Goal: Task Accomplishment & Management: Manage account settings

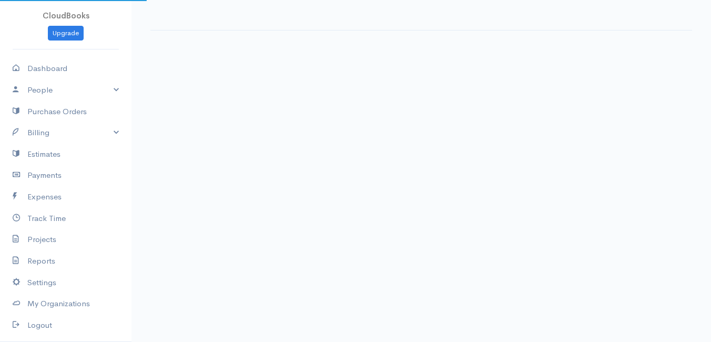
select select "thistoyear"
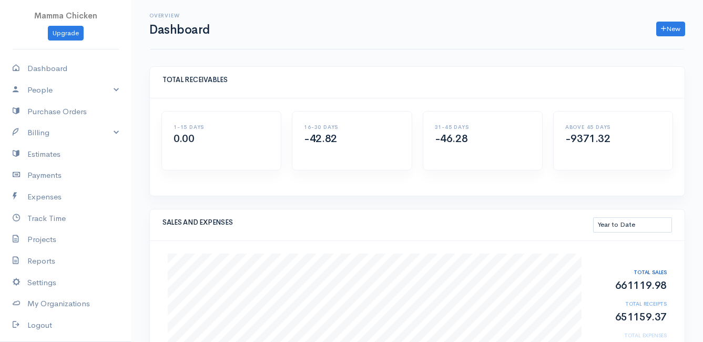
scroll to position [105, 0]
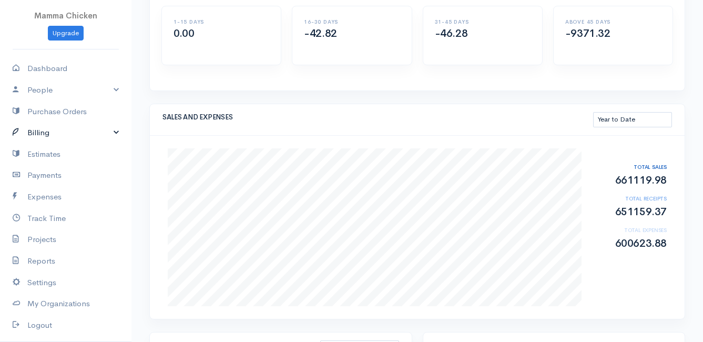
click at [55, 131] on link "Billing" at bounding box center [65, 133] width 131 height 22
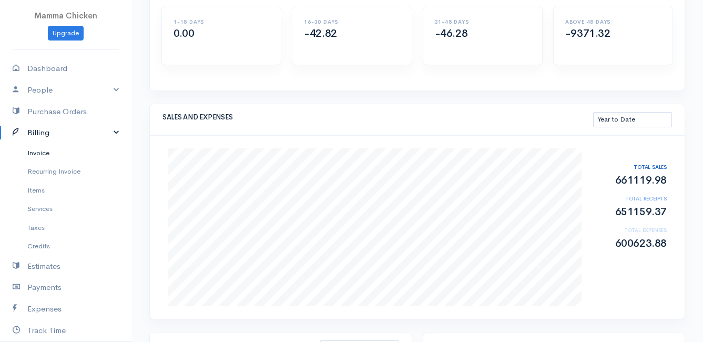
click at [50, 151] on link "Invoice" at bounding box center [65, 152] width 131 height 19
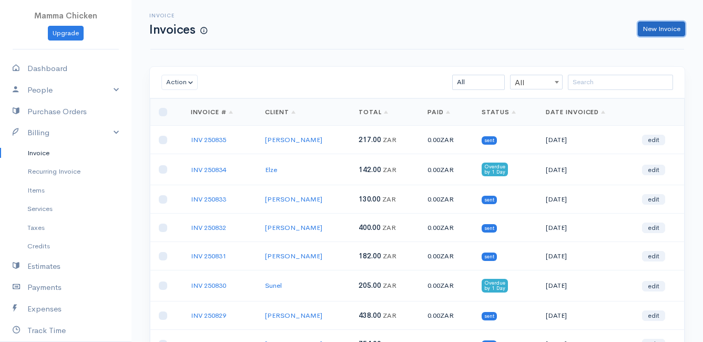
click at [673, 23] on link "New Invoice" at bounding box center [661, 29] width 47 height 15
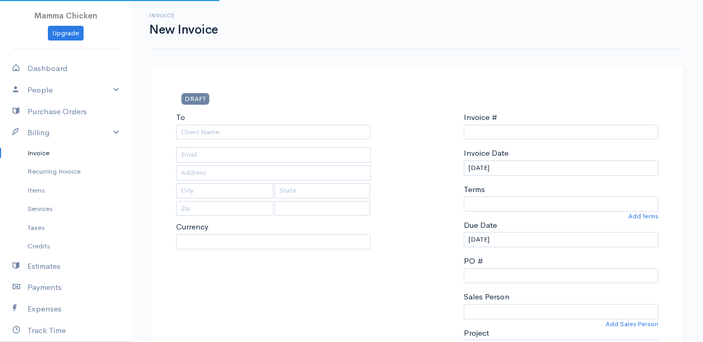
type input "INV 250836"
select select "[GEOGRAPHIC_DATA]"
select select "ZAR"
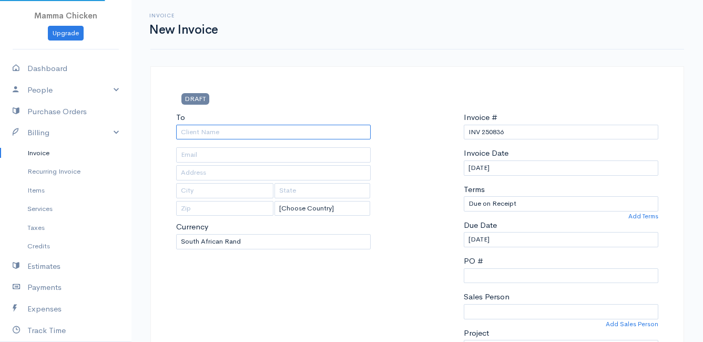
click at [266, 130] on input "To" at bounding box center [273, 132] width 194 height 15
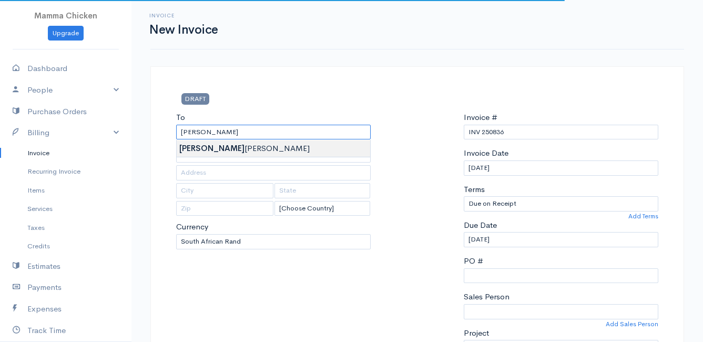
type input "[PERSON_NAME]"
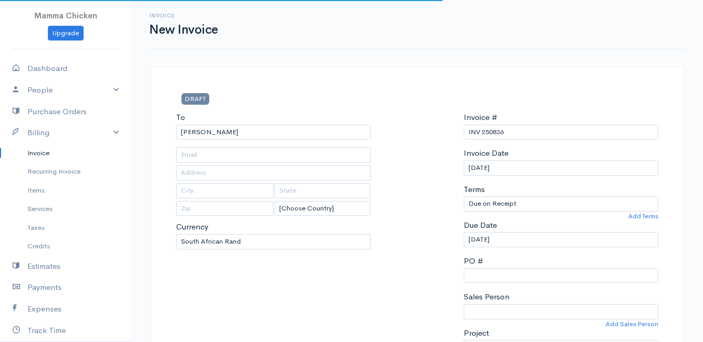
type input "[STREET_ADDRESS]"
type input "Bettys Bay"
type input "7195"
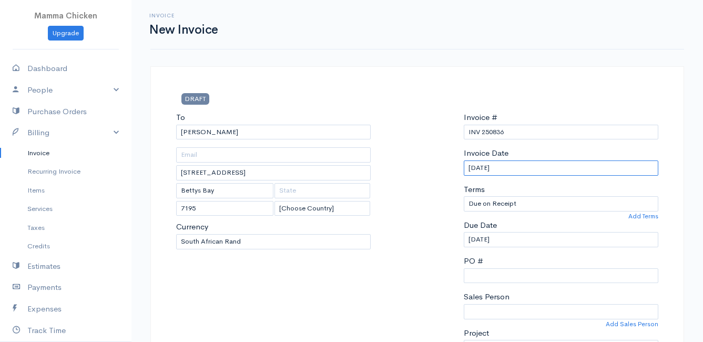
click at [526, 172] on input "[DATE]" at bounding box center [561, 167] width 194 height 15
click at [409, 265] on div at bounding box center [417, 236] width 82 height 251
click at [531, 242] on input "[DATE]" at bounding box center [561, 239] width 194 height 15
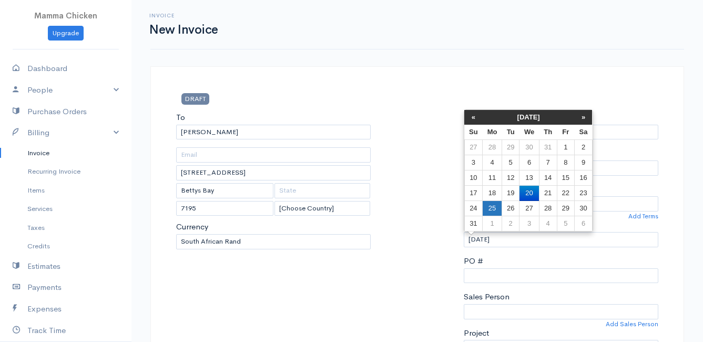
click at [493, 203] on td "25" at bounding box center [492, 208] width 19 height 15
type input "[DATE]"
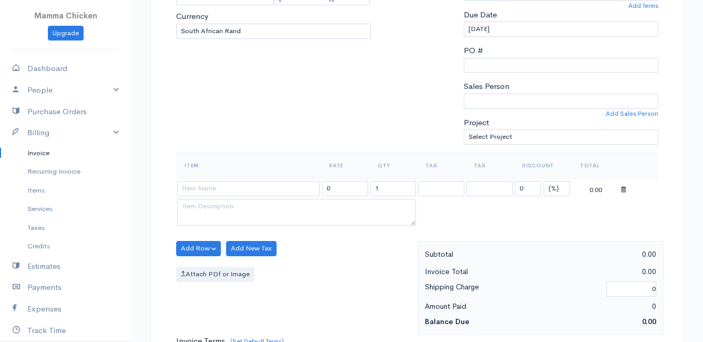
scroll to position [263, 0]
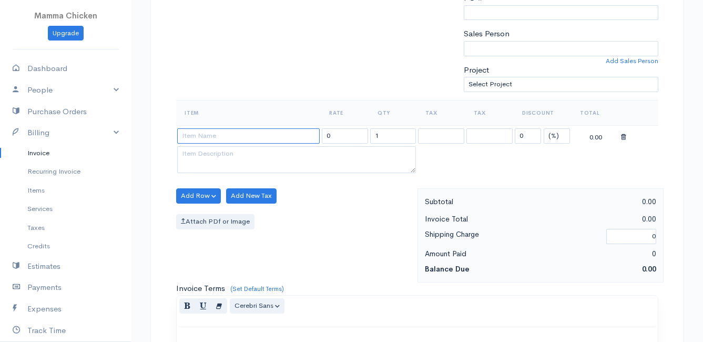
click at [196, 134] on input at bounding box center [248, 135] width 142 height 15
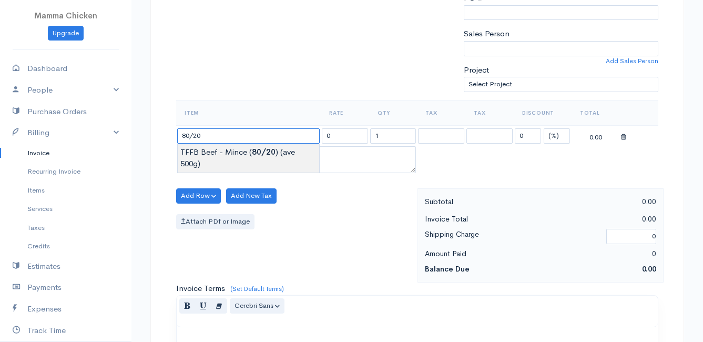
type input "TFFB Beef - Mince (80/20) (ave 500g)"
type input "172.50"
click at [230, 152] on body "Mamma Chicken Upgrade Dashboard People Clients Vendors Staff Users Purchase Ord…" at bounding box center [351, 191] width 703 height 909
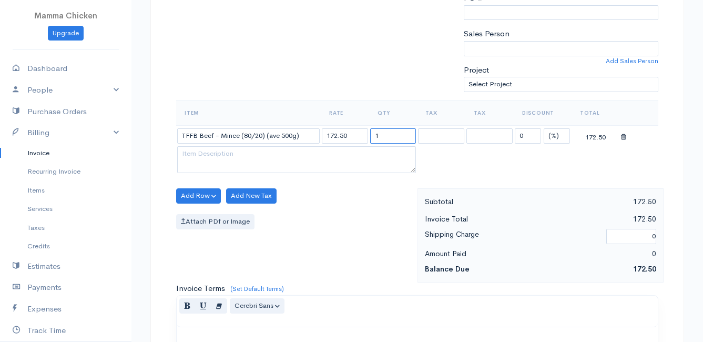
click at [406, 135] on input "1" at bounding box center [393, 135] width 46 height 15
type input "2.03"
click at [370, 209] on div "Add Row Add Item Row Add Time Row Add New Tax Attach PDf or Image" at bounding box center [294, 235] width 247 height 94
click at [189, 195] on button "Add Row" at bounding box center [198, 195] width 45 height 15
click at [197, 214] on link "Add Item Row" at bounding box center [218, 217] width 83 height 18
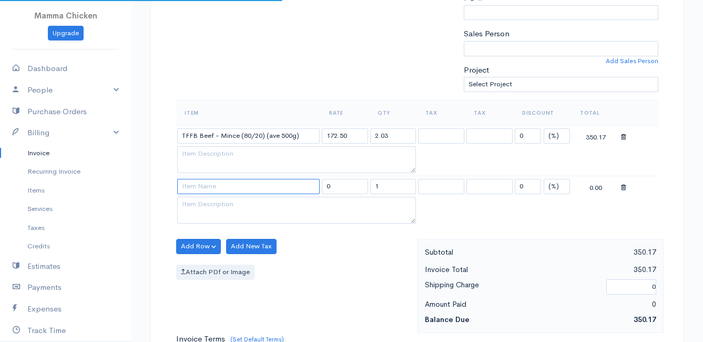
click at [199, 190] on input at bounding box center [248, 186] width 142 height 15
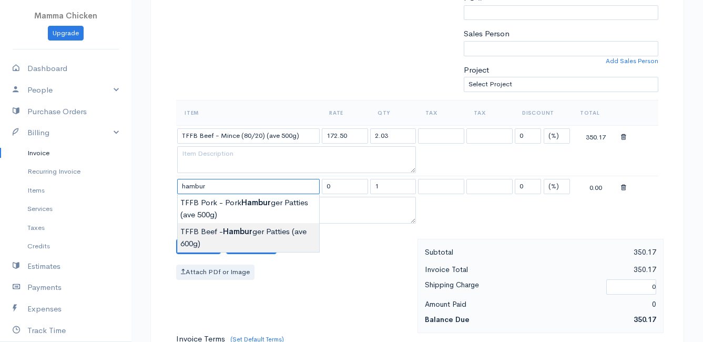
type input "TFFB Beef - Hamburger Patties (ave 600g)"
type input "207.00"
click at [217, 235] on body "Mamma Chicken Upgrade Dashboard People Clients Vendors Staff Users Purchase Ord…" at bounding box center [351, 216] width 703 height 959
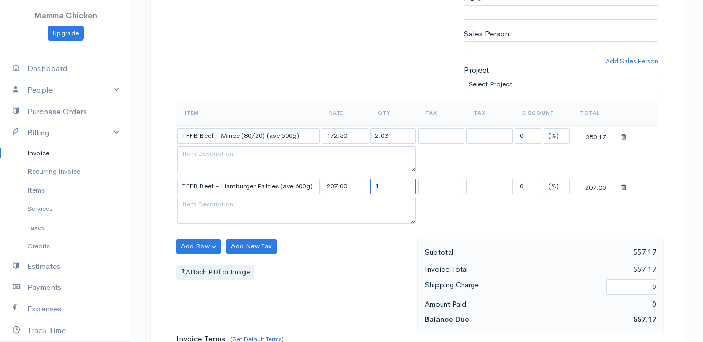
click at [397, 189] on input "1" at bounding box center [393, 186] width 46 height 15
type input "0.61"
click at [201, 242] on button "Add Row" at bounding box center [198, 246] width 45 height 15
click at [207, 268] on link "Add Item Row" at bounding box center [218, 268] width 83 height 18
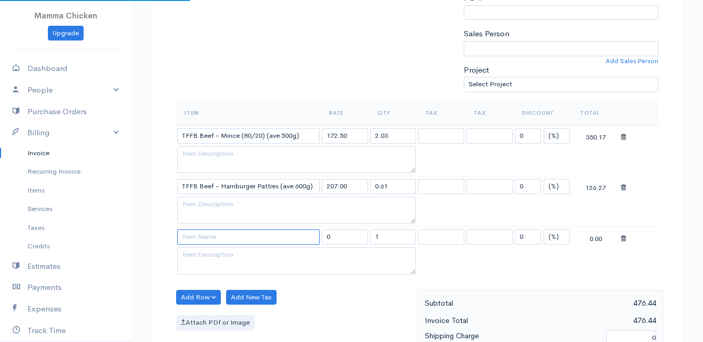
click at [203, 242] on input at bounding box center [248, 236] width 142 height 15
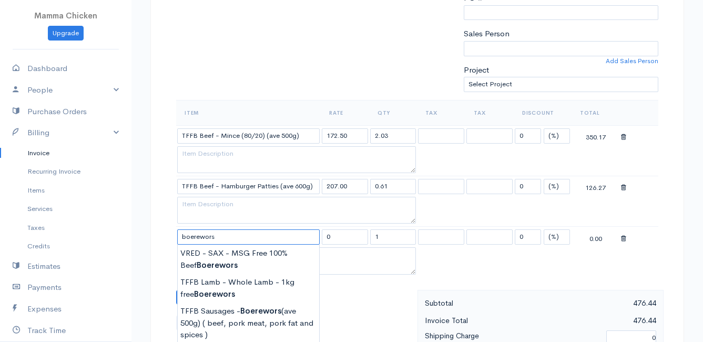
scroll to position [315, 0]
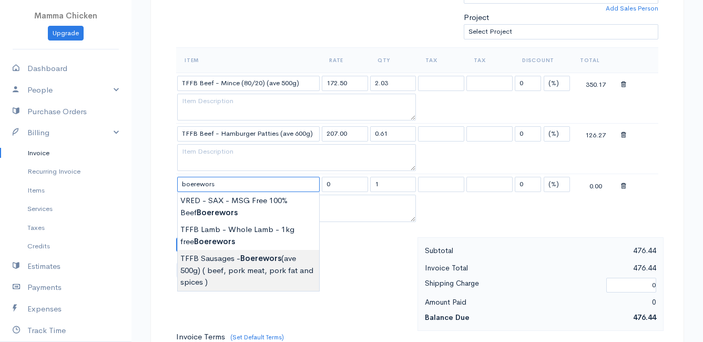
type input "TFFB Sausages - Boerewors (ave 500g) ( beef, pork meat, pork fat and spices )"
type input "161.00"
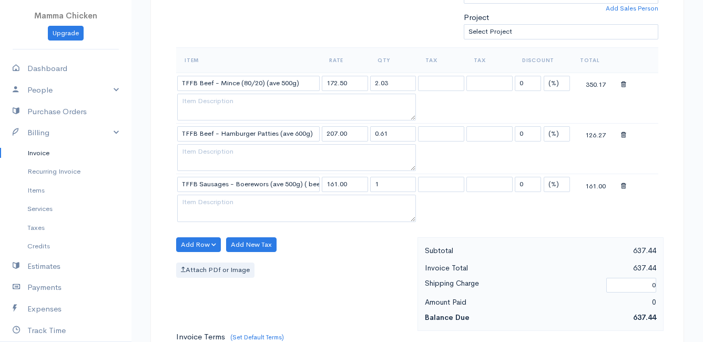
click at [241, 274] on body "Mamma Chicken Upgrade Dashboard People Clients Vendors Staff Users Purchase Ord…" at bounding box center [351, 190] width 703 height 1010
click at [391, 183] on input "1" at bounding box center [393, 184] width 46 height 15
type input "2.07"
click at [355, 261] on div "Add Row Add Item Row Add Time Row Add New Tax Attach PDf or Image" at bounding box center [294, 284] width 247 height 94
click at [188, 244] on button "Add Row" at bounding box center [198, 244] width 45 height 15
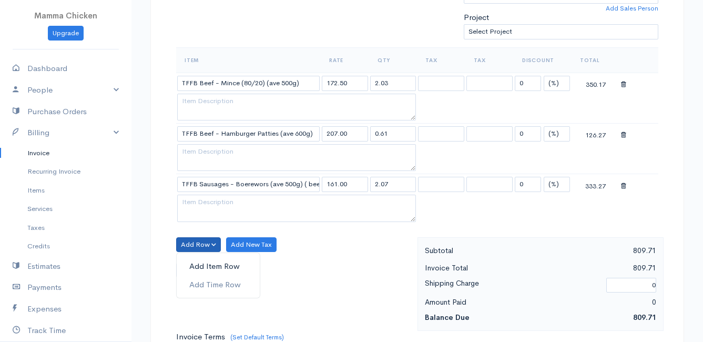
click at [193, 262] on link "Add Item Row" at bounding box center [218, 266] width 83 height 18
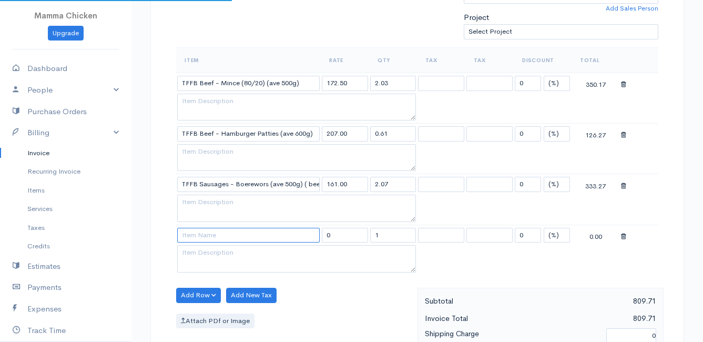
click at [199, 236] on input at bounding box center [248, 235] width 142 height 15
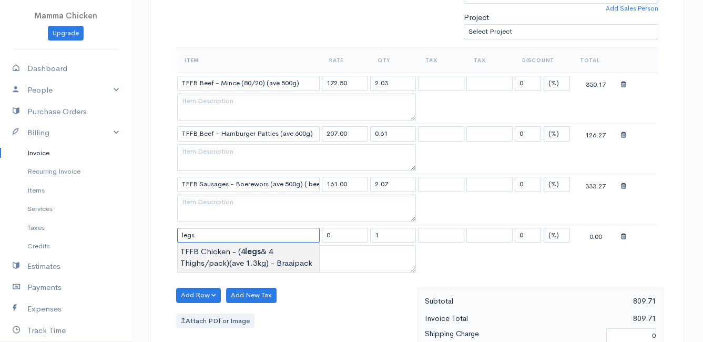
type input "TFFB Chicken - (4 legs & 4 Thighs/pack)(ave 1.3kg) - Braaipack"
type input "130.00"
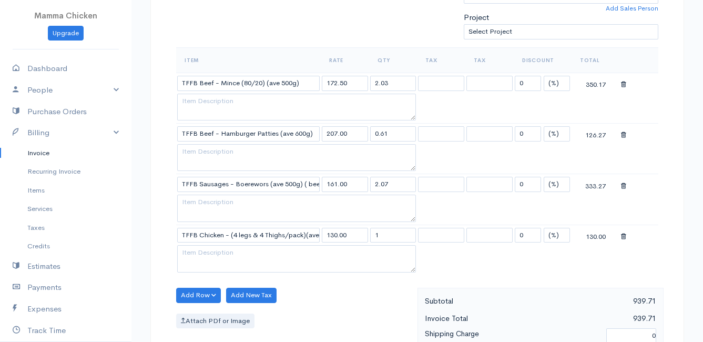
click at [225, 260] on body "Mamma Chicken Upgrade Dashboard People Clients Vendors Staff Users Purchase Ord…" at bounding box center [351, 215] width 703 height 1060
click at [392, 234] on input "1" at bounding box center [393, 235] width 46 height 15
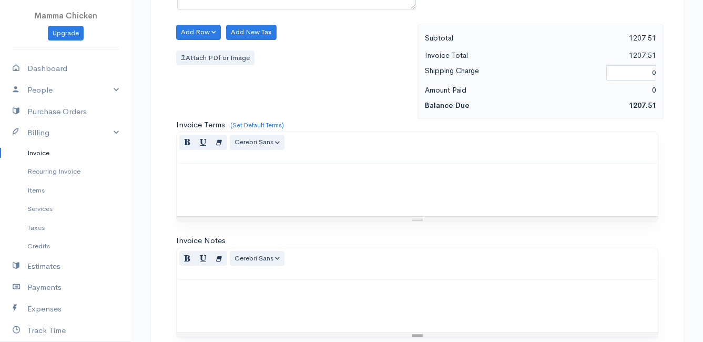
scroll to position [719, 0]
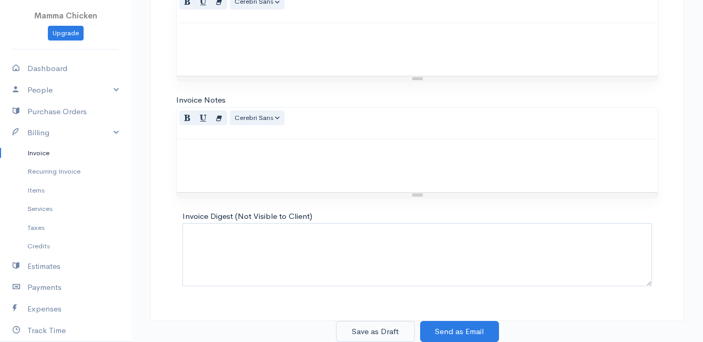
type input "3.06"
click at [367, 329] on button "Save as Draft" at bounding box center [375, 332] width 79 height 22
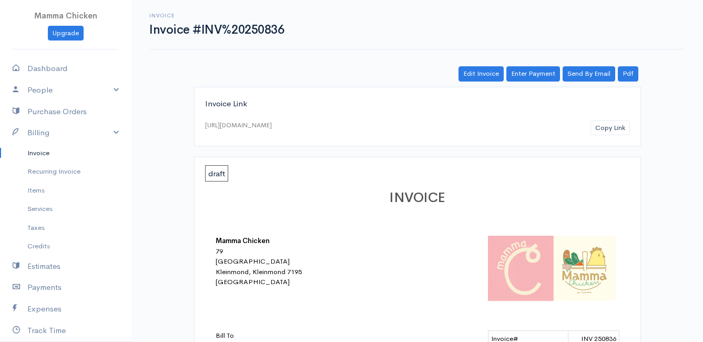
click at [34, 146] on link "Invoice" at bounding box center [65, 152] width 131 height 19
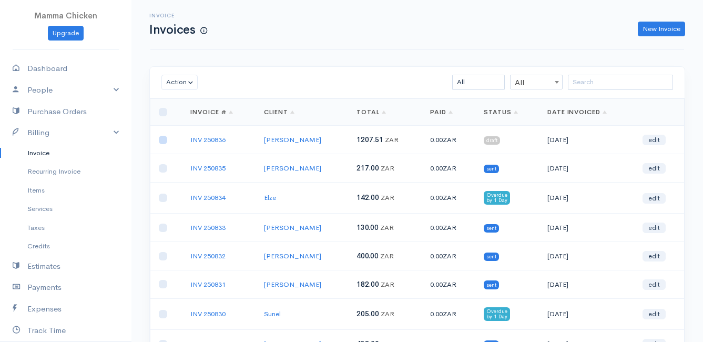
click at [164, 142] on input "checkbox" at bounding box center [163, 140] width 8 height 8
checkbox input "true"
click at [179, 81] on button "Action" at bounding box center [179, 82] width 36 height 15
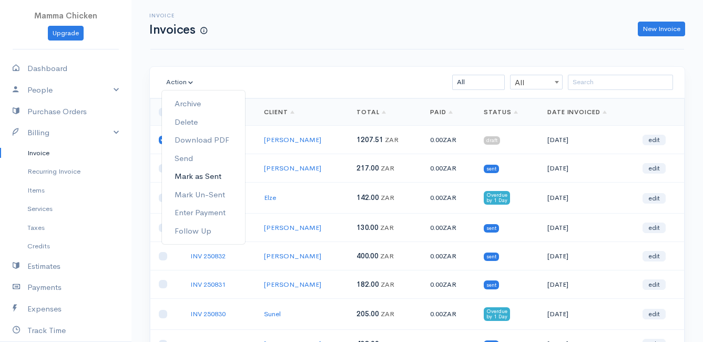
click at [203, 173] on link "Mark as Sent" at bounding box center [203, 176] width 83 height 18
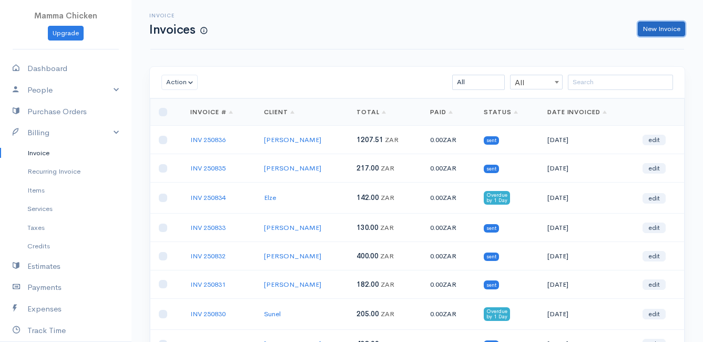
click at [653, 26] on link "New Invoice" at bounding box center [661, 29] width 47 height 15
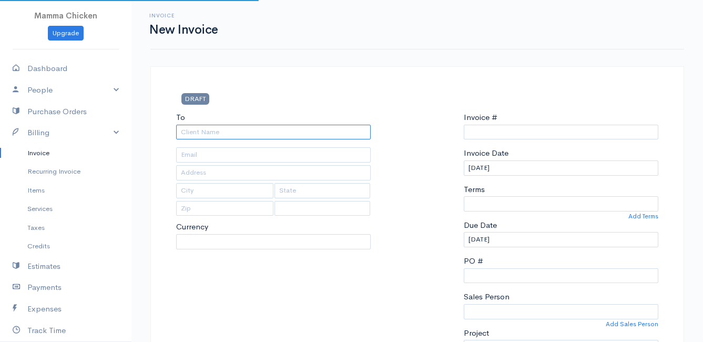
click at [228, 132] on input "To" at bounding box center [273, 132] width 194 height 15
type input "a"
select select "[GEOGRAPHIC_DATA]"
select select "ZAR"
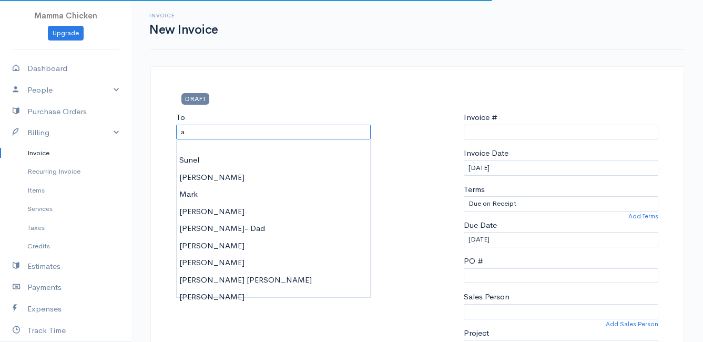
type input "INV 250837"
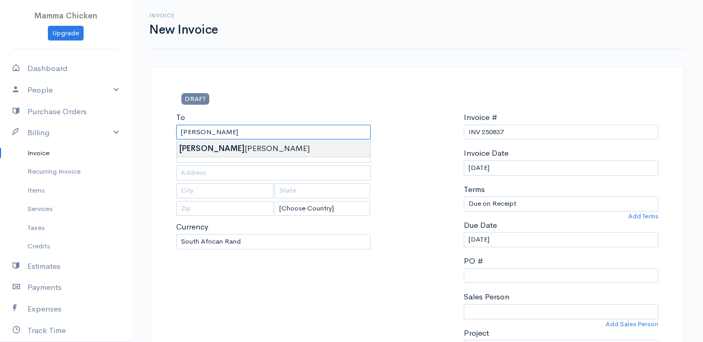
type input "Anita Van Schaik"
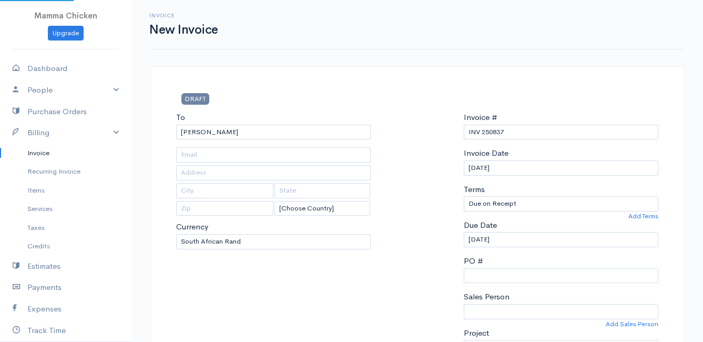
type input "352 Hangklip Road"
type input "Pringle Bay"
type input "7195"
click at [518, 239] on input "20/08/2025" at bounding box center [561, 239] width 194 height 15
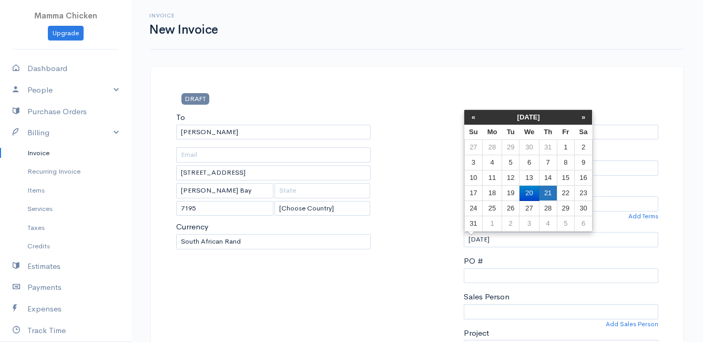
click at [546, 189] on td "21" at bounding box center [548, 193] width 18 height 15
type input "21/08/2025"
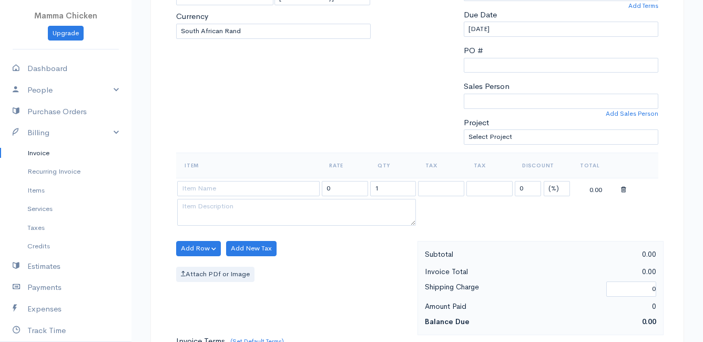
scroll to position [263, 0]
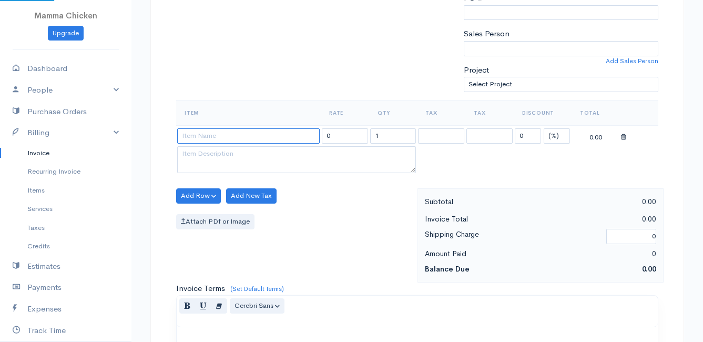
click at [218, 134] on input at bounding box center [248, 135] width 142 height 15
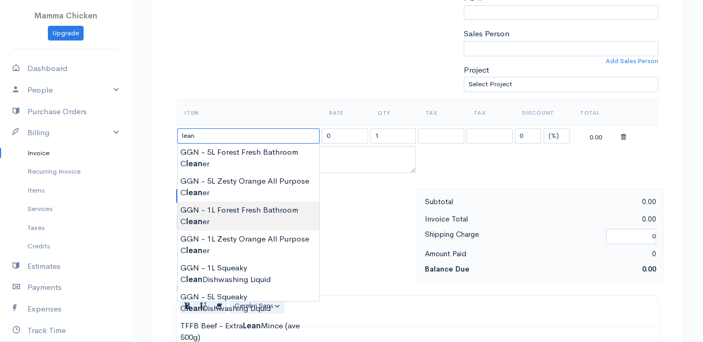
scroll to position [315, 0]
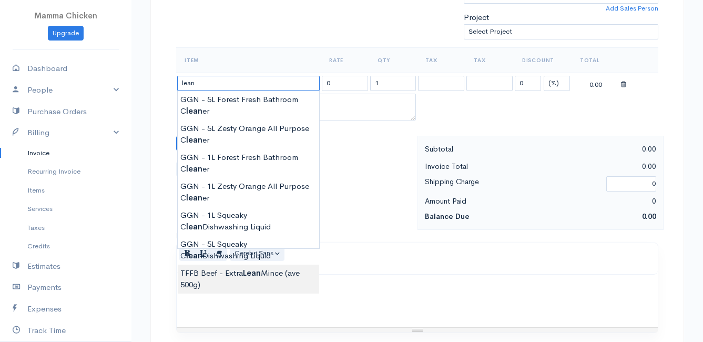
type input "TFFB Beef - Extra Lean Mince (ave 500g)"
type input "184.00"
click at [236, 276] on body "Mamma Chicken Upgrade Dashboard People Clients Vendors Staff Users Purchase Ord…" at bounding box center [351, 139] width 703 height 909
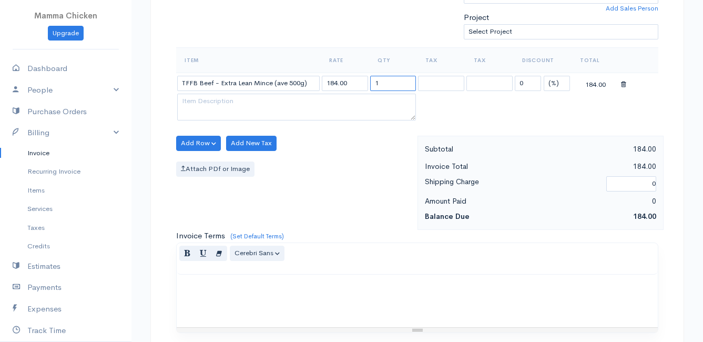
click at [385, 80] on input "1" at bounding box center [393, 83] width 46 height 15
type input "0.51"
click at [398, 180] on div "Add Row Add Item Row Add Time Row Add New Tax Attach PDf or Image" at bounding box center [294, 183] width 247 height 94
click at [195, 142] on button "Add Row" at bounding box center [198, 143] width 45 height 15
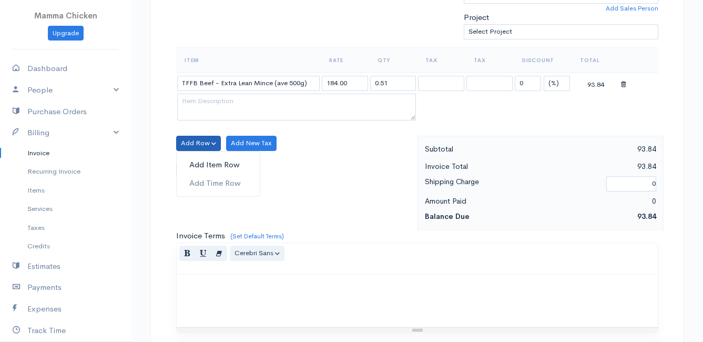
click at [195, 163] on link "Add Item Row" at bounding box center [218, 165] width 83 height 18
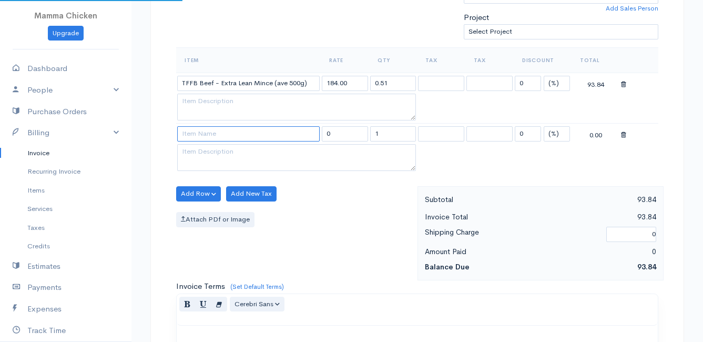
click at [200, 136] on input at bounding box center [248, 133] width 142 height 15
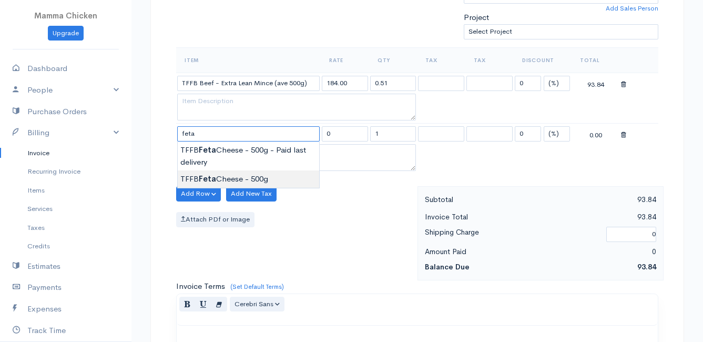
type input "TFFB Feta Cheese - 500g"
type input "90.00"
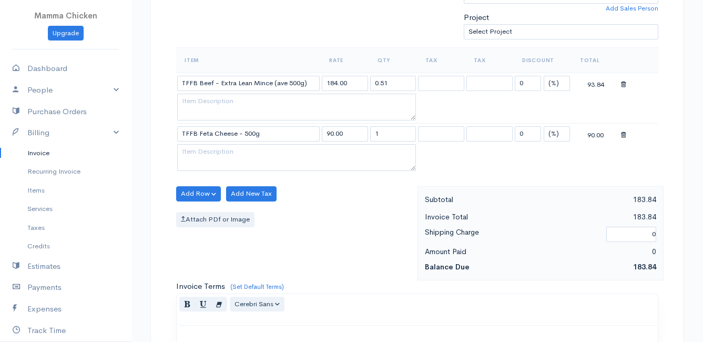
click at [262, 176] on body "Mamma Chicken Upgrade Dashboard People Clients Vendors Staff Users Purchase Ord…" at bounding box center [351, 164] width 703 height 959
click at [193, 196] on button "Add Row" at bounding box center [198, 193] width 45 height 15
click at [190, 213] on link "Add Item Row" at bounding box center [218, 215] width 83 height 18
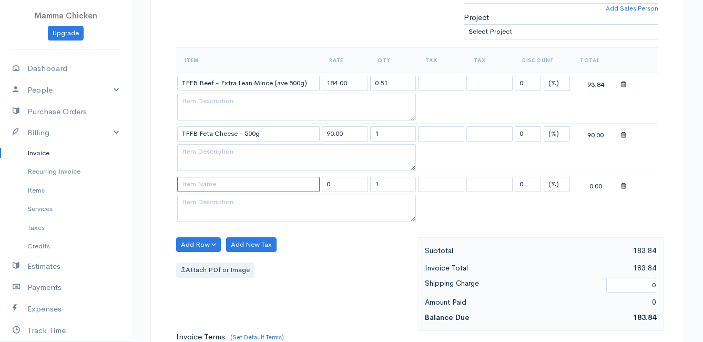
click at [191, 186] on input at bounding box center [248, 184] width 142 height 15
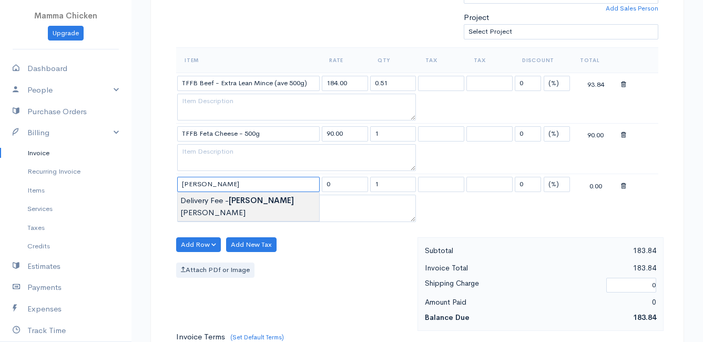
type input "Delivery Fee - Anita Van Schaik"
type input "25.00"
click at [204, 204] on body "Mamma Chicken Upgrade Dashboard People Clients Vendors Staff Users Purchase Ord…" at bounding box center [351, 190] width 703 height 1010
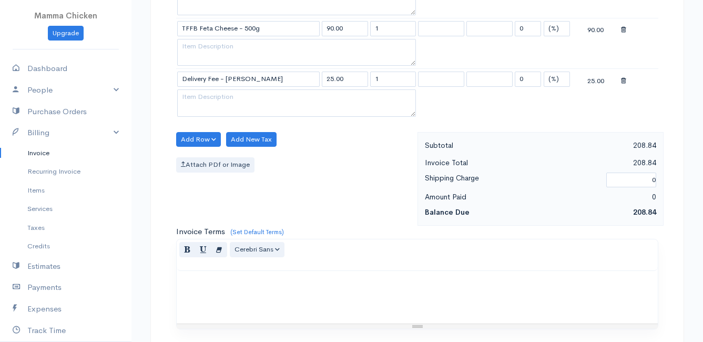
scroll to position [668, 0]
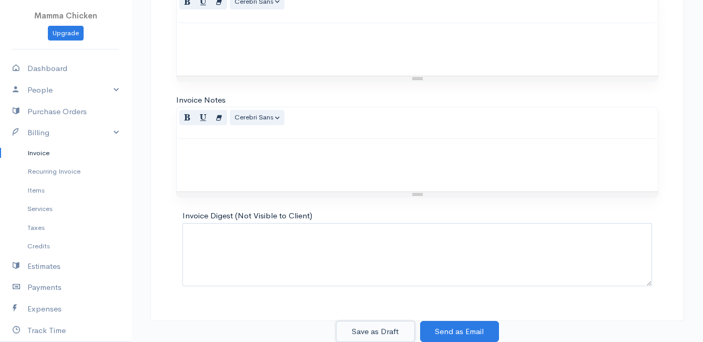
click at [383, 330] on button "Save as Draft" at bounding box center [375, 332] width 79 height 22
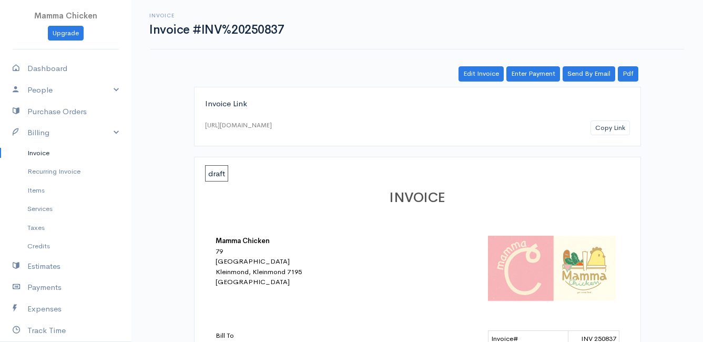
click at [45, 151] on link "Invoice" at bounding box center [65, 152] width 131 height 19
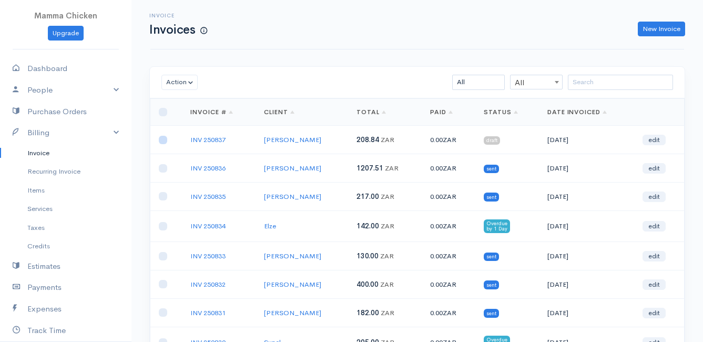
click at [165, 140] on input "checkbox" at bounding box center [163, 140] width 8 height 8
checkbox input "true"
click at [182, 81] on button "Action" at bounding box center [179, 82] width 36 height 15
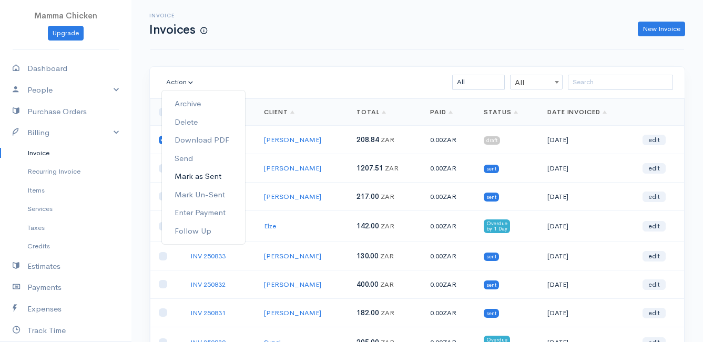
click at [213, 178] on link "Mark as Sent" at bounding box center [203, 176] width 83 height 18
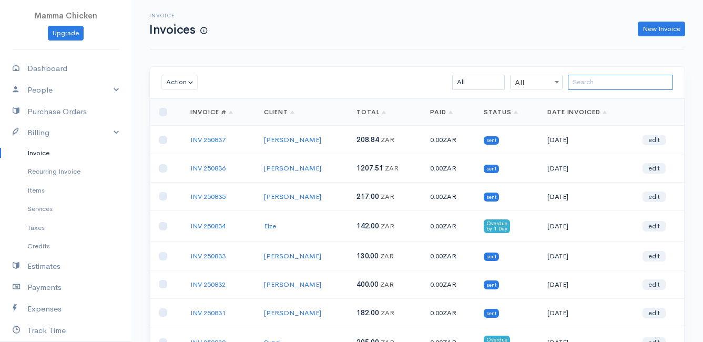
click at [597, 83] on input "search" at bounding box center [620, 82] width 105 height 15
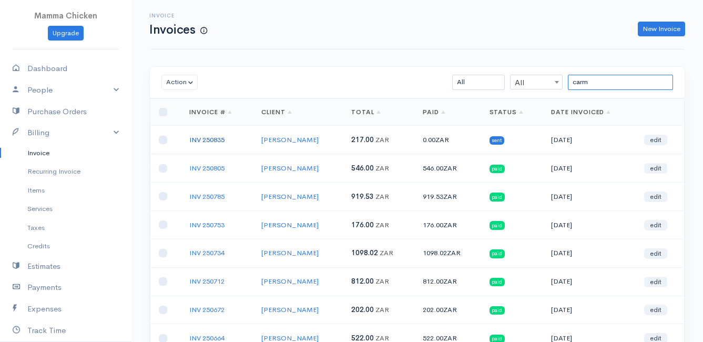
type input "carm"
click at [212, 137] on link "INV 250835" at bounding box center [206, 139] width 35 height 9
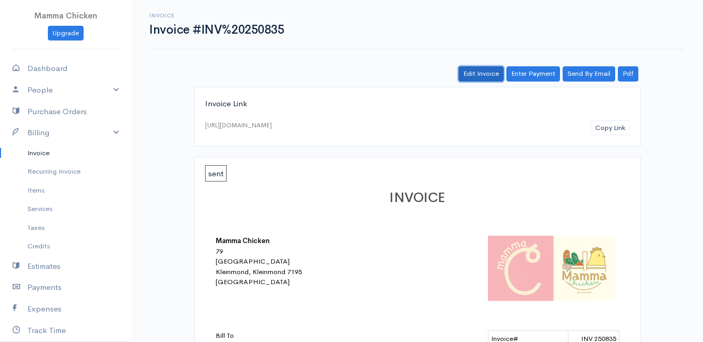
click at [479, 71] on link "Edit Invoice" at bounding box center [480, 73] width 45 height 15
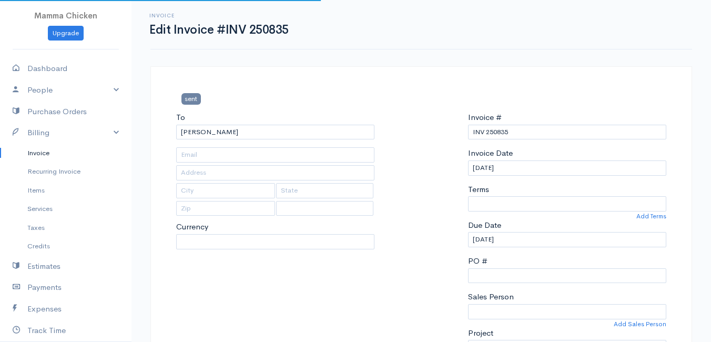
type input "287 High level road"
type input "Pringle Bay"
type input "7195"
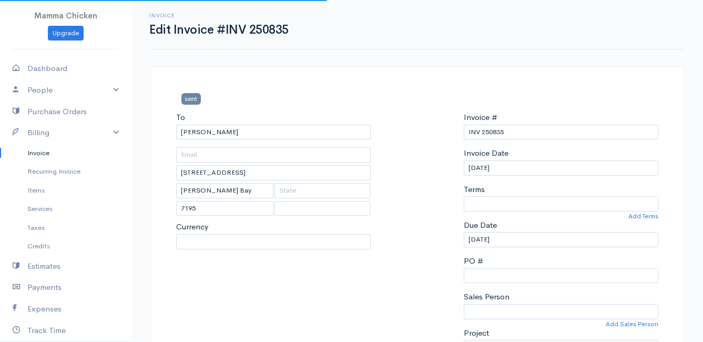
select select
select select "0"
select select "[GEOGRAPHIC_DATA]"
select select "ZAR"
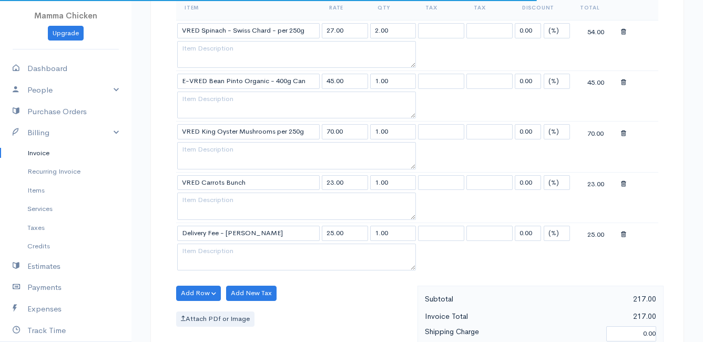
scroll to position [473, 0]
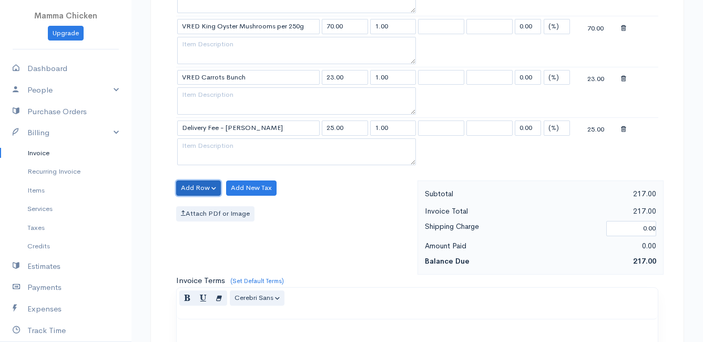
click at [197, 190] on button "Add Row" at bounding box center [198, 187] width 45 height 15
click at [203, 212] on link "Add Item Row" at bounding box center [218, 209] width 83 height 18
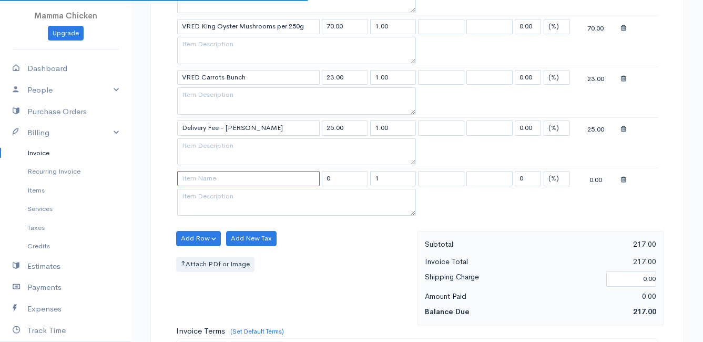
click at [202, 182] on input at bounding box center [248, 178] width 142 height 15
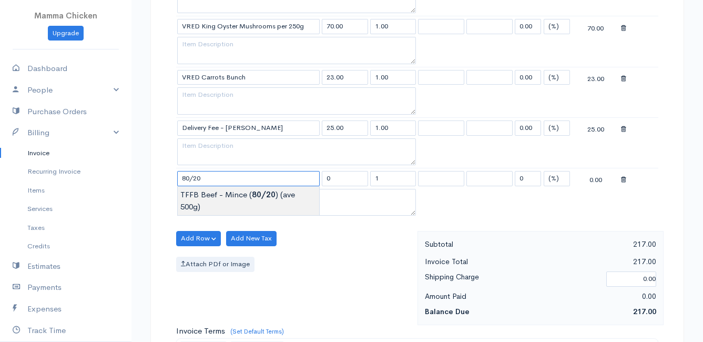
type input "TFFB Beef - Mince (80/20) (ave 500g)"
type input "172.50"
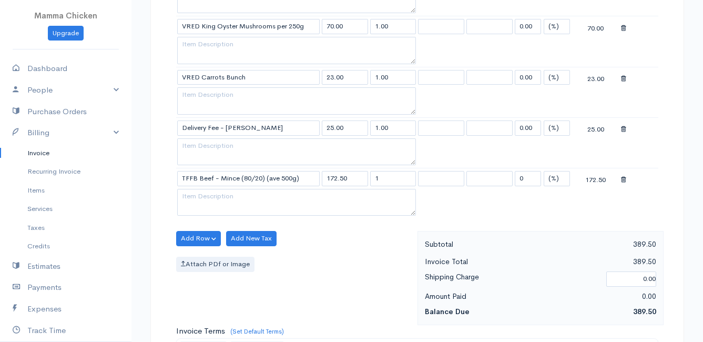
click at [238, 200] on body "Mamma Chicken Upgrade Dashboard People Clients Vendors Staff Users Purchase Ord…" at bounding box center [351, 108] width 703 height 1162
click at [394, 181] on input "1" at bounding box center [393, 178] width 46 height 15
type input "2.03"
click at [536, 215] on table "Item Rate Qty Tax Tax Discount Total VRED Spinach - Swiss Chard - per 250g 27.0…" at bounding box center [417, 54] width 482 height 329
click at [199, 236] on button "Add Row" at bounding box center [198, 238] width 45 height 15
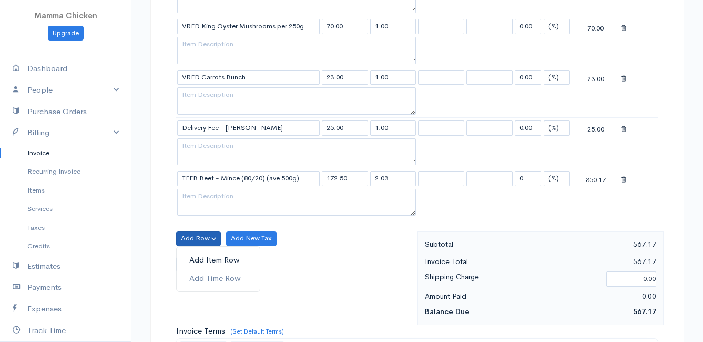
click at [197, 257] on link "Add Item Row" at bounding box center [218, 260] width 83 height 18
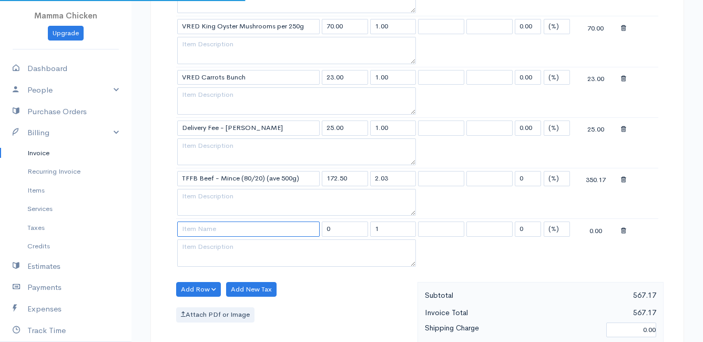
click at [204, 230] on input at bounding box center [248, 228] width 142 height 15
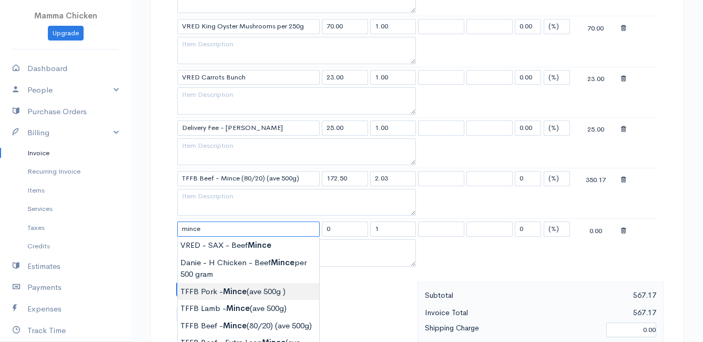
scroll to position [526, 0]
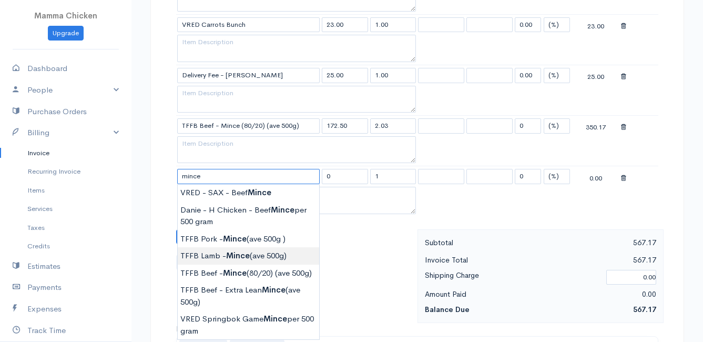
type input "TFFB Lamb - Mince (ave 500g)"
type input "230.00"
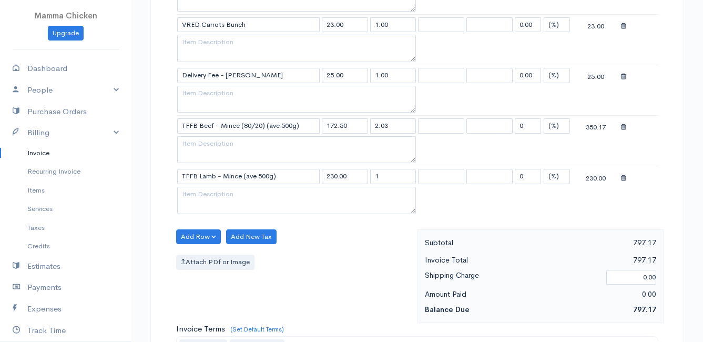
click at [234, 256] on body "Mamma Chicken Upgrade Dashboard People Clients Vendors Staff Users Purchase Ord…" at bounding box center [351, 80] width 703 height 1212
click at [396, 178] on input "1" at bounding box center [393, 176] width 46 height 15
type input "1.01"
click at [369, 257] on div "Attach PDf or Image" at bounding box center [294, 261] width 236 height 15
click at [195, 238] on button "Add Row" at bounding box center [198, 236] width 45 height 15
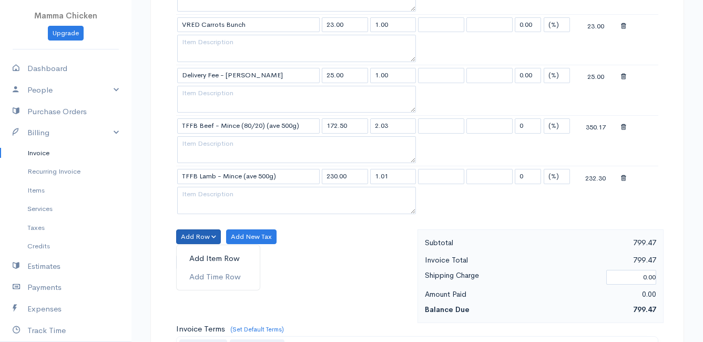
click at [193, 259] on link "Add Item Row" at bounding box center [218, 258] width 83 height 18
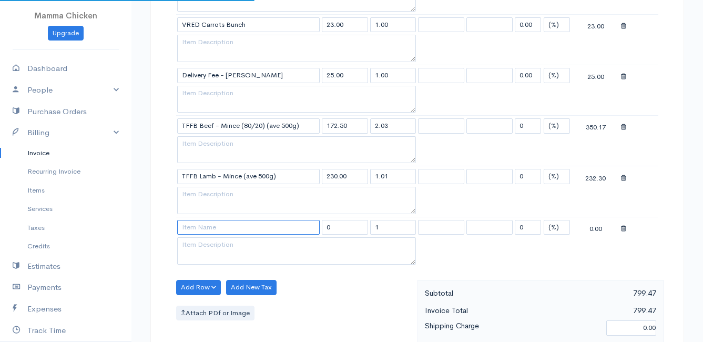
click at [205, 228] on input at bounding box center [248, 227] width 142 height 15
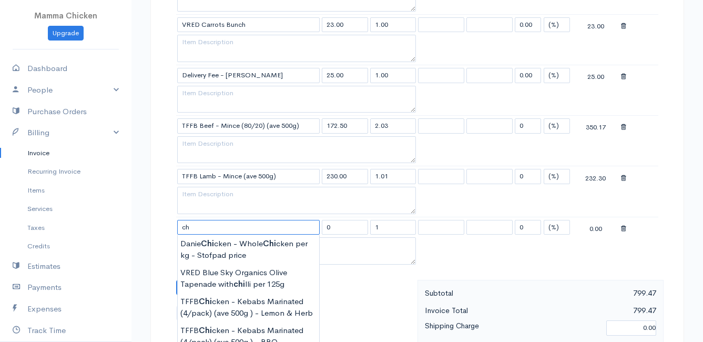
type input "c"
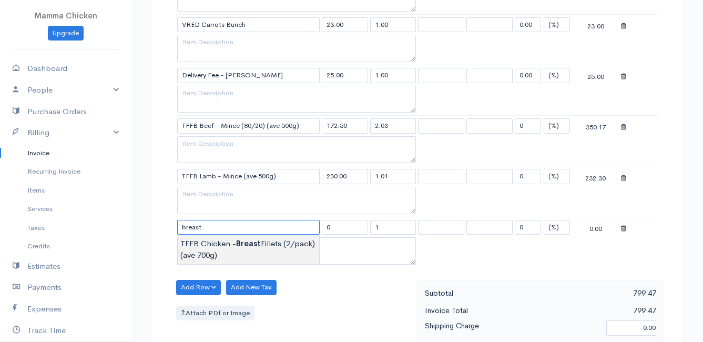
type input "TFFB Chicken - Breast Fillets (2/pack) (ave 700g)"
type input "165.00"
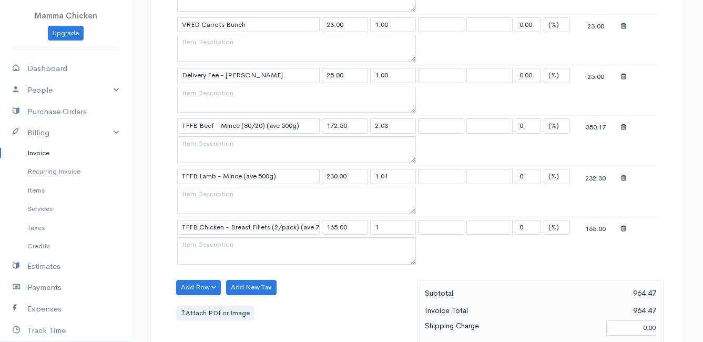
click at [216, 245] on body "Mamma Chicken Upgrade Dashboard People Clients Vendors Staff Users Purchase Ord…" at bounding box center [351, 105] width 703 height 1263
click at [396, 227] on input "1" at bounding box center [393, 227] width 46 height 15
type input "1.31"
click at [483, 254] on table "Item Rate Qty Tax Tax Discount Total VRED Spinach - Swiss Chard - per 250g 27.0…" at bounding box center [417, 52] width 482 height 430
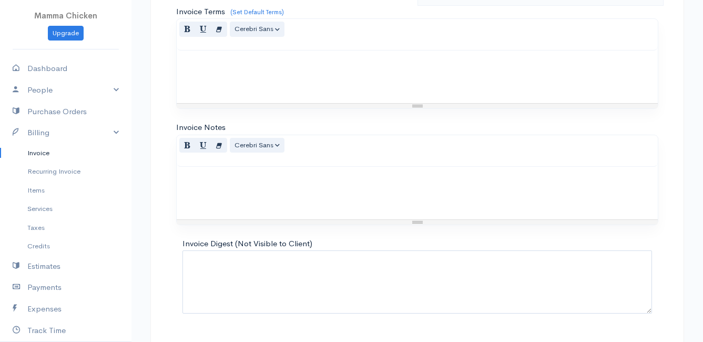
scroll to position [921, 0]
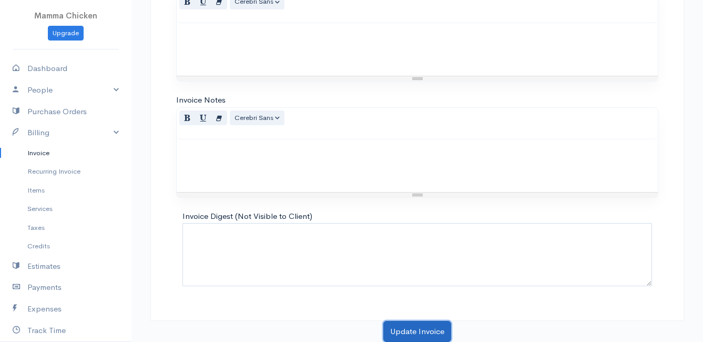
click at [411, 330] on button "Update Invoice" at bounding box center [417, 332] width 68 height 22
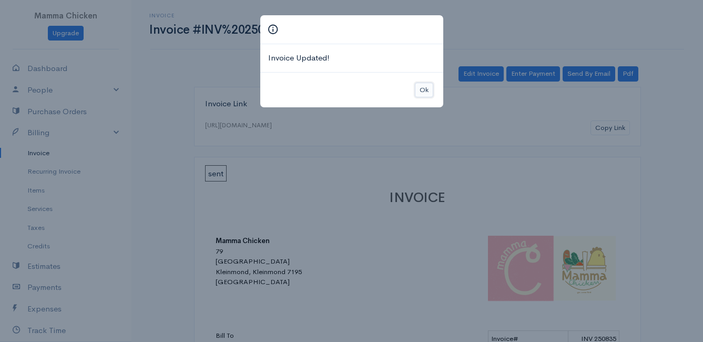
click at [423, 86] on button "Ok" at bounding box center [424, 90] width 18 height 15
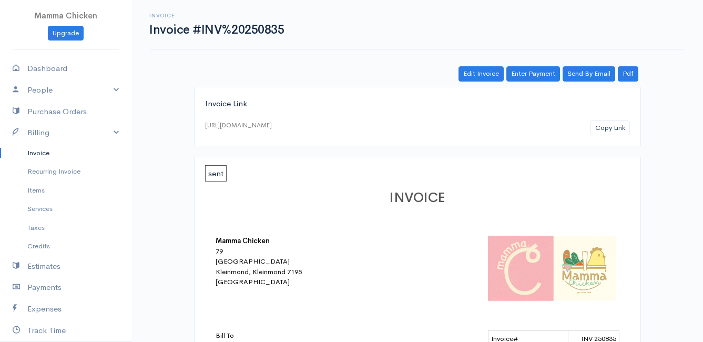
click at [43, 152] on link "Invoice" at bounding box center [65, 152] width 131 height 19
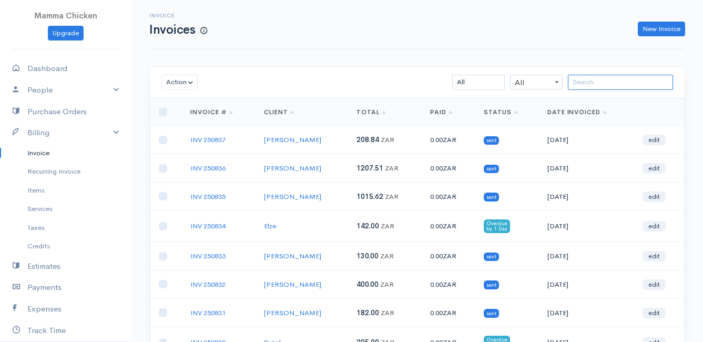
click at [614, 82] on input "search" at bounding box center [620, 82] width 105 height 15
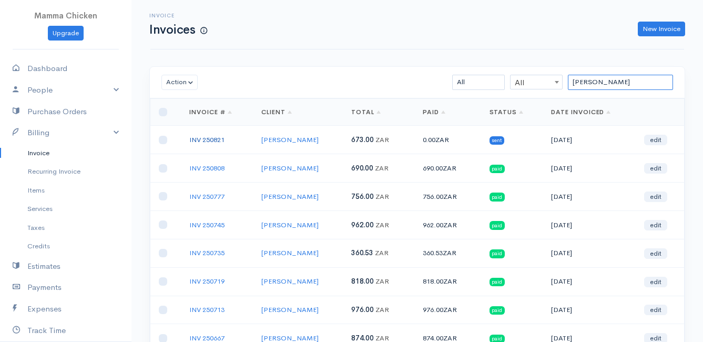
type input "dan"
click at [209, 138] on link "INV 250821" at bounding box center [206, 139] width 35 height 9
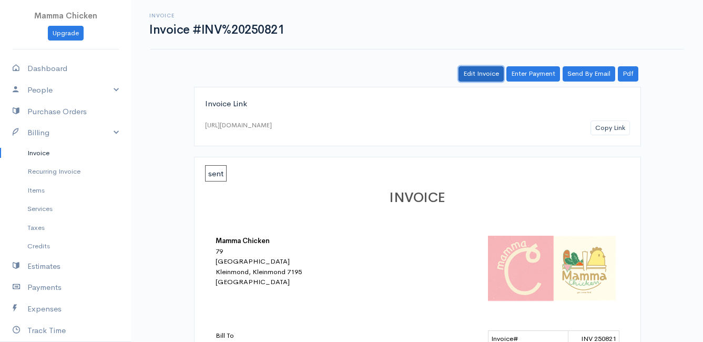
click at [481, 74] on link "Edit Invoice" at bounding box center [480, 73] width 45 height 15
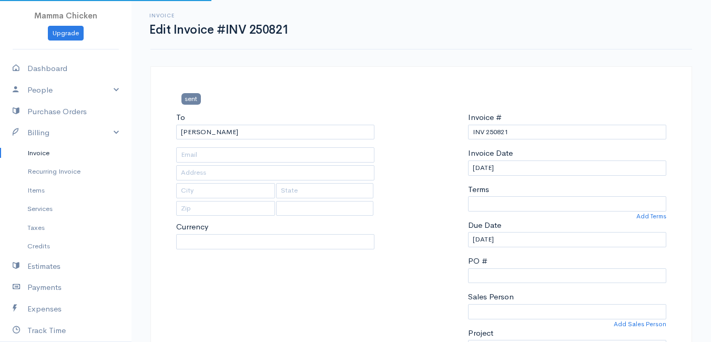
type input "222 Hangklip Road"
type input "Pringle Bay"
type input "7195"
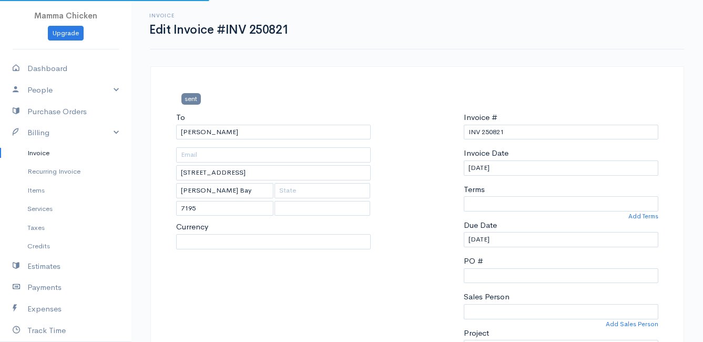
select select
select select "0"
select select "[GEOGRAPHIC_DATA]"
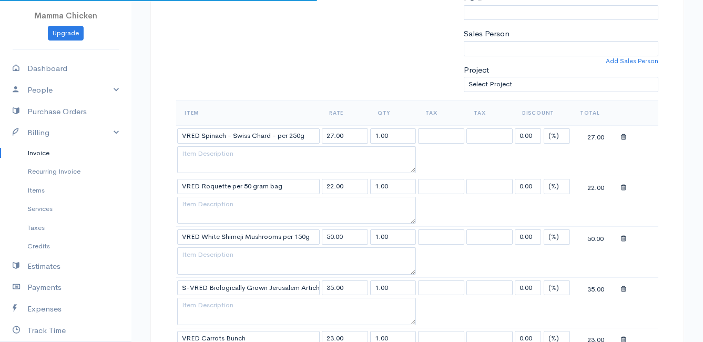
select select "ZAR"
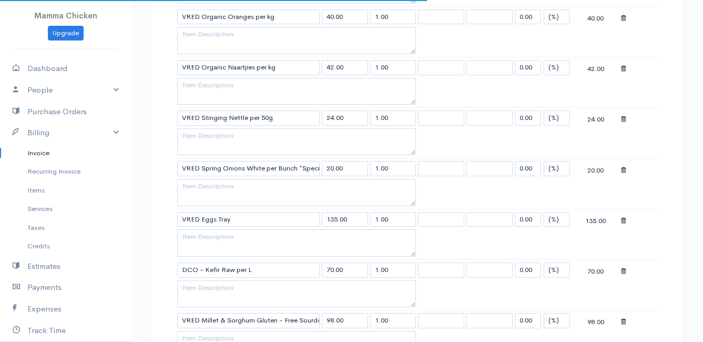
scroll to position [999, 0]
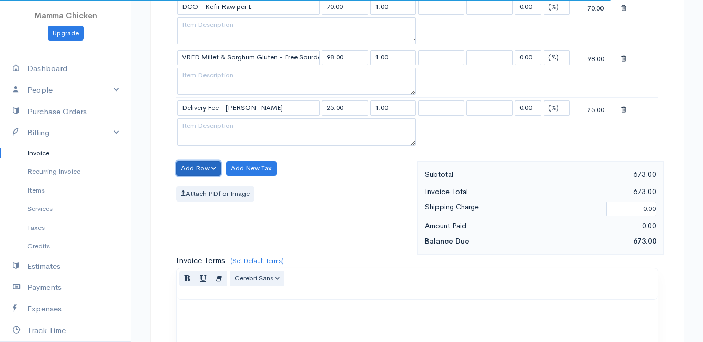
click at [199, 167] on button "Add Row" at bounding box center [198, 168] width 45 height 15
click at [201, 188] on link "Add Item Row" at bounding box center [218, 190] width 83 height 18
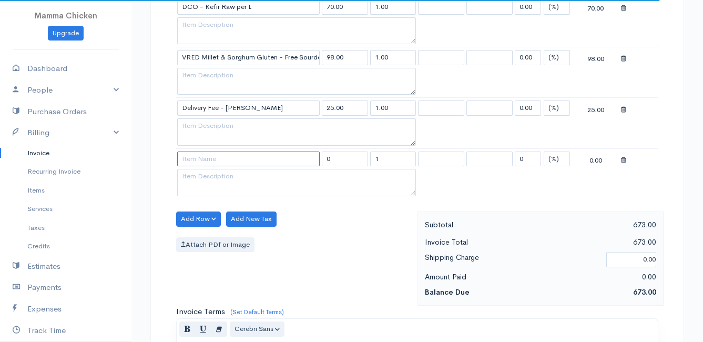
click at [197, 158] on input at bounding box center [248, 158] width 142 height 15
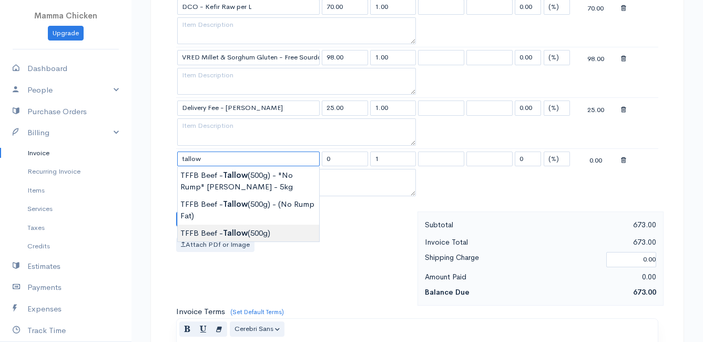
type input "TFFB Beef - Tallow (500g)"
type input "103.50"
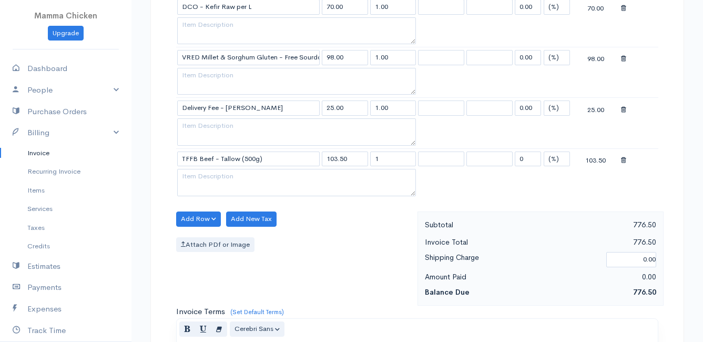
click at [192, 218] on button "Add Row" at bounding box center [198, 218] width 45 height 15
click at [200, 237] on link "Add Item Row" at bounding box center [218, 240] width 83 height 18
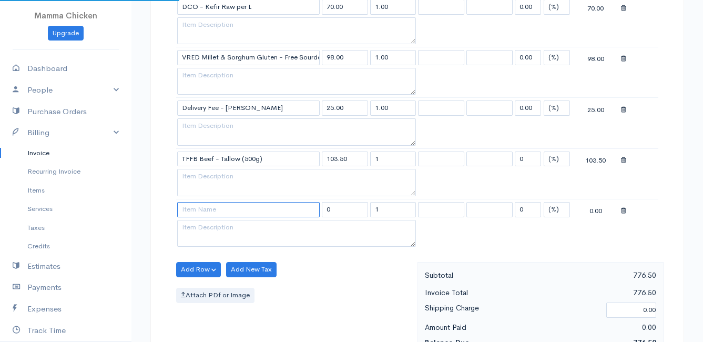
click at [200, 208] on input at bounding box center [248, 209] width 142 height 15
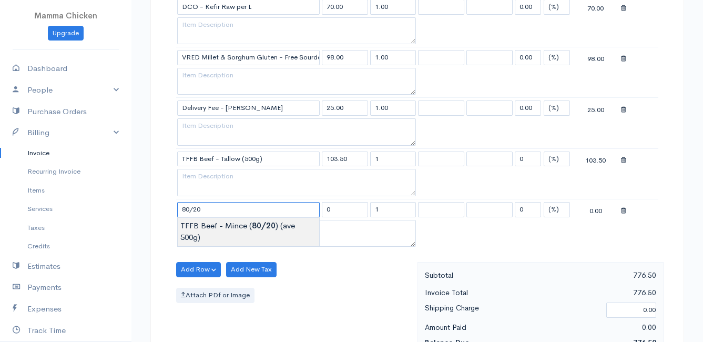
type input "TFFB Beef - Mince (80/20) (ave 500g)"
type input "172.50"
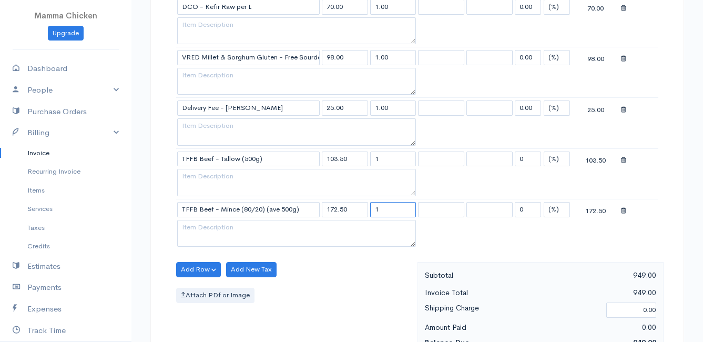
click at [397, 207] on input "1" at bounding box center [393, 209] width 46 height 15
type input "0.51"
click at [341, 302] on div "Attach PDf or Image" at bounding box center [294, 295] width 236 height 15
click at [187, 266] on button "Add Row" at bounding box center [198, 269] width 45 height 15
click at [200, 288] on link "Add Item Row" at bounding box center [218, 291] width 83 height 18
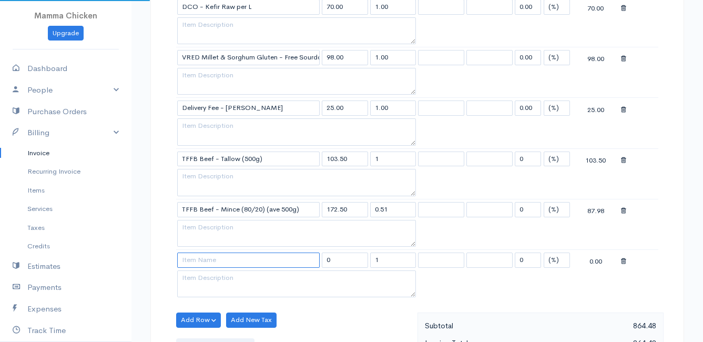
click at [197, 257] on input at bounding box center [248, 259] width 142 height 15
type input "TFFB Beef - Topside"
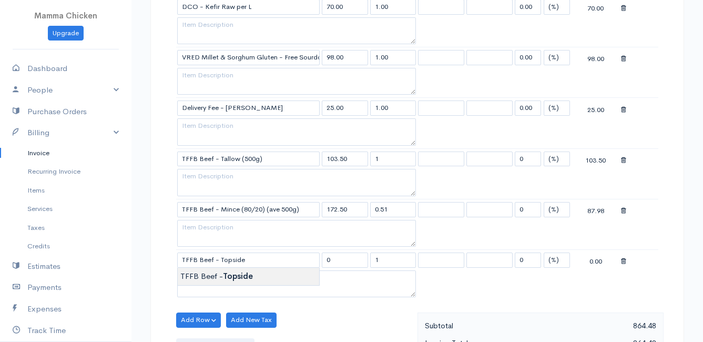
type input "195.50"
click at [388, 259] on input "1" at bounding box center [393, 259] width 46 height 15
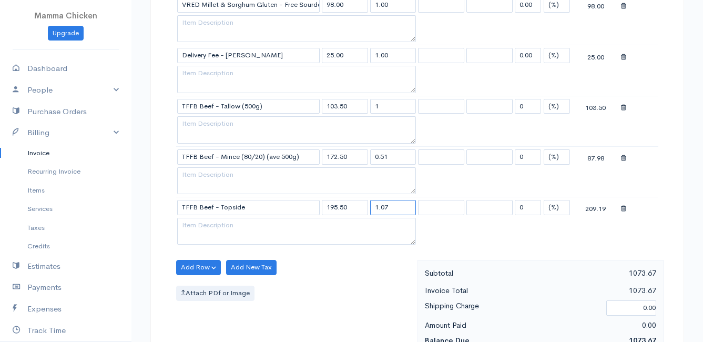
scroll to position [1104, 0]
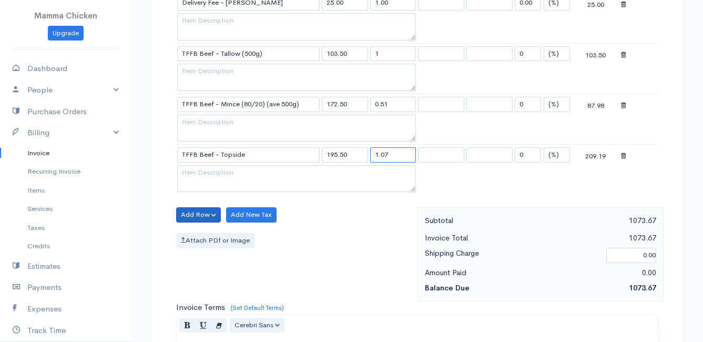
type input "1.07"
click at [201, 217] on button "Add Row" at bounding box center [198, 214] width 45 height 15
click at [201, 233] on link "Add Item Row" at bounding box center [218, 236] width 83 height 18
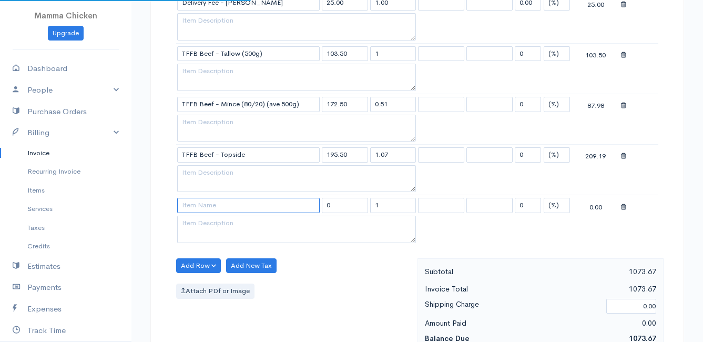
click at [201, 207] on input at bounding box center [248, 205] width 142 height 15
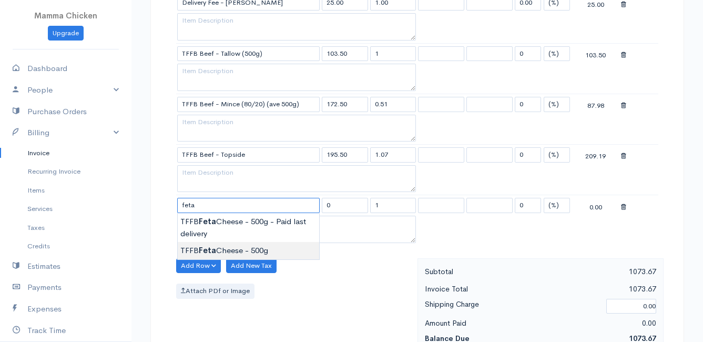
type input "TFFB Feta Cheese - 500g"
type input "90.00"
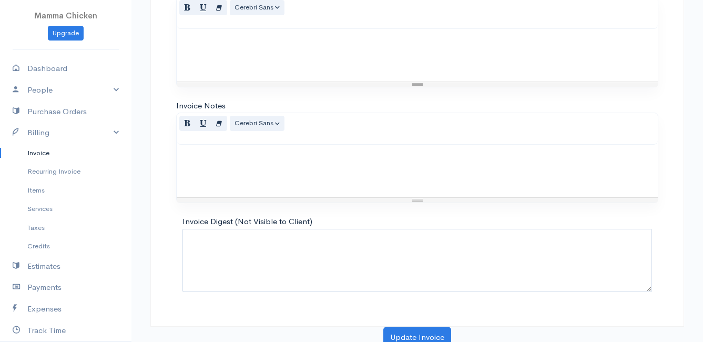
scroll to position [1478, 0]
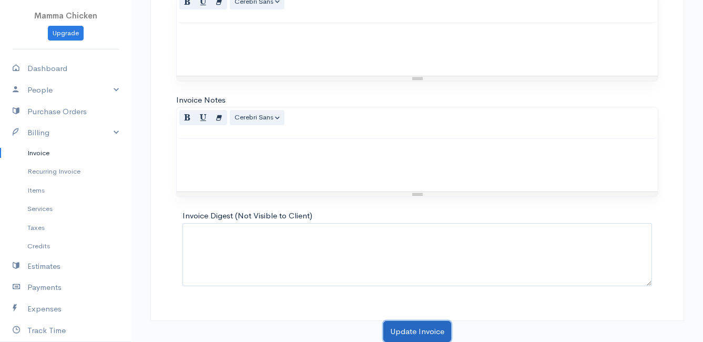
click at [403, 325] on button "Update Invoice" at bounding box center [417, 332] width 68 height 22
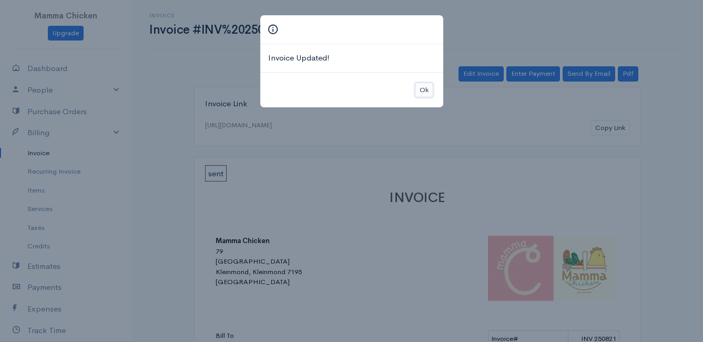
click at [421, 88] on button "Ok" at bounding box center [424, 90] width 18 height 15
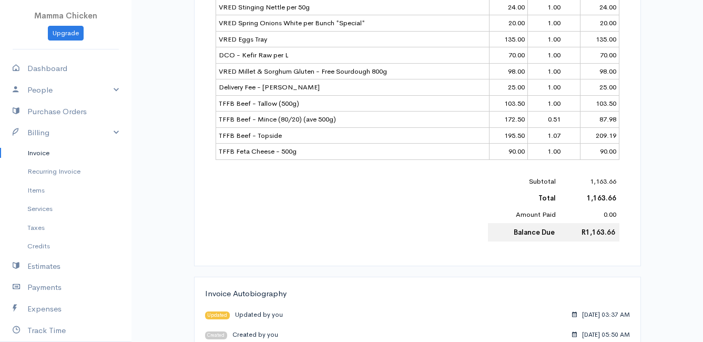
scroll to position [526, 0]
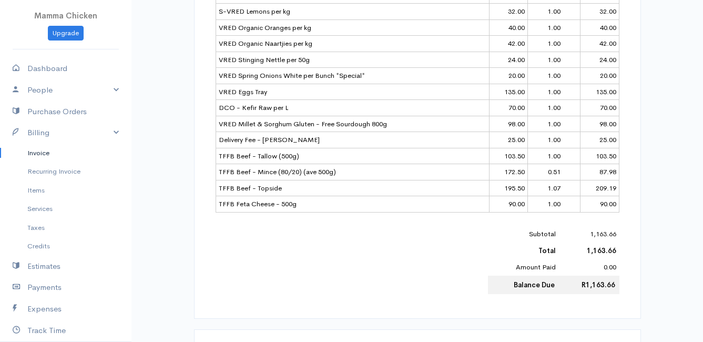
click at [39, 150] on link "Invoice" at bounding box center [65, 152] width 131 height 19
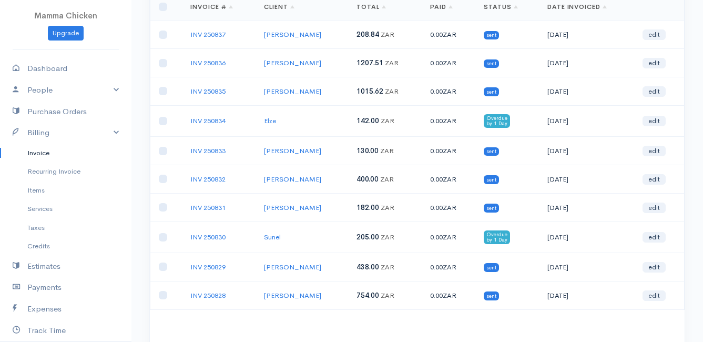
scroll to position [158, 0]
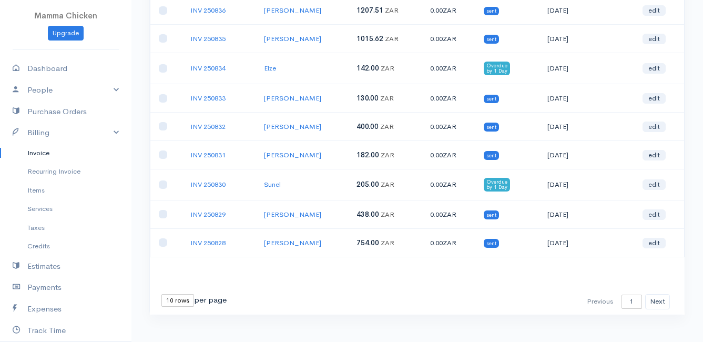
click at [177, 300] on select "10 rows 25 rows 50 rows" at bounding box center [177, 300] width 33 height 13
select select "50"
click at [161, 294] on select "10 rows 25 rows 50 rows" at bounding box center [177, 300] width 33 height 13
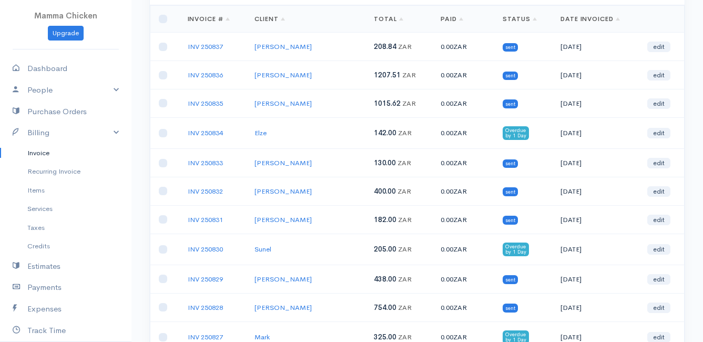
scroll to position [0, 0]
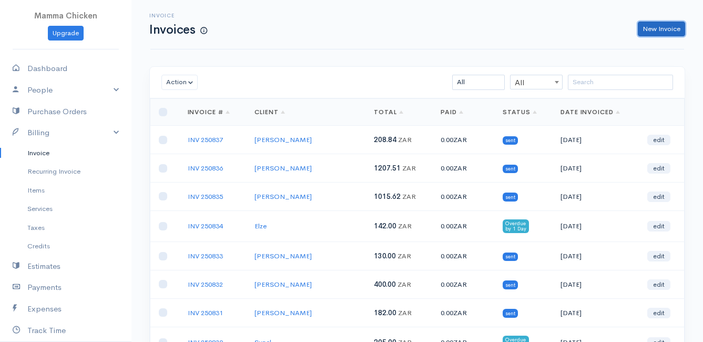
click at [664, 30] on link "New Invoice" at bounding box center [661, 29] width 47 height 15
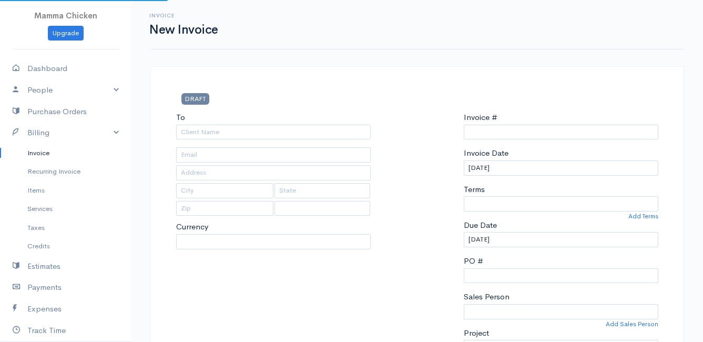
select select "ZAR"
type input "INV 250838"
select select "[GEOGRAPHIC_DATA]"
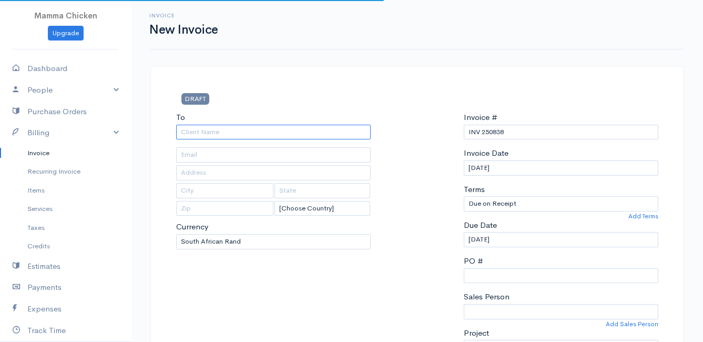
click at [236, 134] on input "To" at bounding box center [273, 132] width 194 height 15
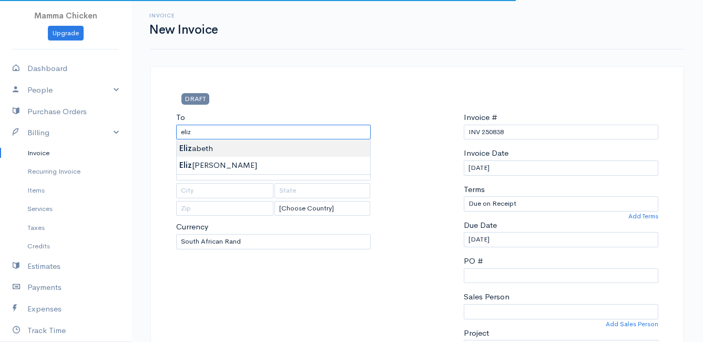
type input "Elizabeth"
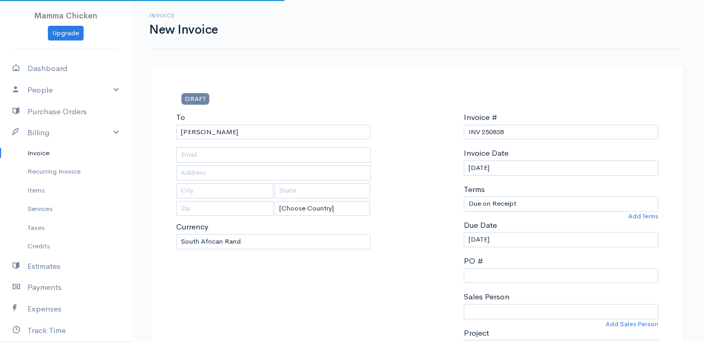
type input "32 Barbara Road"
type input "Pringle Bay"
type input "7195"
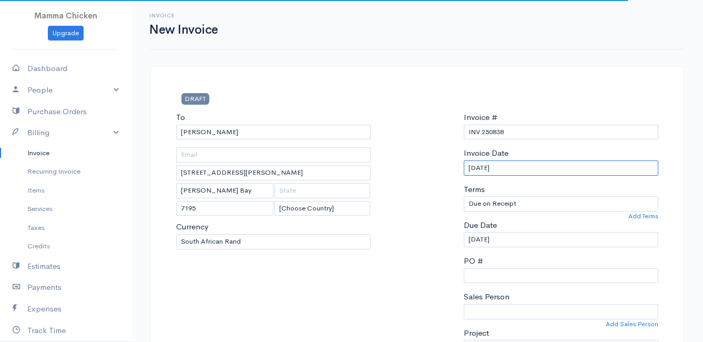
click at [533, 168] on input "20/08/2025" at bounding box center [561, 167] width 194 height 15
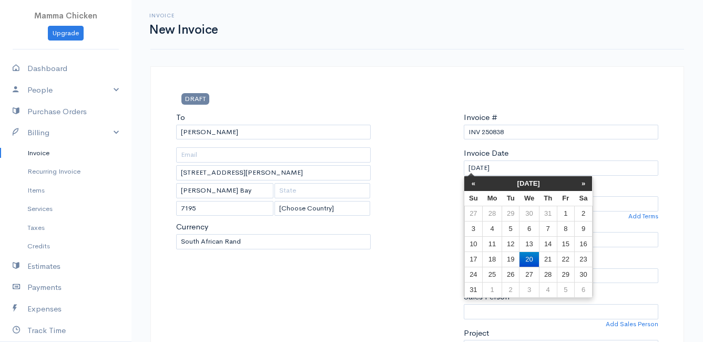
click at [624, 150] on div "Invoice Date 20/08/2025" at bounding box center [561, 161] width 194 height 28
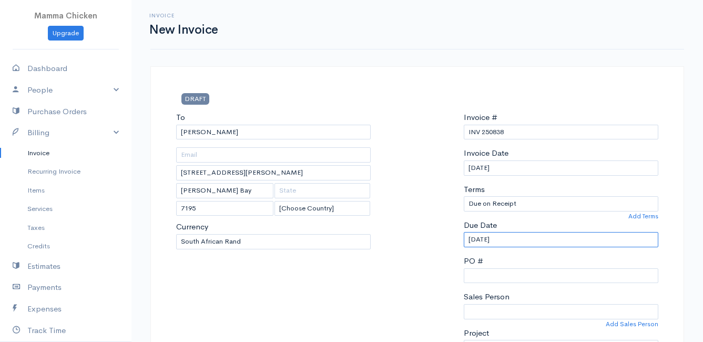
click at [516, 239] on input "20/08/2025" at bounding box center [561, 239] width 194 height 15
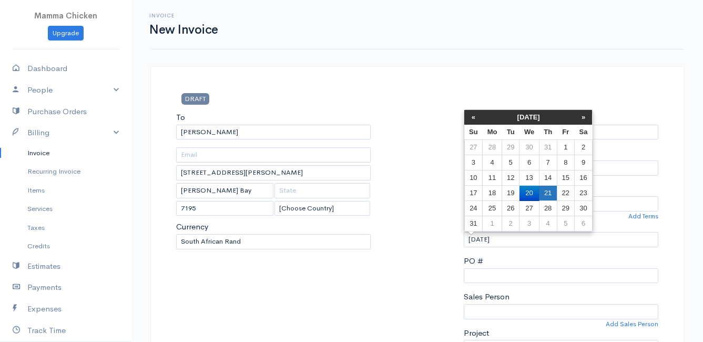
click at [545, 192] on td "21" at bounding box center [548, 193] width 18 height 15
type input "21/08/2025"
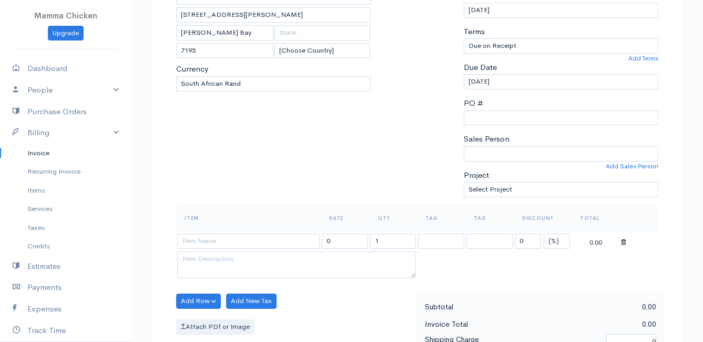
scroll to position [210, 0]
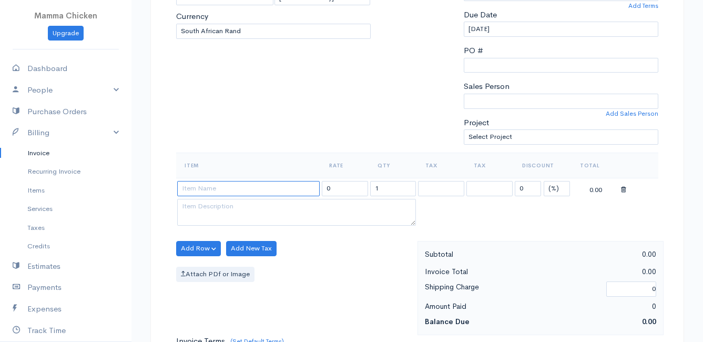
click at [200, 187] on input at bounding box center [248, 188] width 142 height 15
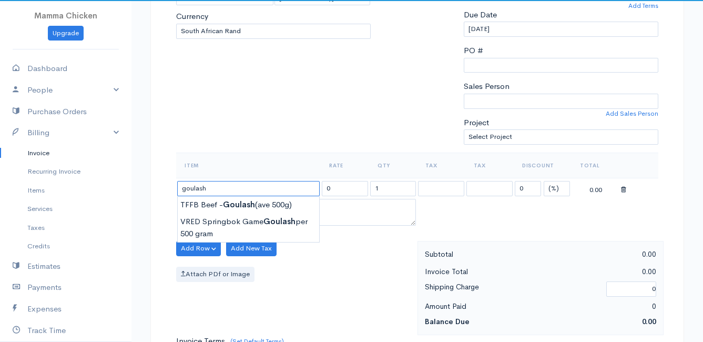
type input "TFFB Beef - Goulash (ave 500g)"
type input "218.50"
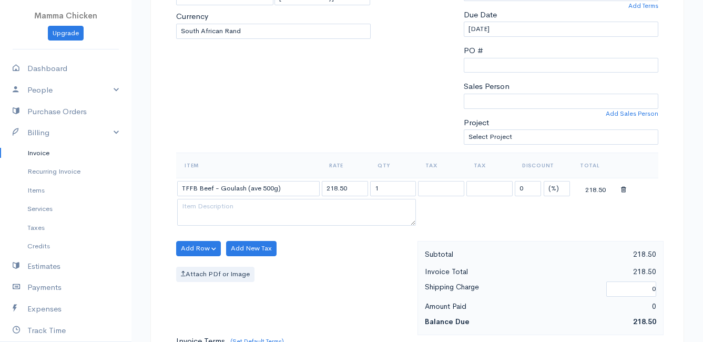
click at [206, 199] on body "Mamma Chicken Upgrade Dashboard People Clients Vendors Staff Users Purchase Ord…" at bounding box center [351, 244] width 703 height 909
click at [397, 192] on input "1" at bounding box center [393, 188] width 46 height 15
type input "1.02"
click at [346, 259] on div "Add Row Add Item Row Add Time Row Add New Tax Attach PDf or Image" at bounding box center [294, 288] width 247 height 94
click at [339, 282] on div "Add Row Add Item Row Add Time Row Add New Tax Attach PDf or Image" at bounding box center [294, 288] width 247 height 94
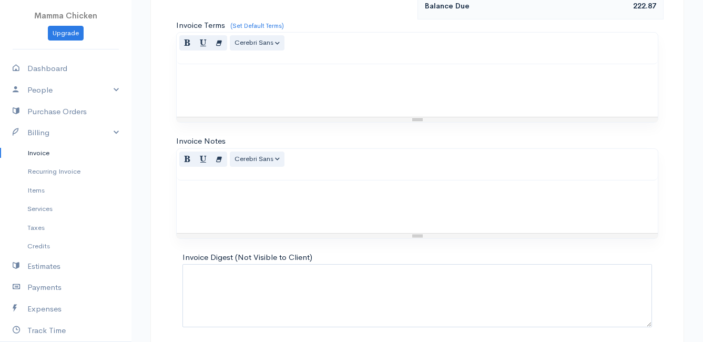
scroll to position [567, 0]
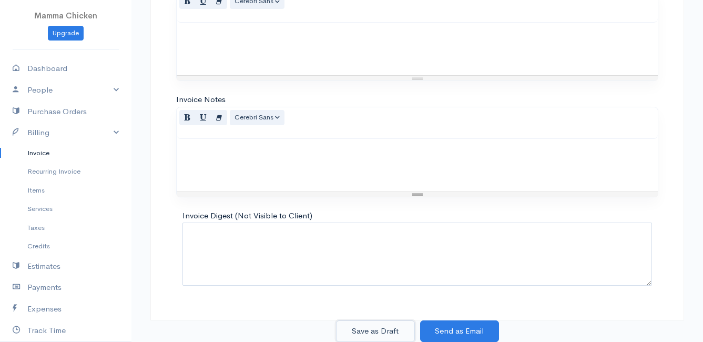
click at [386, 329] on button "Save as Draft" at bounding box center [375, 331] width 79 height 22
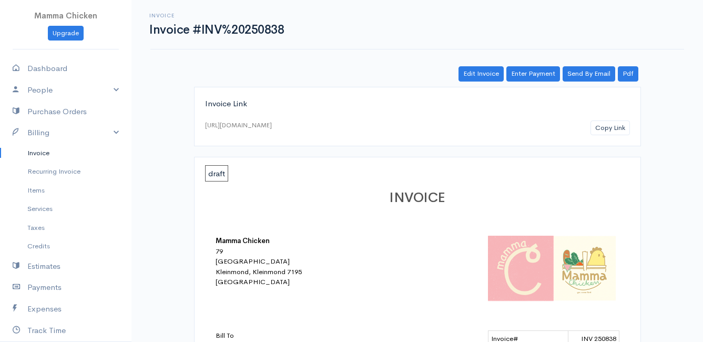
click at [36, 152] on link "Invoice" at bounding box center [65, 152] width 131 height 19
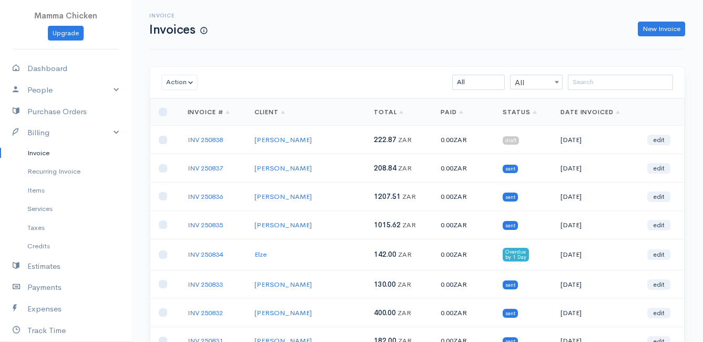
click at [153, 140] on td at bounding box center [164, 140] width 29 height 28
click at [161, 140] on input "checkbox" at bounding box center [163, 140] width 8 height 8
checkbox input "true"
click at [178, 84] on button "Action" at bounding box center [179, 82] width 36 height 15
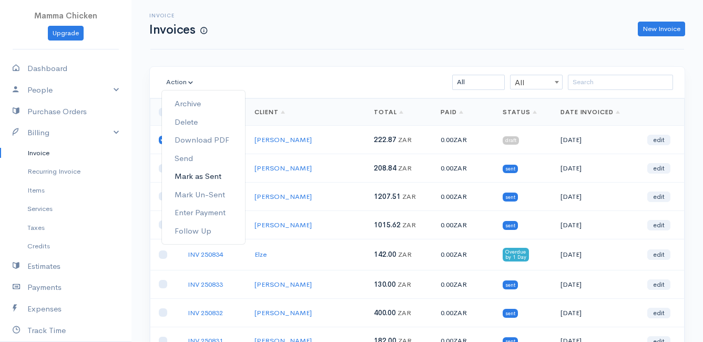
click at [212, 171] on link "Mark as Sent" at bounding box center [203, 176] width 83 height 18
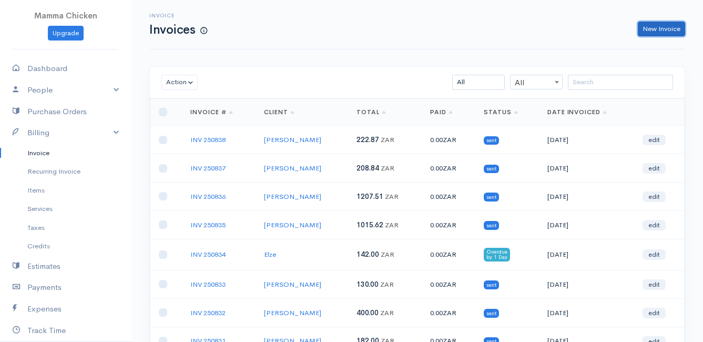
click at [674, 29] on link "New Invoice" at bounding box center [661, 29] width 47 height 15
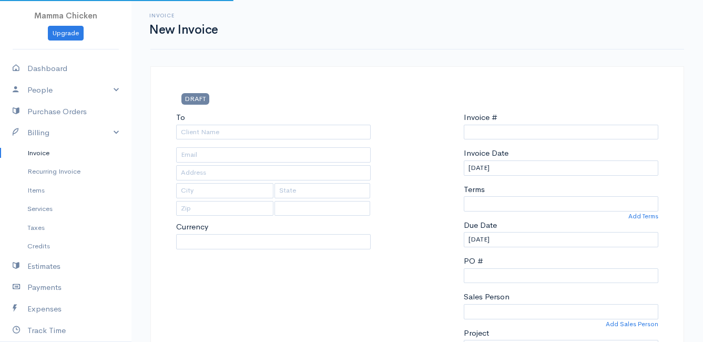
type input "INV 250839"
select select "[GEOGRAPHIC_DATA]"
select select "ZAR"
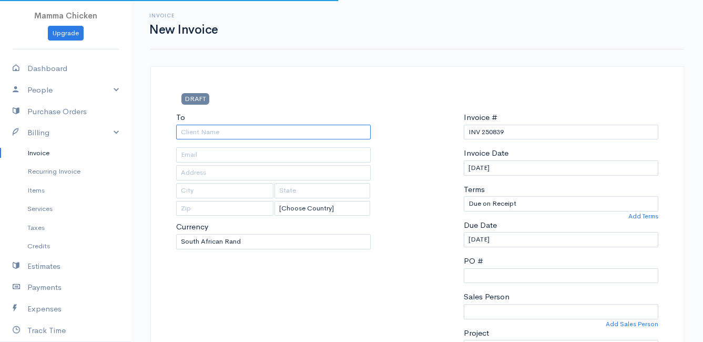
click at [200, 130] on input "To" at bounding box center [273, 132] width 194 height 15
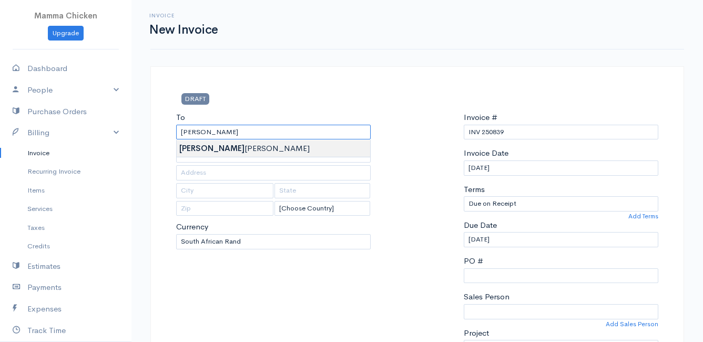
type input "Franzelle Petzer"
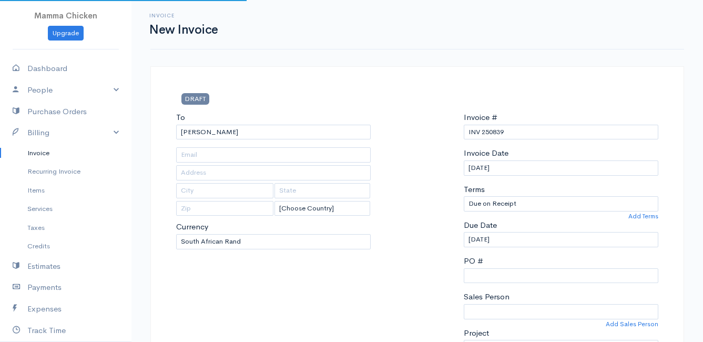
type input "41 Protea Road"
type input "Fisherhaven"
type input "7200"
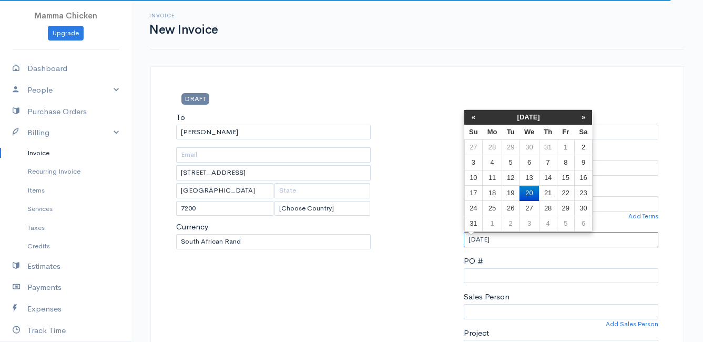
click at [529, 240] on input "20/08/2025" at bounding box center [561, 239] width 194 height 15
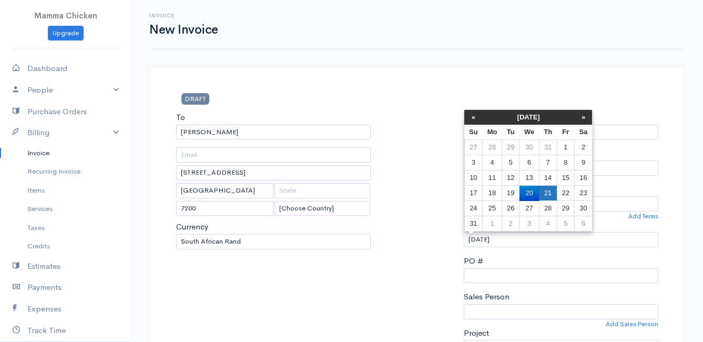
click at [553, 191] on td "21" at bounding box center [548, 193] width 18 height 15
type input "21/08/2025"
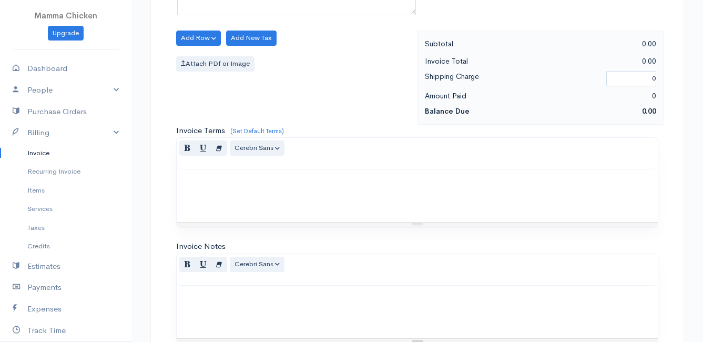
scroll to position [263, 0]
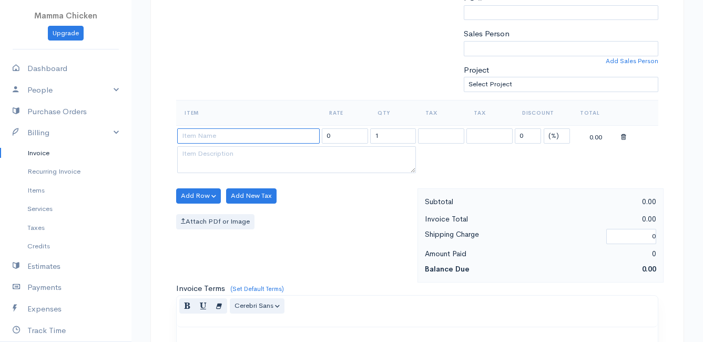
click at [203, 138] on input at bounding box center [248, 135] width 142 height 15
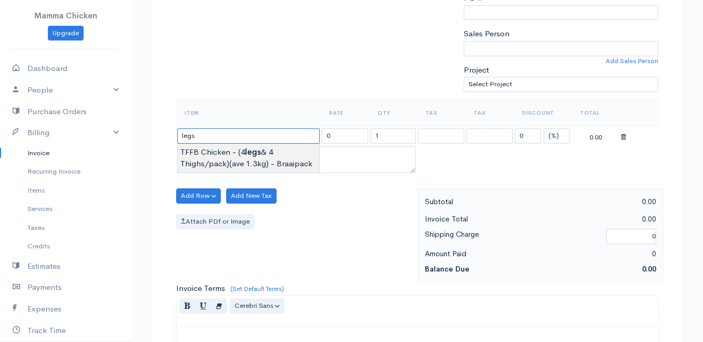
type input "TFFB Chicken - (4 legs & 4 Thighs/pack)(ave 1.3kg) - Braaipack"
type input "130.00"
click at [237, 153] on body "Mamma Chicken Upgrade Dashboard People Clients Vendors Staff Users Purchase Ord…" at bounding box center [351, 191] width 703 height 909
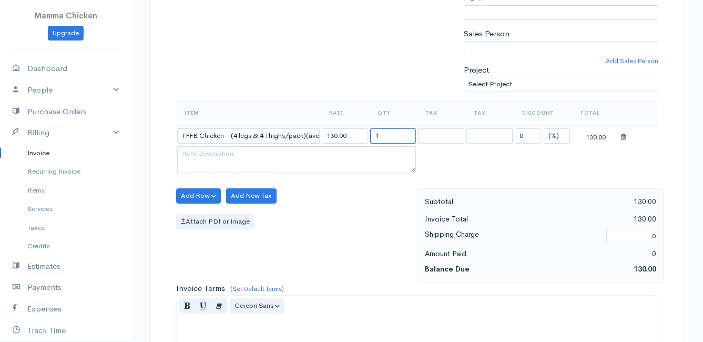
click at [393, 138] on input "1" at bounding box center [393, 135] width 46 height 15
type input "6.19"
click at [386, 224] on div "Attach PDf or Image" at bounding box center [294, 221] width 236 height 15
click at [193, 190] on button "Add Row" at bounding box center [198, 195] width 45 height 15
click at [200, 214] on link "Add Item Row" at bounding box center [218, 217] width 83 height 18
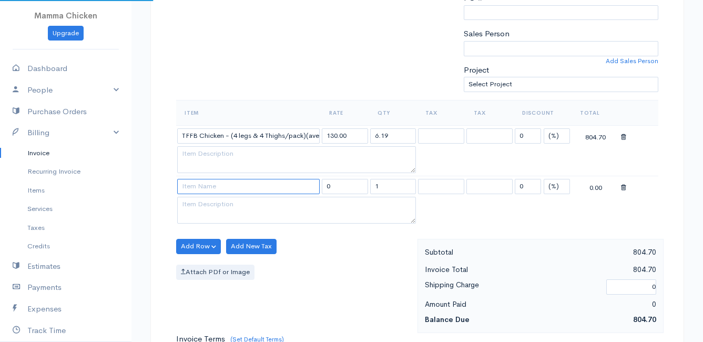
click at [204, 186] on input at bounding box center [248, 186] width 142 height 15
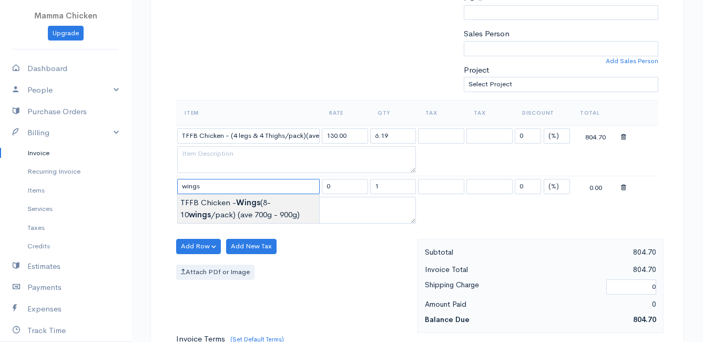
type input "TFFB Chicken - Wings (8-10 wings/pack) (ave 700g - 900g)"
type input "120.00"
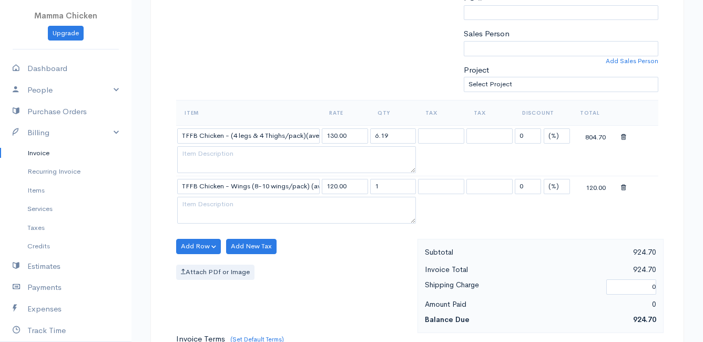
click at [230, 202] on body "Mamma Chicken Upgrade Dashboard People Clients Vendors Staff Users Purchase Ord…" at bounding box center [351, 216] width 703 height 959
click at [402, 187] on input "1" at bounding box center [393, 186] width 46 height 15
type input "3.43"
click at [369, 261] on div "Add Row Add Item Row Add Time Row Add New Tax Attach PDf or Image" at bounding box center [294, 286] width 247 height 94
click at [201, 245] on button "Add Row" at bounding box center [198, 246] width 45 height 15
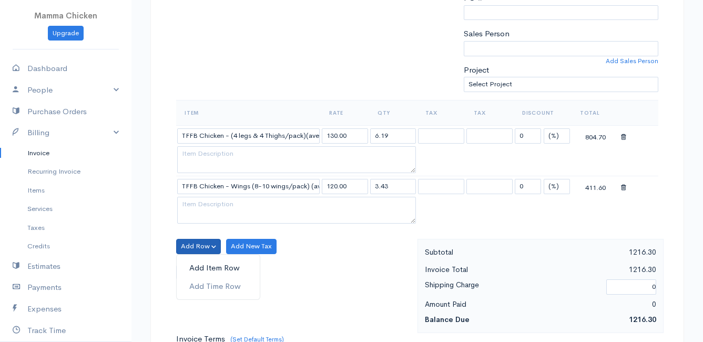
click at [200, 264] on link "Add Item Row" at bounding box center [218, 268] width 83 height 18
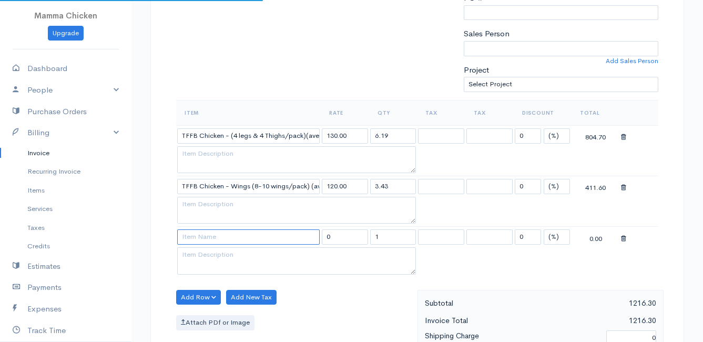
click at [204, 241] on input at bounding box center [248, 236] width 142 height 15
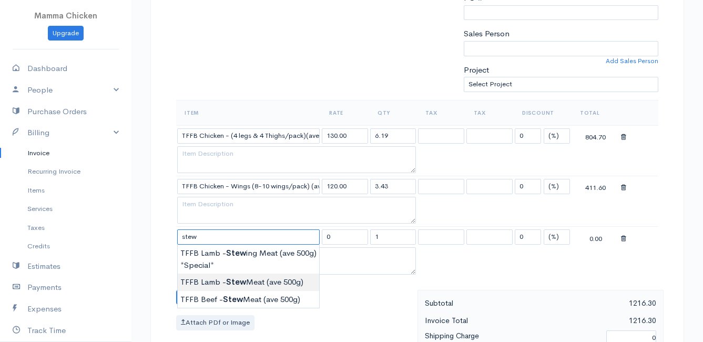
type input "TFFB Lamb - Stew Meat (ave 500g)"
type input "184.00"
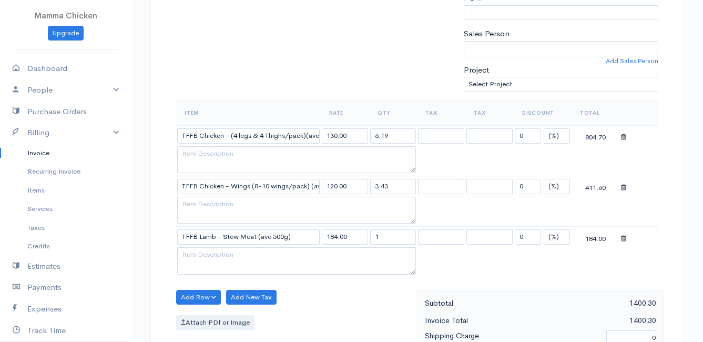
click at [259, 280] on body "Mamma Chicken Upgrade Dashboard People Clients Vendors Staff Users Purchase Ord…" at bounding box center [351, 242] width 703 height 1010
click at [399, 237] on input "1" at bounding box center [393, 236] width 46 height 15
type input "6.27"
click at [383, 297] on div "Add Row Add Item Row Add Time Row Add New Tax Attach PDf or Image" at bounding box center [294, 337] width 247 height 94
click at [331, 307] on div "Add Row Add Item Row Add Time Row Add New Tax Attach PDf or Image" at bounding box center [294, 337] width 247 height 94
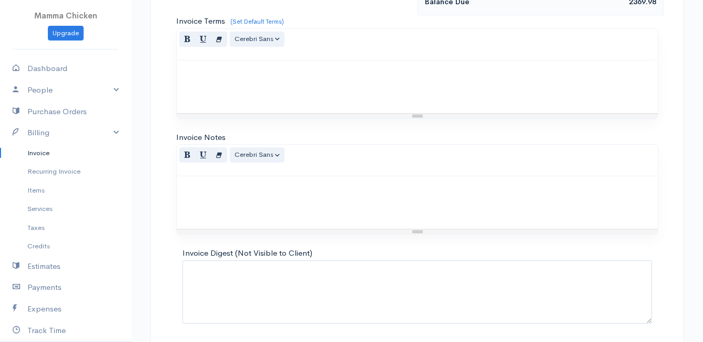
scroll to position [668, 0]
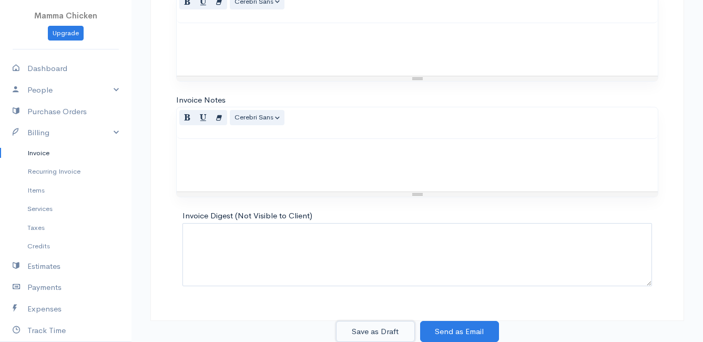
click at [381, 330] on button "Save as Draft" at bounding box center [375, 332] width 79 height 22
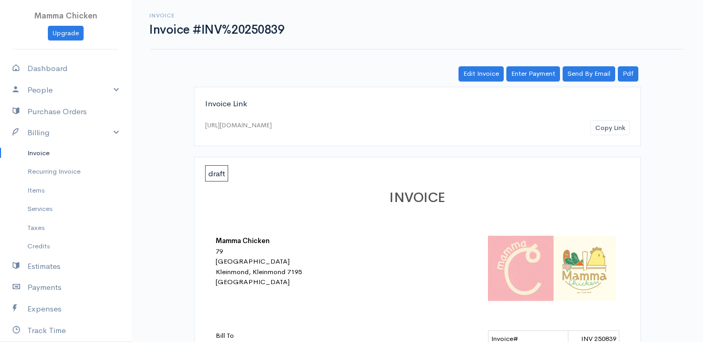
click at [31, 150] on link "Invoice" at bounding box center [65, 152] width 131 height 19
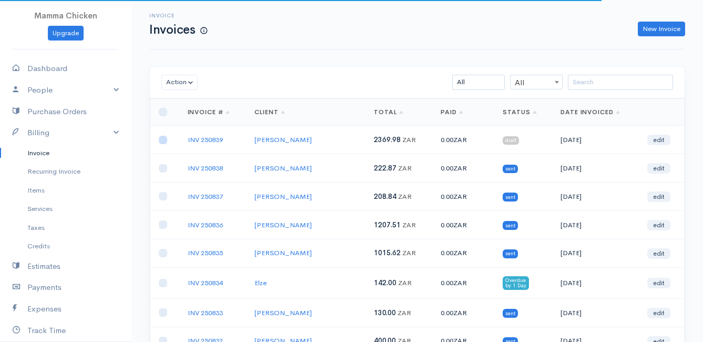
click at [163, 140] on input "checkbox" at bounding box center [163, 140] width 8 height 8
checkbox input "true"
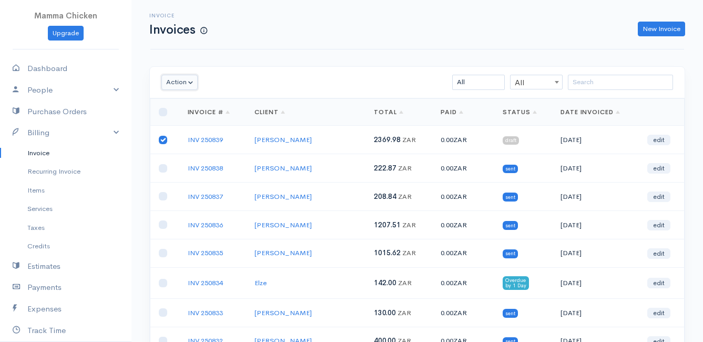
click at [181, 84] on button "Action" at bounding box center [179, 82] width 36 height 15
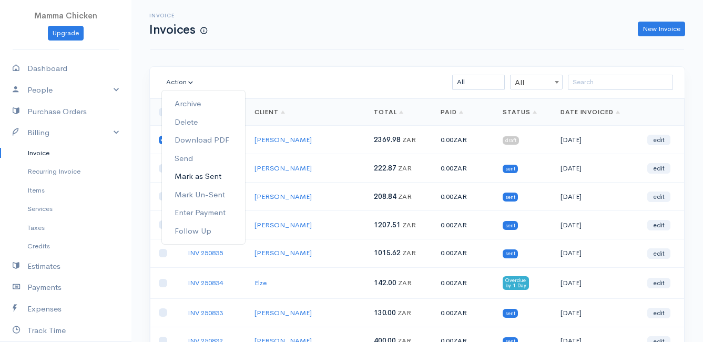
click at [207, 177] on link "Mark as Sent" at bounding box center [203, 176] width 83 height 18
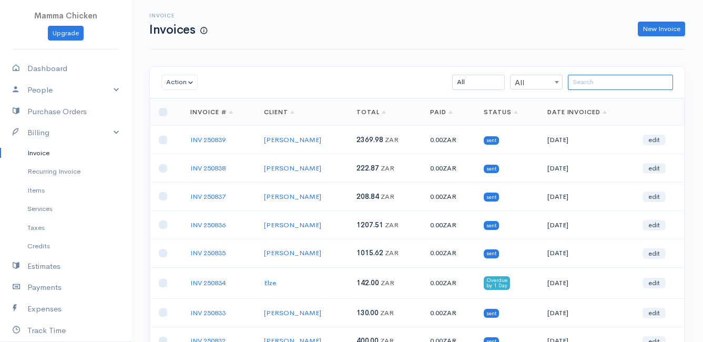
click at [607, 85] on input "search" at bounding box center [620, 82] width 105 height 15
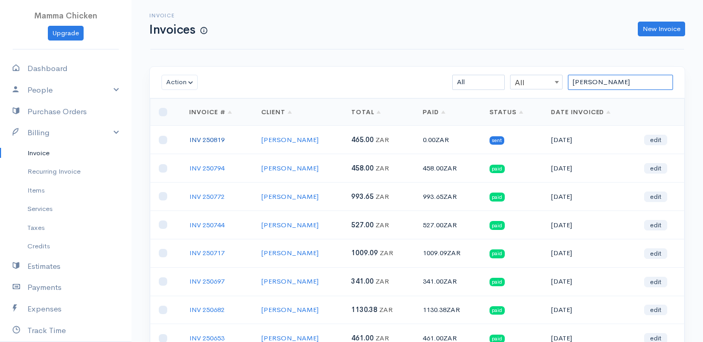
type input "jess"
click at [201, 142] on link "INV 250819" at bounding box center [206, 139] width 35 height 9
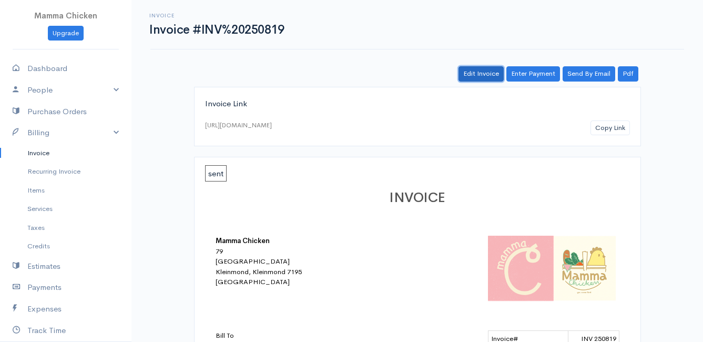
click at [482, 73] on link "Edit Invoice" at bounding box center [480, 73] width 45 height 15
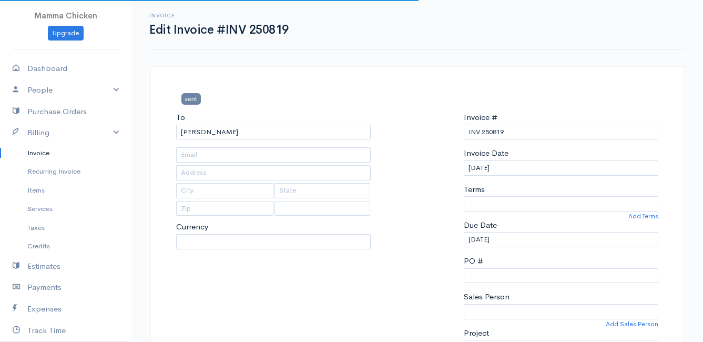
select select
type input "4115 Aster Crescent"
type input "Bettys Bay"
type input "7195"
select select "[GEOGRAPHIC_DATA]"
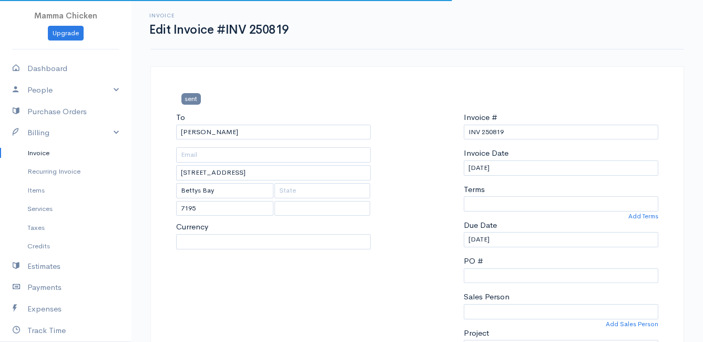
select select "0"
select select "ZAR"
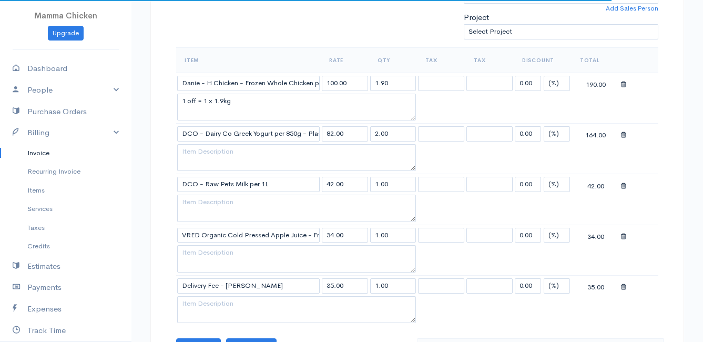
scroll to position [420, 0]
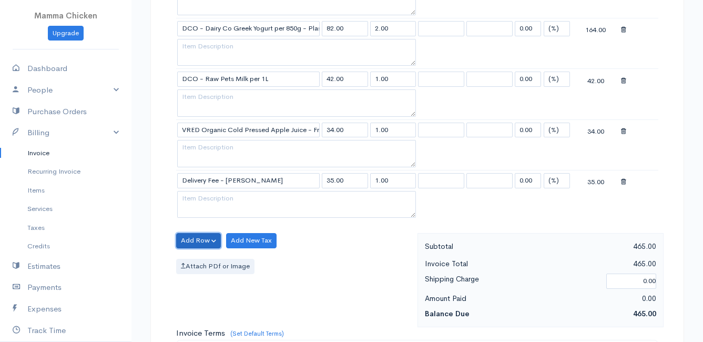
click at [191, 238] on button "Add Row" at bounding box center [198, 240] width 45 height 15
click at [200, 259] on link "Add Item Row" at bounding box center [218, 262] width 83 height 18
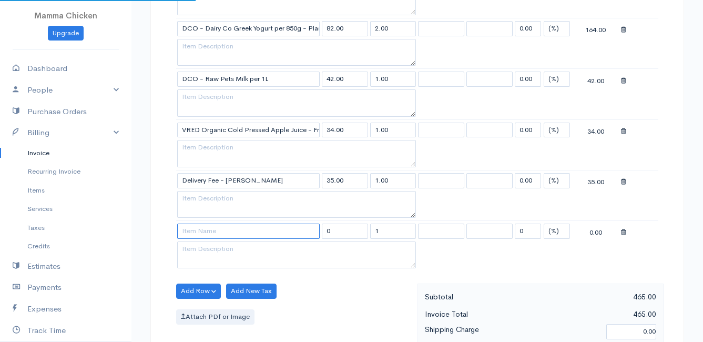
click at [191, 227] on input at bounding box center [248, 230] width 142 height 15
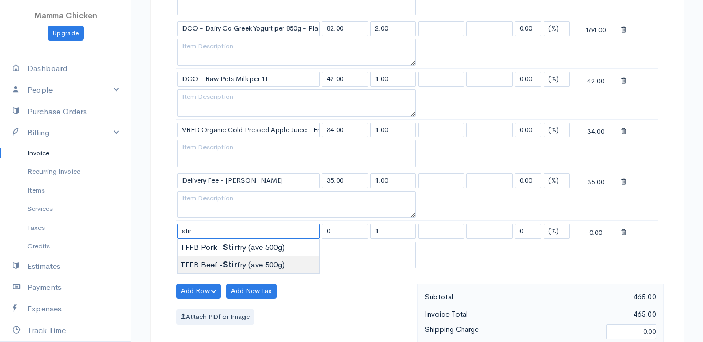
type input "TFFB Beef - Stirfry (ave 500g)"
type input "218.50"
click at [221, 263] on body "Mamma Chicken Upgrade Dashboard People Clients Vendors Staff Users Purchase Ord…" at bounding box center [351, 161] width 703 height 1162
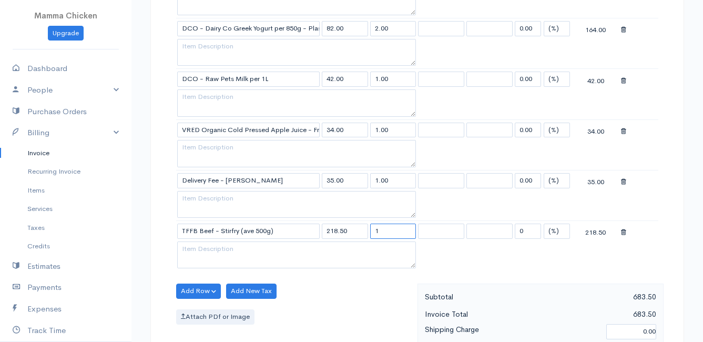
click at [401, 231] on input "1" at bounding box center [393, 230] width 46 height 15
type input "1.03"
click at [666, 199] on div "sent To Jessica Pomeroy 4115 Aster Crescent Bettys Bay 7195 [Choose Country] Un…" at bounding box center [417, 183] width 534 height 1074
click at [198, 287] on button "Add Row" at bounding box center [198, 290] width 45 height 15
click at [212, 247] on link "Add Item Row" at bounding box center [218, 251] width 83 height 18
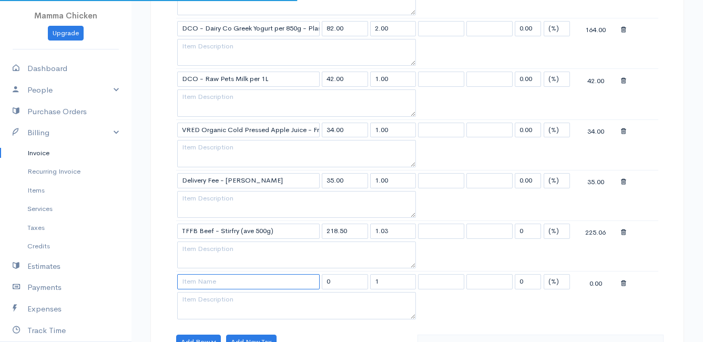
click at [206, 281] on input at bounding box center [248, 281] width 142 height 15
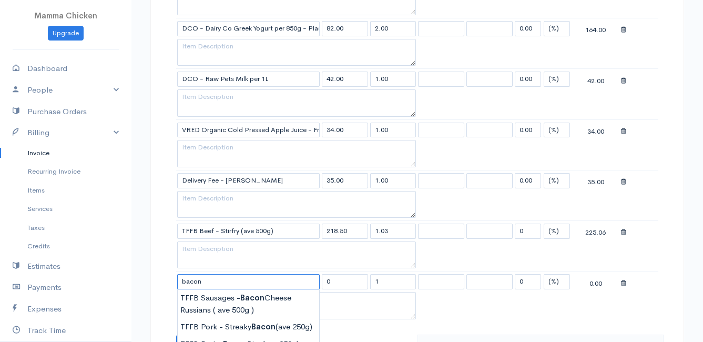
scroll to position [473, 0]
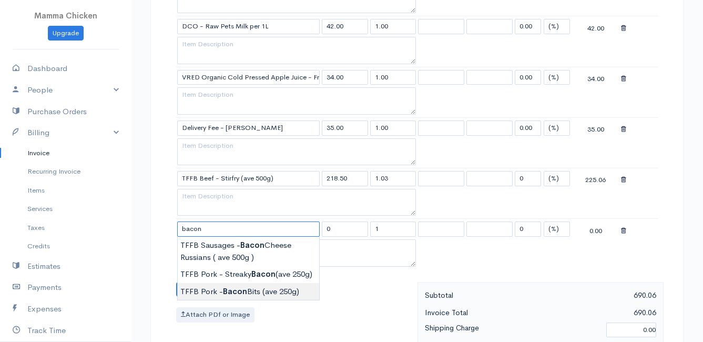
type input "TFFB Pork - Bacon Bits (ave 250g)"
type input "161.00"
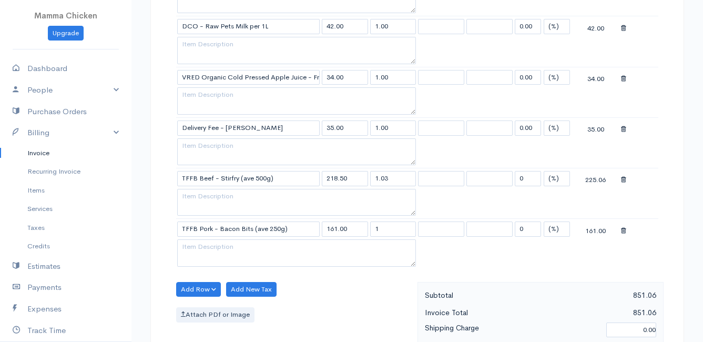
click at [252, 290] on body "Mamma Chicken Upgrade Dashboard People Clients Vendors Staff Users Purchase Ord…" at bounding box center [351, 133] width 703 height 1212
click at [408, 230] on input "1" at bounding box center [393, 228] width 46 height 15
type input "0.51"
click at [198, 289] on button "Add Row" at bounding box center [198, 289] width 45 height 15
click at [213, 249] on link "Add Item Row" at bounding box center [218, 250] width 83 height 18
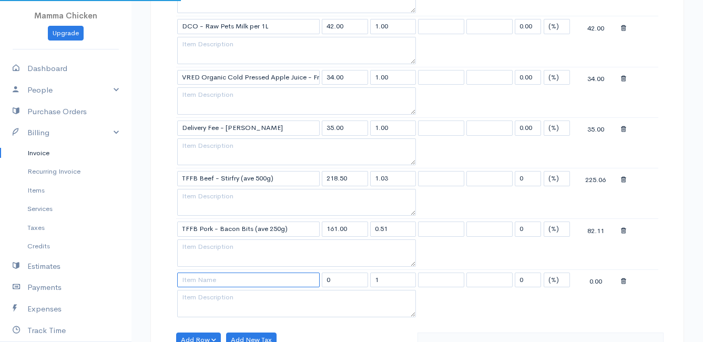
click at [211, 276] on input at bounding box center [248, 279] width 142 height 15
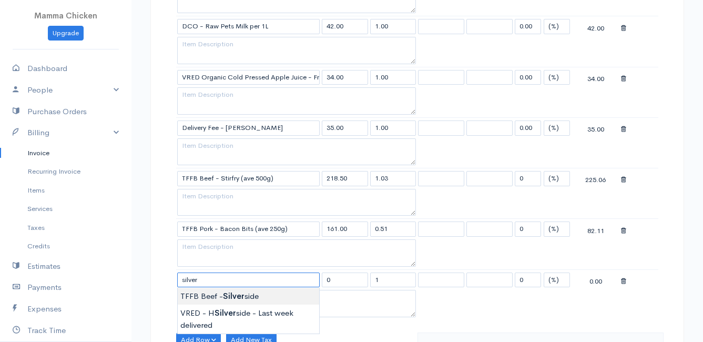
type input "TFFB Beef - Silverside"
type input "195.50"
click at [215, 296] on body "Mamma Chicken Upgrade Dashboard People Clients Vendors Staff Users Purchase Ord…" at bounding box center [351, 158] width 703 height 1263
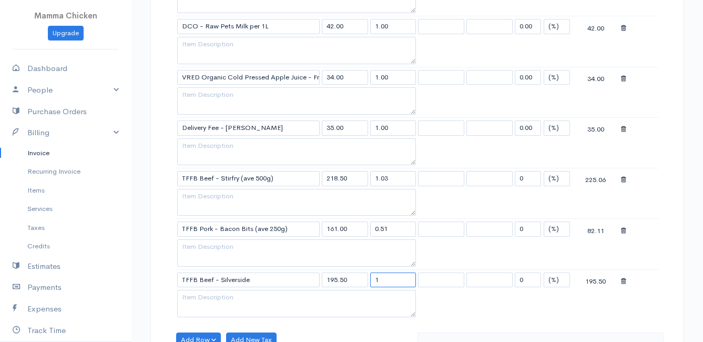
click at [393, 280] on input "1" at bounding box center [393, 279] width 46 height 15
type input "0.93"
click at [478, 304] on table "Item Rate Qty Tax Tax Discount Total Danie - H Chicken - Frozen Whole Chicken p…" at bounding box center [417, 105] width 482 height 430
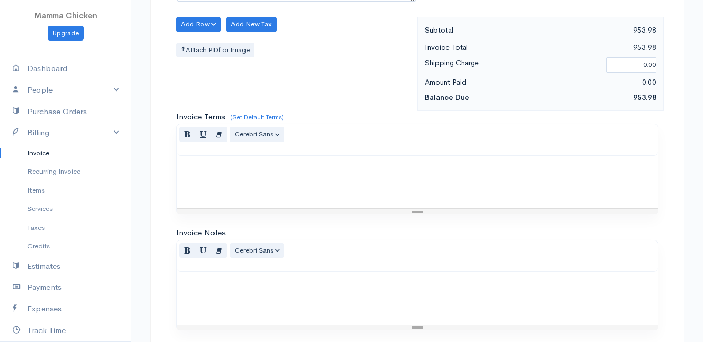
scroll to position [921, 0]
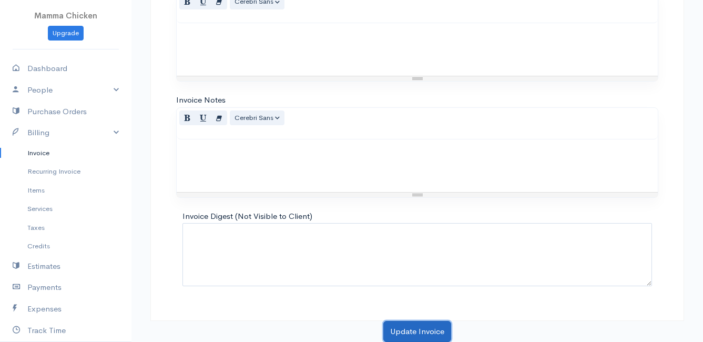
click at [419, 327] on button "Update Invoice" at bounding box center [417, 332] width 68 height 22
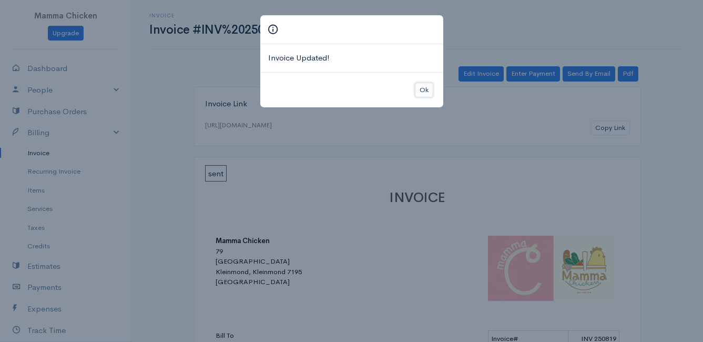
click at [427, 90] on button "Ok" at bounding box center [424, 90] width 18 height 15
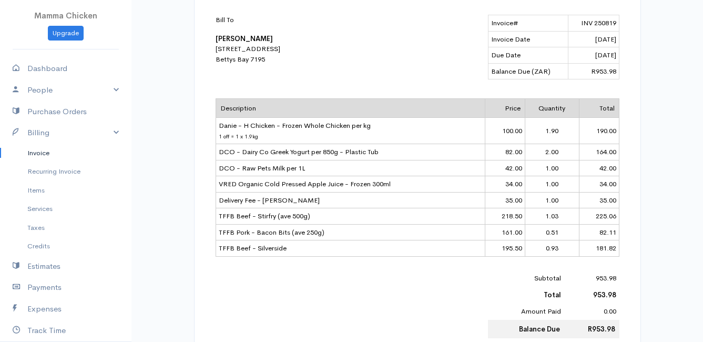
scroll to position [368, 0]
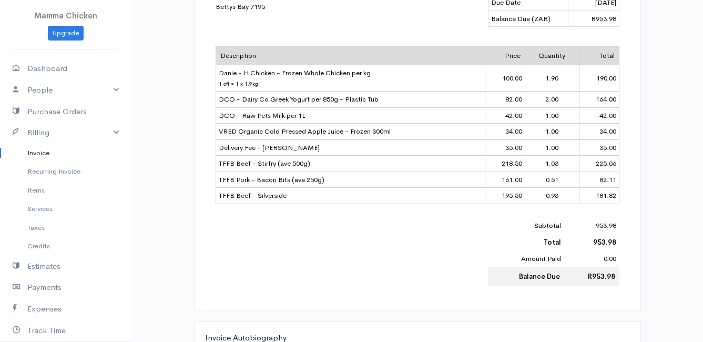
click at [277, 273] on div "Subtotal 953.98 Total 953.98 Amount Paid 0.00 Balance Due R953.98" at bounding box center [418, 251] width 404 height 68
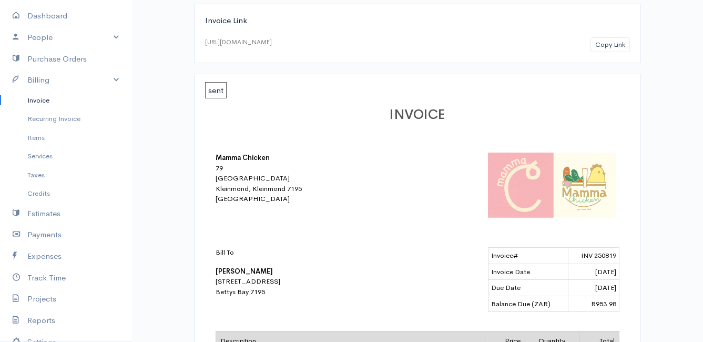
scroll to position [0, 0]
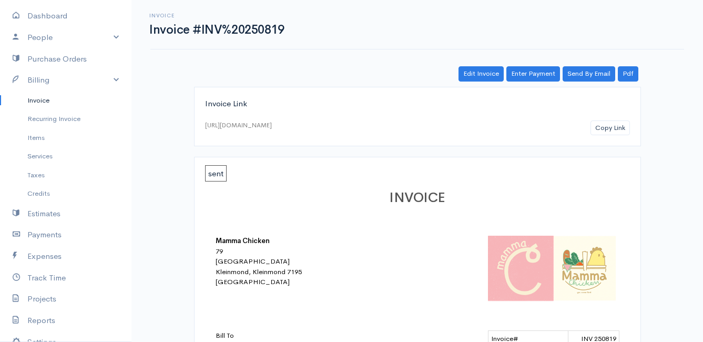
click at [46, 97] on link "Invoice" at bounding box center [65, 100] width 131 height 19
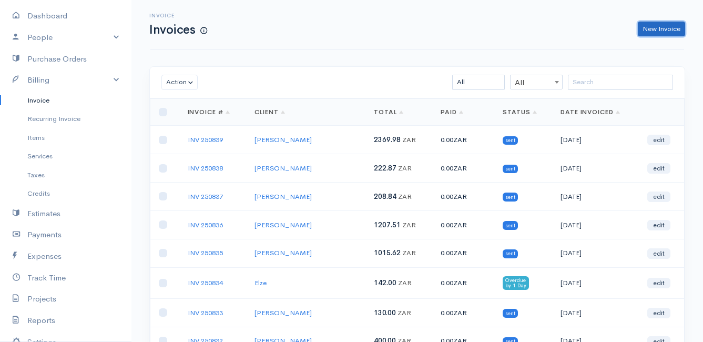
click at [669, 26] on link "New Invoice" at bounding box center [661, 29] width 47 height 15
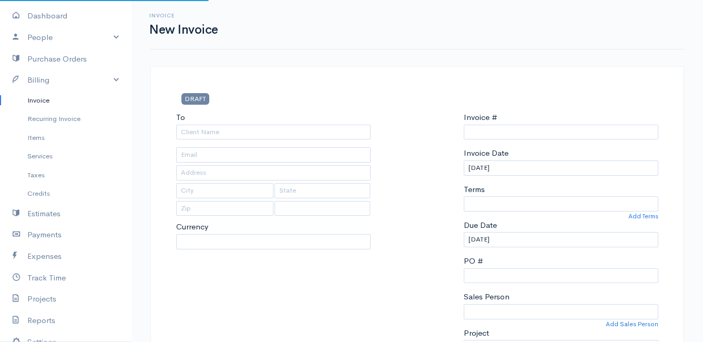
type input "INV 250840"
select select "[GEOGRAPHIC_DATA]"
select select "ZAR"
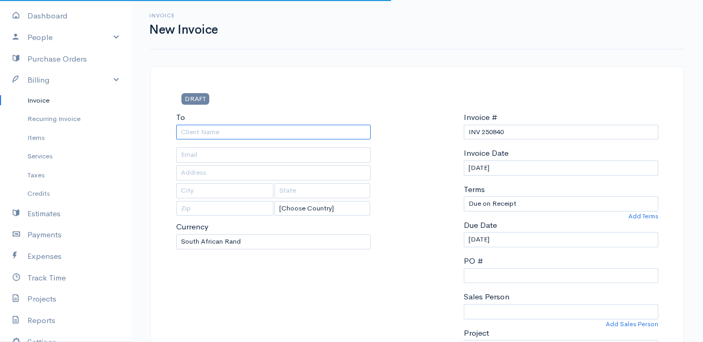
click at [259, 137] on input "To" at bounding box center [273, 132] width 194 height 15
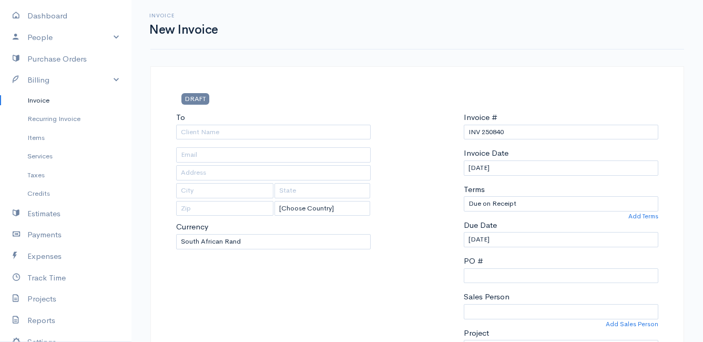
click at [36, 102] on link "Invoice" at bounding box center [65, 100] width 131 height 19
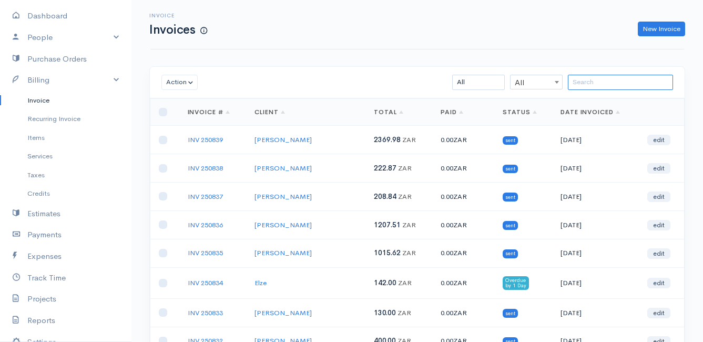
click at [596, 83] on input "search" at bounding box center [620, 82] width 105 height 15
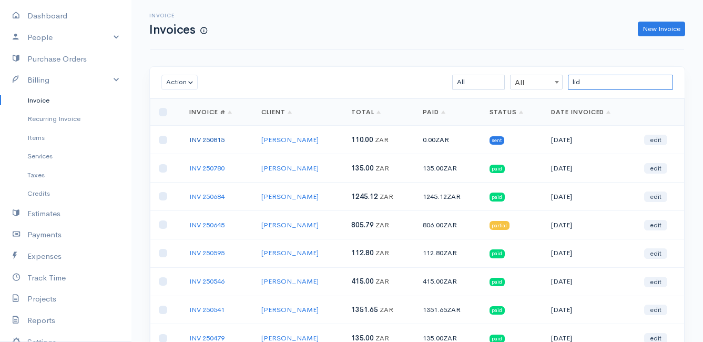
type input "lid"
click at [209, 140] on link "INV 250815" at bounding box center [206, 139] width 35 height 9
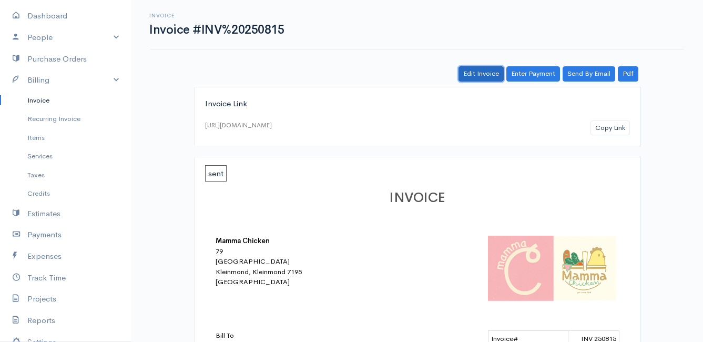
click at [480, 73] on link "Edit Invoice" at bounding box center [480, 73] width 45 height 15
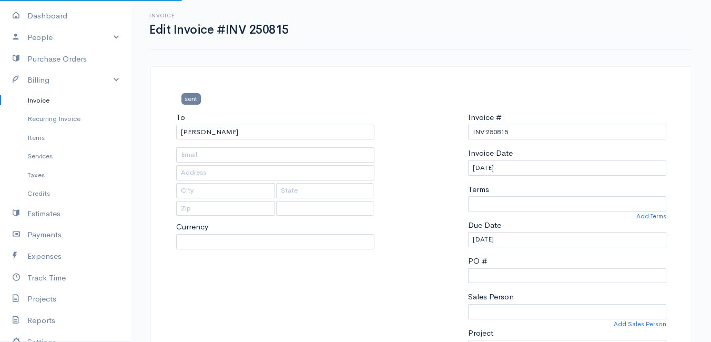
type input "62 Palmiet Road"
type input "Kleinmond"
type input "7195"
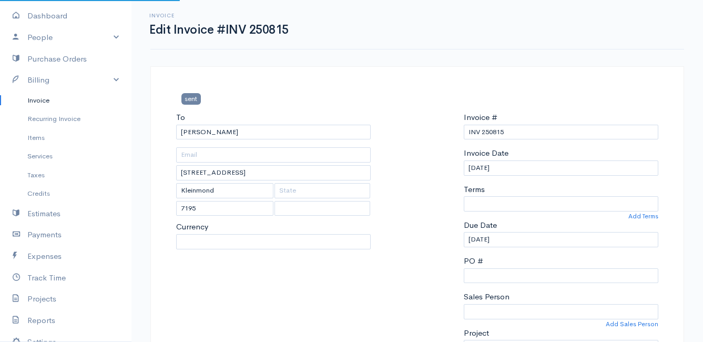
select select
select select "0"
select select "[GEOGRAPHIC_DATA]"
select select "ZAR"
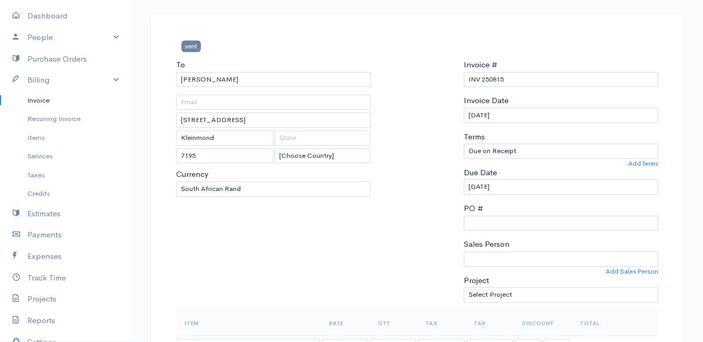
scroll to position [105, 0]
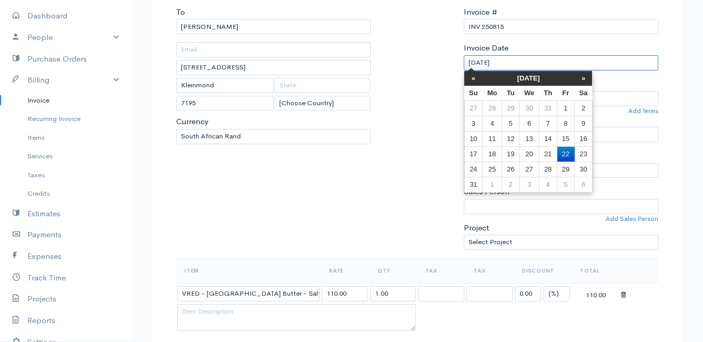
click at [535, 64] on input "[DATE]" at bounding box center [561, 62] width 194 height 15
click at [529, 155] on td "20" at bounding box center [528, 153] width 19 height 15
type input "20/08/2025"
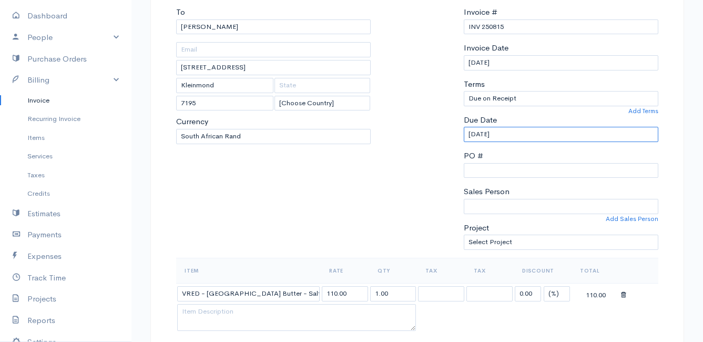
click at [526, 134] on input "20/08/2025" at bounding box center [561, 134] width 194 height 15
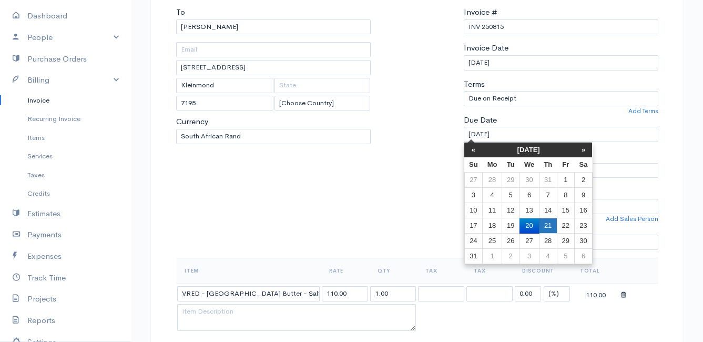
click at [547, 223] on td "21" at bounding box center [548, 225] width 18 height 15
type input "21/08/2025"
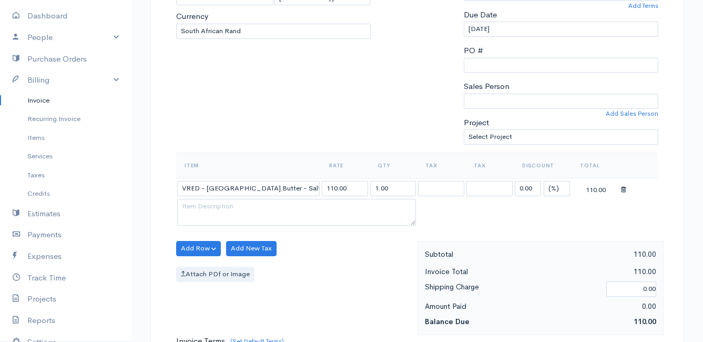
scroll to position [263, 0]
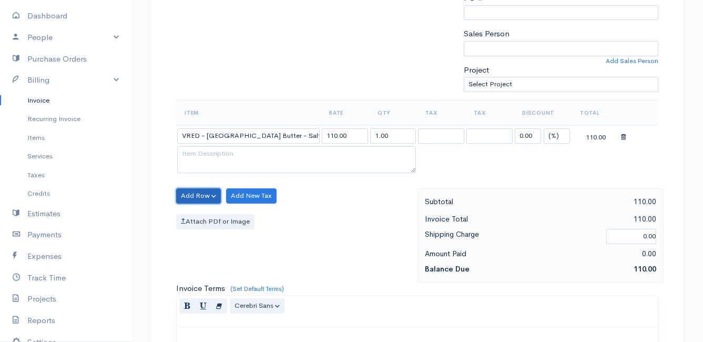
click at [194, 200] on button "Add Row" at bounding box center [198, 195] width 45 height 15
click at [199, 216] on link "Add Item Row" at bounding box center [218, 217] width 83 height 18
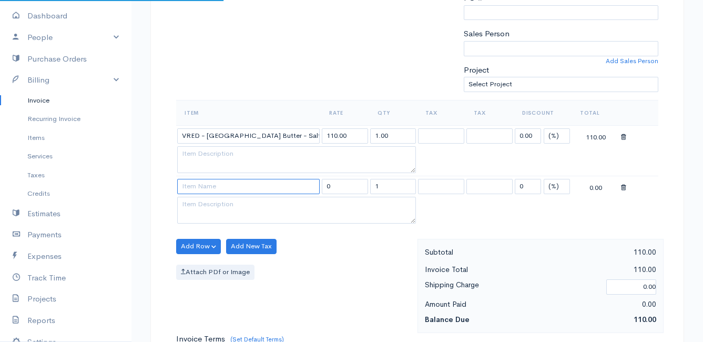
click at [198, 186] on input at bounding box center [248, 186] width 142 height 15
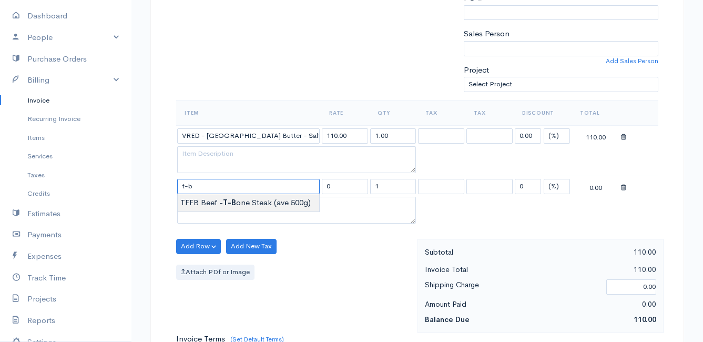
type input "TFFB Beef - T-Bone Steak (ave 500g)"
type input "230.00"
click at [209, 199] on body "Mamma Chicken Upgrade Dashboard People Clients Vendors Staff Users Purchase Ord…" at bounding box center [351, 216] width 703 height 959
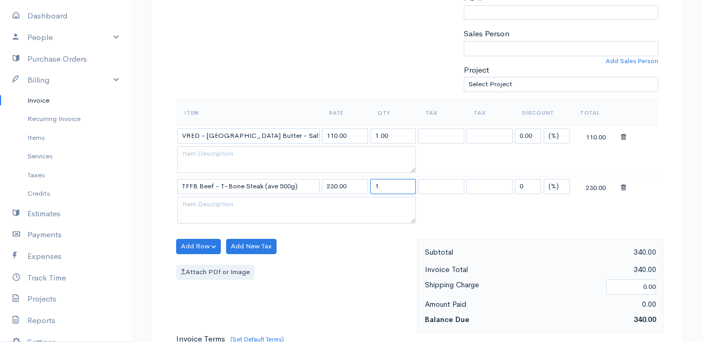
click at [399, 187] on input "1" at bounding box center [393, 186] width 46 height 15
type input "0.66"
click at [193, 244] on button "Add Row" at bounding box center [198, 246] width 45 height 15
click at [204, 268] on link "Add Item Row" at bounding box center [218, 268] width 83 height 18
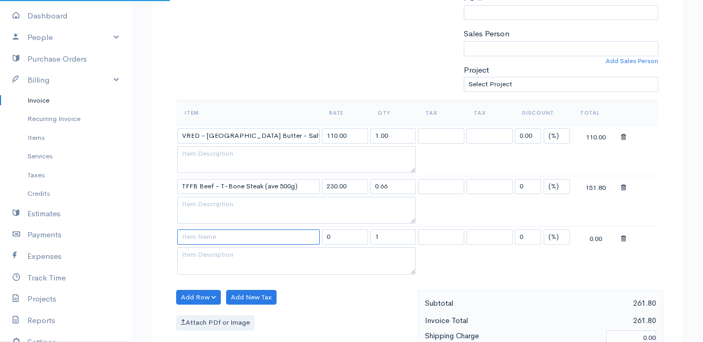
click at [202, 235] on input at bounding box center [248, 236] width 142 height 15
type input "TFFB Beef - Short Rib"
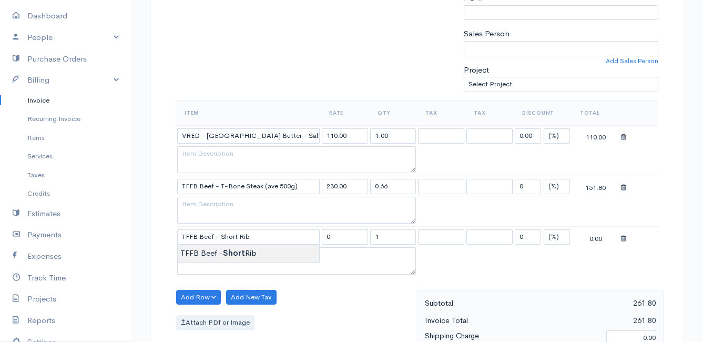
type input "172.50"
click at [209, 255] on body "Mamma Chicken Upgrade Dashboard People Clients Vendors Staff Users Purchase Ord…" at bounding box center [351, 242] width 703 height 1010
click at [383, 239] on input "1" at bounding box center [393, 236] width 46 height 15
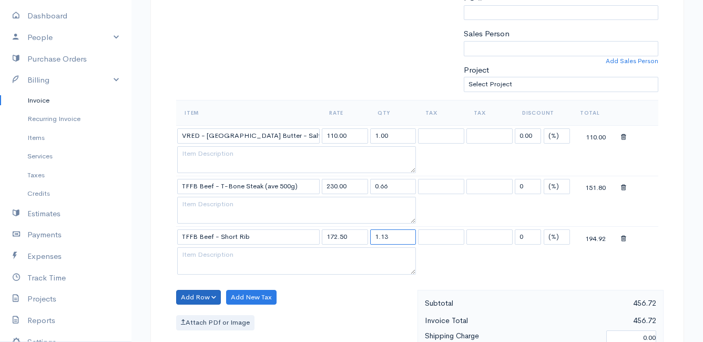
type input "1.13"
click at [194, 296] on button "Add Row" at bounding box center [198, 297] width 45 height 15
click at [200, 253] on link "Add Item Row" at bounding box center [218, 258] width 83 height 18
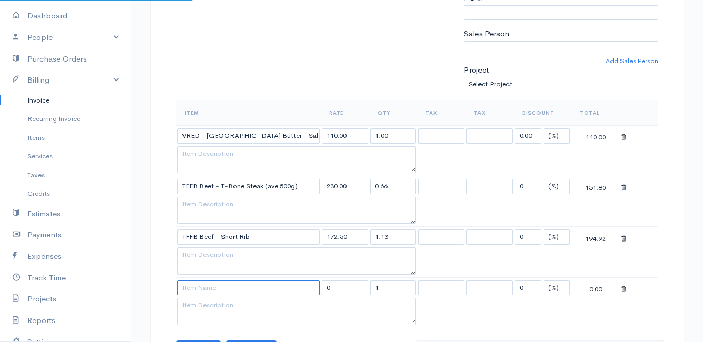
click at [203, 289] on input at bounding box center [248, 287] width 142 height 15
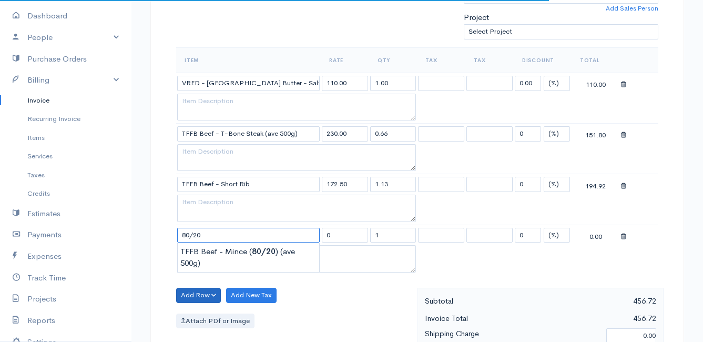
scroll to position [368, 0]
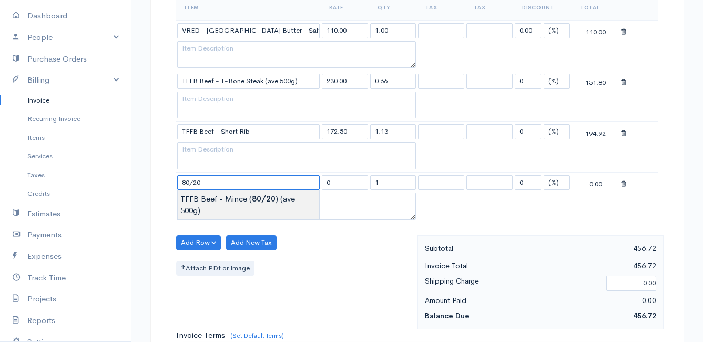
type input "TFFB Beef - Mince (80/20) (ave 500g)"
type input "172.50"
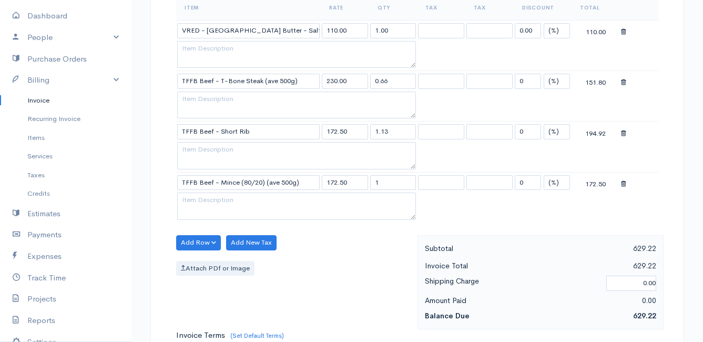
click at [256, 200] on body "Mamma Chicken Upgrade Dashboard People Clients Vendors Staff Users Purchase Ord…" at bounding box center [351, 162] width 703 height 1060
click at [385, 185] on input "1" at bounding box center [393, 182] width 46 height 15
type input "0.51"
click at [354, 251] on div "Add Row Add Item Row Add Time Row Add New Tax Attach PDf or Image" at bounding box center [294, 282] width 247 height 94
click at [198, 242] on button "Add Row" at bounding box center [198, 242] width 45 height 15
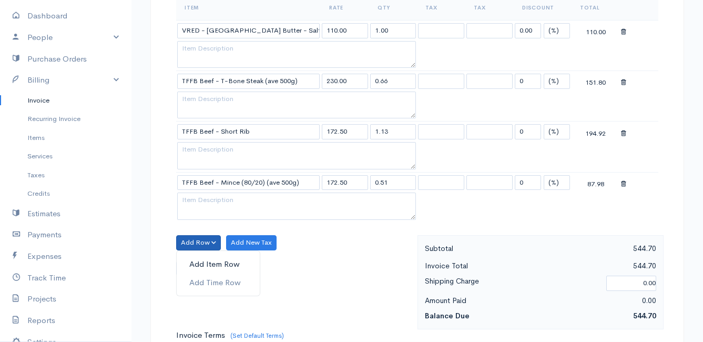
click at [198, 261] on link "Add Item Row" at bounding box center [218, 264] width 83 height 18
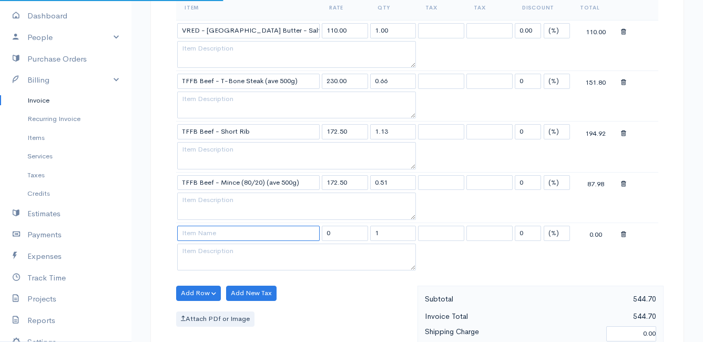
click at [204, 234] on input at bounding box center [248, 232] width 142 height 15
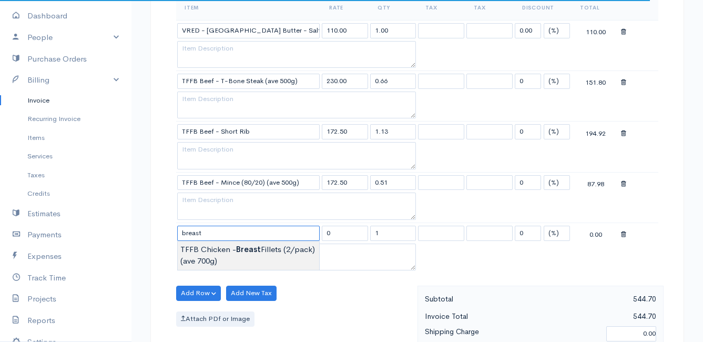
type input "TFFB Chicken - Breast Fillets (2/pack) (ave 700g)"
type input "165.00"
click at [212, 251] on body "Mamma Chicken Upgrade Dashboard People Clients Vendors Staff Users Purchase Ord…" at bounding box center [351, 187] width 703 height 1111
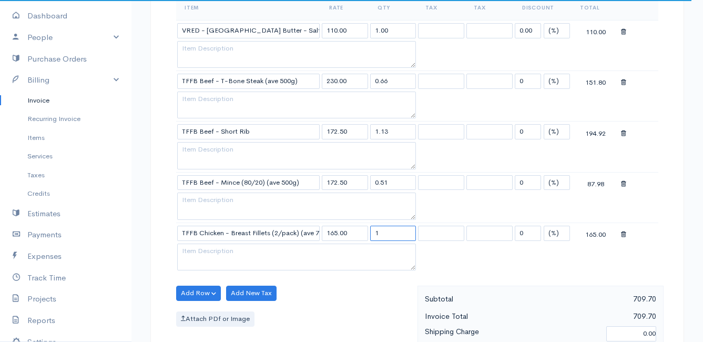
click at [398, 233] on input "1" at bounding box center [393, 232] width 46 height 15
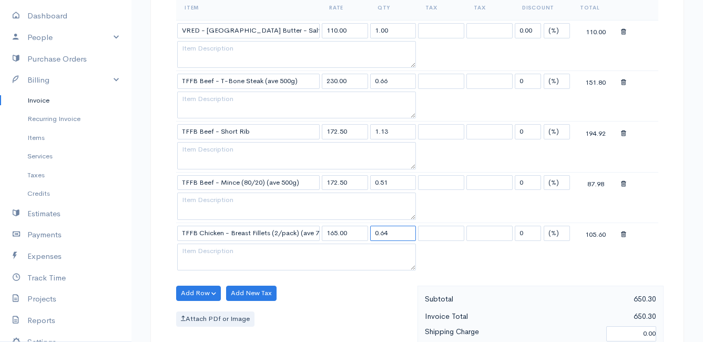
type input "0.64"
click at [468, 268] on table "Item Rate Qty Tax Tax Discount Total VRED - Montagu Farm Butter - Salted 110.00…" at bounding box center [417, 134] width 482 height 278
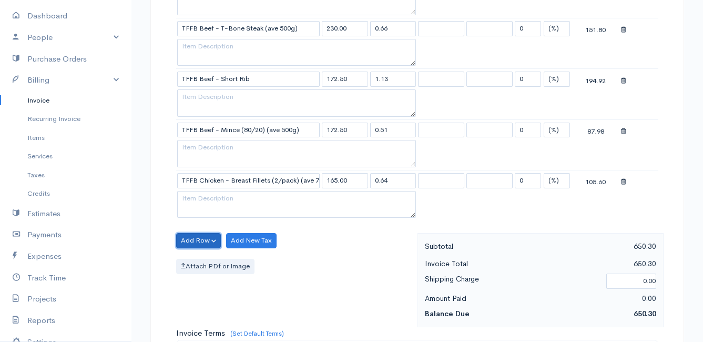
click at [190, 239] on button "Add Row" at bounding box center [198, 240] width 45 height 15
click at [202, 259] on link "Add Item Row" at bounding box center [218, 262] width 83 height 18
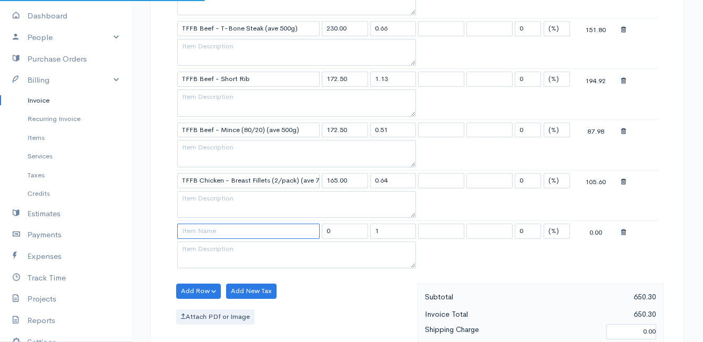
click at [205, 235] on input at bounding box center [248, 230] width 142 height 15
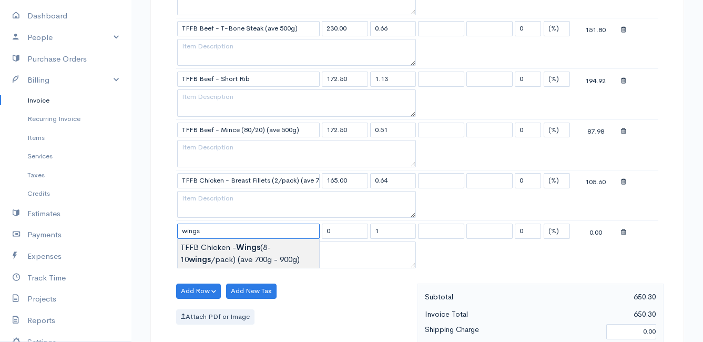
type input "TFFB Chicken - Wings (8-10 wings/pack) (ave 700g - 900g)"
type input "120.00"
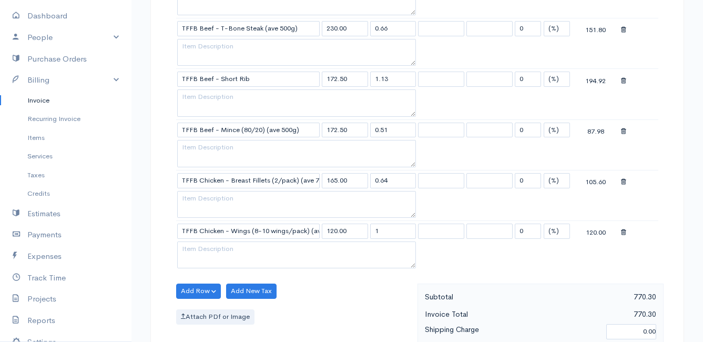
click at [218, 252] on body "Mamma Chicken Upgrade Dashboard People Clients Vendors Staff Users Purchase Ord…" at bounding box center [351, 161] width 703 height 1162
click at [392, 229] on input "1" at bounding box center [393, 230] width 46 height 15
type input "0.81"
click at [203, 288] on button "Add Row" at bounding box center [198, 290] width 45 height 15
click at [206, 253] on link "Add Item Row" at bounding box center [218, 251] width 83 height 18
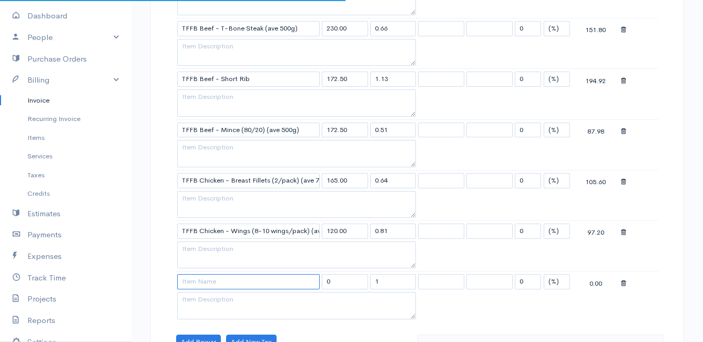
click at [196, 281] on input at bounding box center [248, 281] width 142 height 15
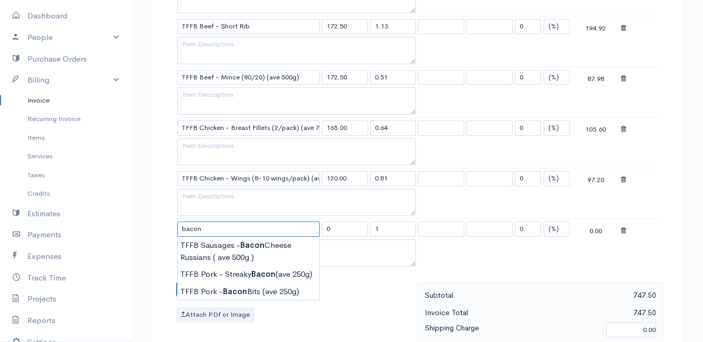
scroll to position [526, 0]
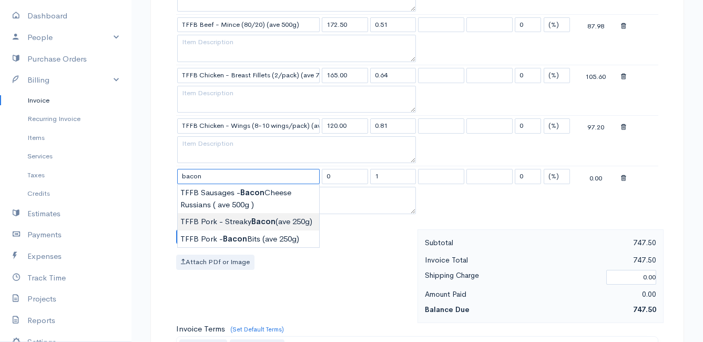
type input "TFFB Pork - Streaky Bacon (ave 250g)"
type input "189.75"
click at [238, 219] on body "Mamma Chicken Upgrade Dashboard People Clients Vendors Staff Users Purchase Ord…" at bounding box center [351, 80] width 703 height 1212
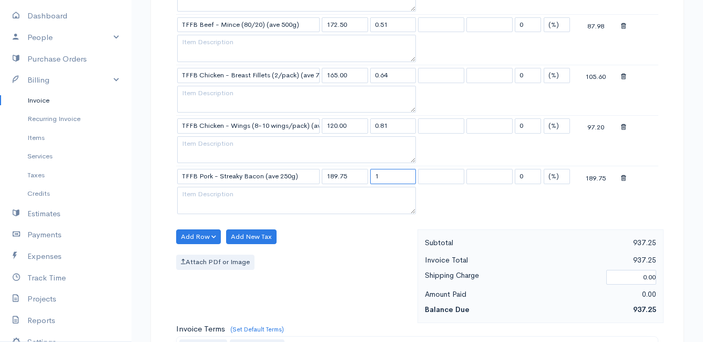
click at [385, 177] on input "1" at bounding box center [393, 176] width 46 height 15
type input "0.26"
click at [346, 268] on div "Attach PDf or Image" at bounding box center [294, 261] width 236 height 15
click at [192, 233] on button "Add Row" at bounding box center [198, 236] width 45 height 15
click at [199, 254] on link "Add Item Row" at bounding box center [218, 258] width 83 height 18
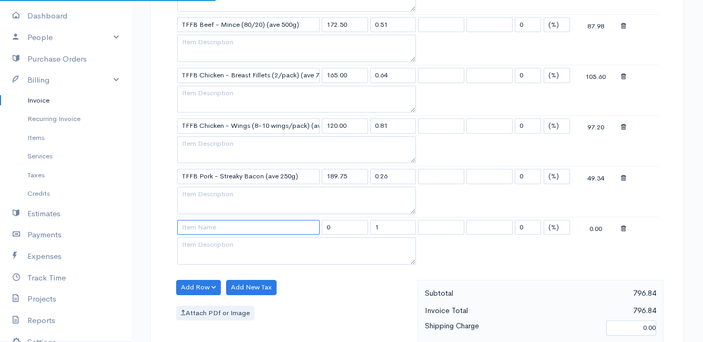
click at [194, 229] on input at bounding box center [248, 227] width 142 height 15
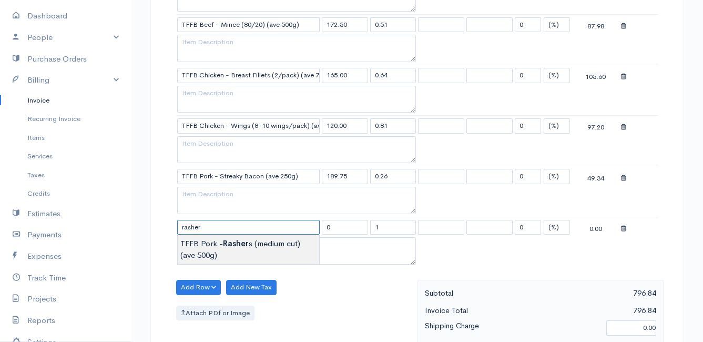
type input "TFFB Pork - Rashers (medium cut) (ave 500g)"
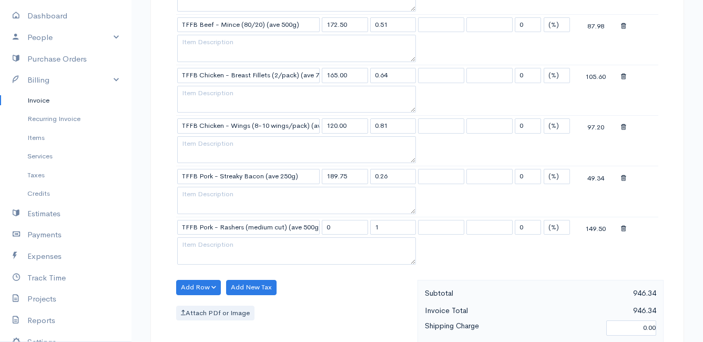
type input "149.50"
click at [206, 244] on body "Mamma Chicken Upgrade Dashboard People Clients Vendors Staff Users Purchase Ord…" at bounding box center [351, 105] width 703 height 1263
click at [391, 229] on input "1" at bounding box center [393, 227] width 46 height 15
type input "0.68"
click at [370, 285] on div "Add Row Add Item Row Add Time Row Add New Tax Attach PDf or Image" at bounding box center [294, 327] width 247 height 94
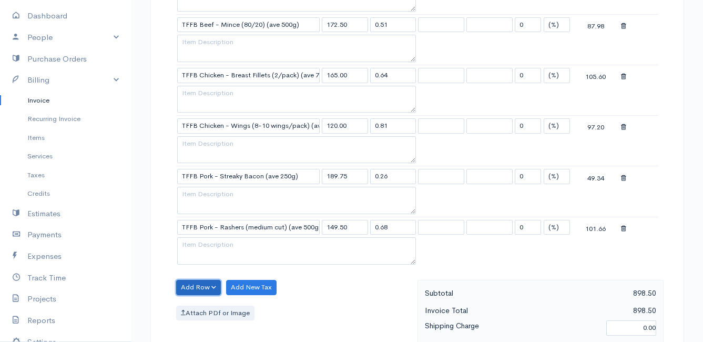
click at [198, 290] on button "Add Row" at bounding box center [198, 287] width 45 height 15
click at [207, 245] on link "Add Item Row" at bounding box center [218, 248] width 83 height 18
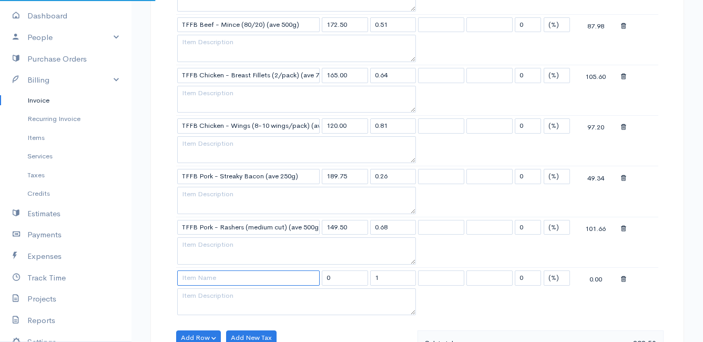
click at [208, 277] on input at bounding box center [248, 277] width 142 height 15
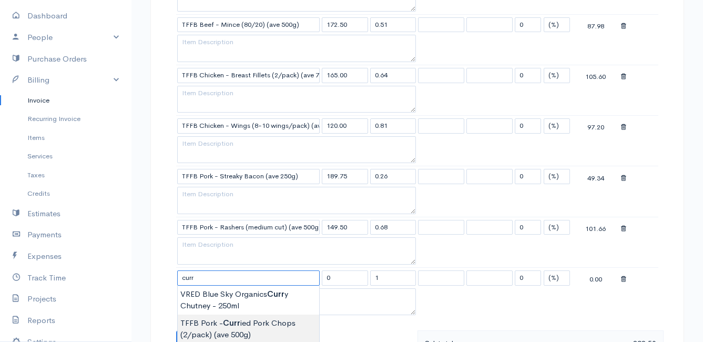
type input "TFFB Pork - Curried Pork Chops (2/pack) (ave 500g)"
type input "126.50"
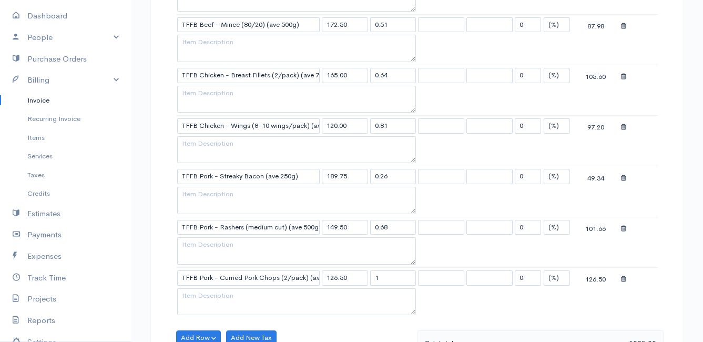
click at [242, 330] on body "Mamma Chicken Upgrade Dashboard People Clients Vendors Staff Users Purchase Ord…" at bounding box center [351, 131] width 703 height 1314
click at [392, 281] on input "1" at bounding box center [393, 277] width 46 height 15
type input "0.53"
click at [475, 300] on table "Item Rate Qty Tax Tax Discount Total VRED - Montagu Farm Butter - Salted 110.00…" at bounding box center [417, 77] width 482 height 480
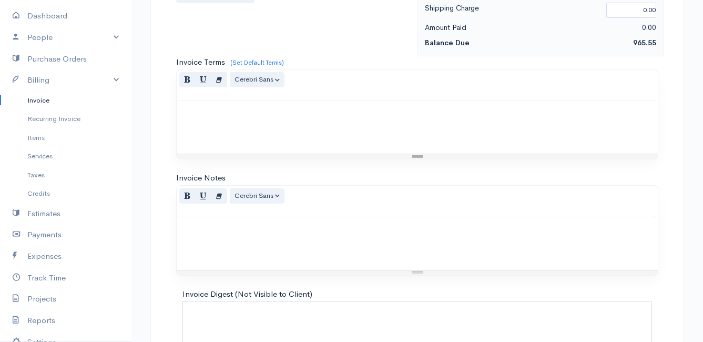
scroll to position [972, 0]
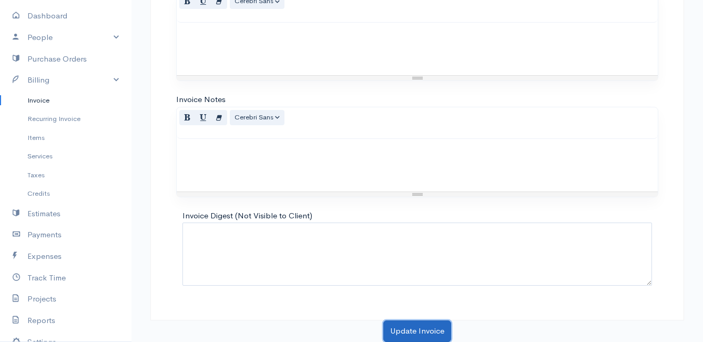
click at [411, 330] on button "Update Invoice" at bounding box center [417, 331] width 68 height 22
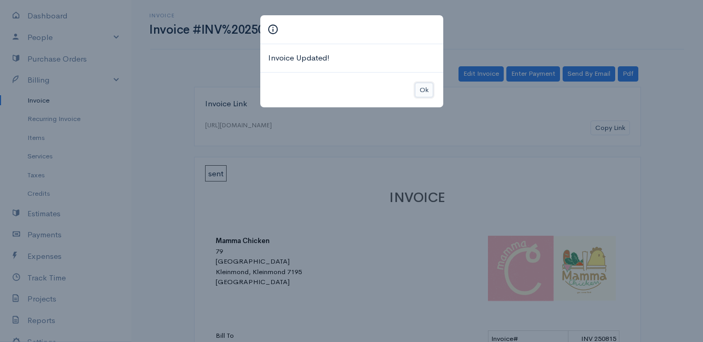
click at [428, 91] on button "Ok" at bounding box center [424, 90] width 18 height 15
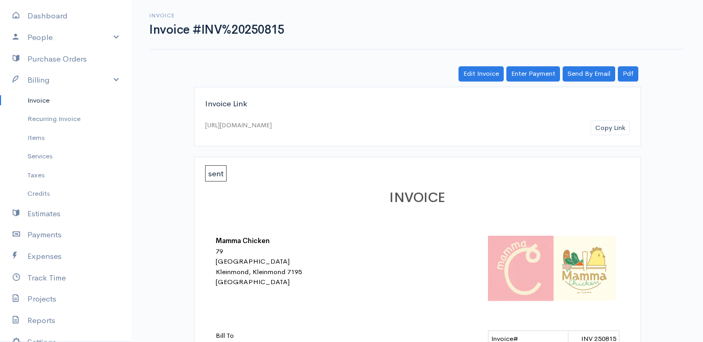
click at [37, 97] on link "Invoice" at bounding box center [65, 100] width 131 height 19
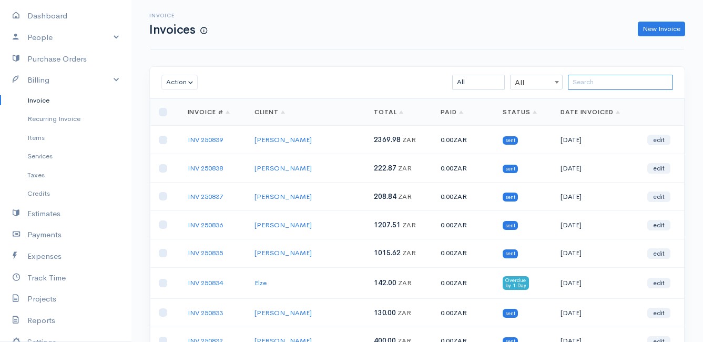
click at [598, 79] on input "search" at bounding box center [620, 82] width 105 height 15
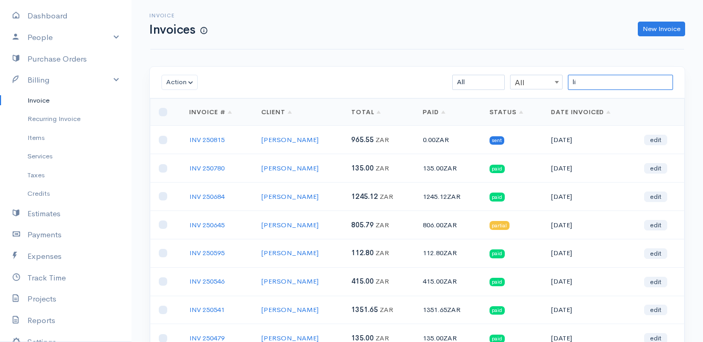
type input "l"
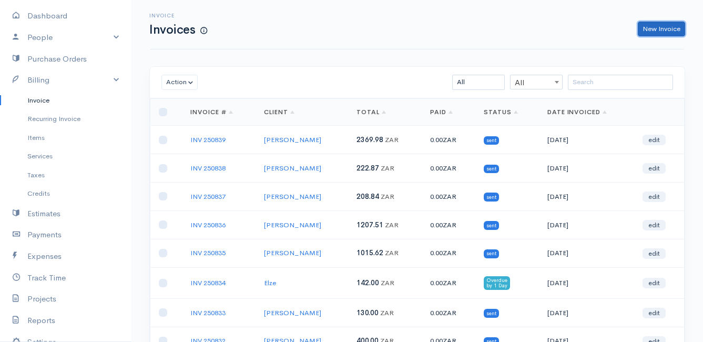
click at [656, 28] on link "New Invoice" at bounding box center [661, 29] width 47 height 15
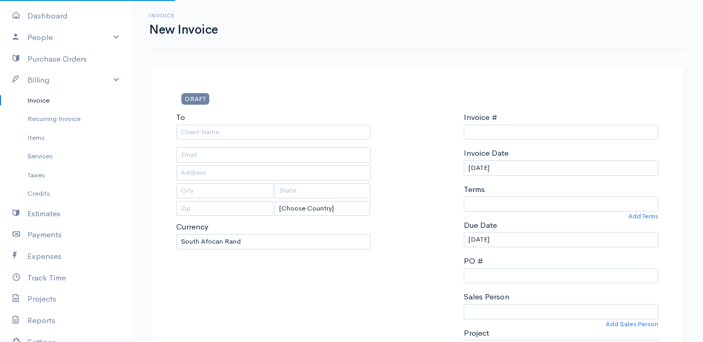
select select "[GEOGRAPHIC_DATA]"
select select "ZAR"
type input "INV 250840"
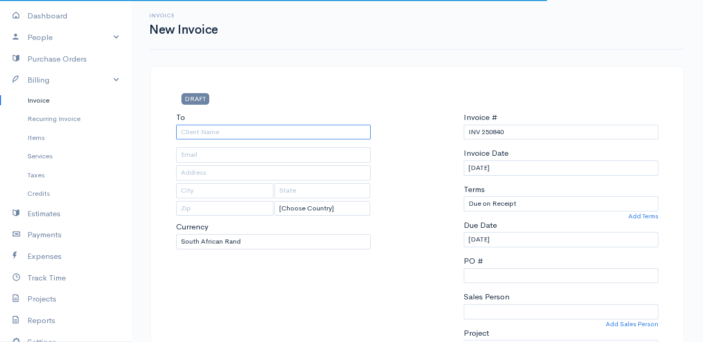
click at [240, 131] on input "To" at bounding box center [273, 132] width 194 height 15
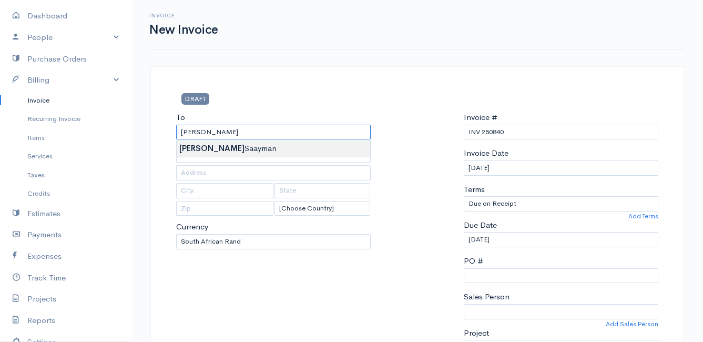
type input "Lynn Saayman"
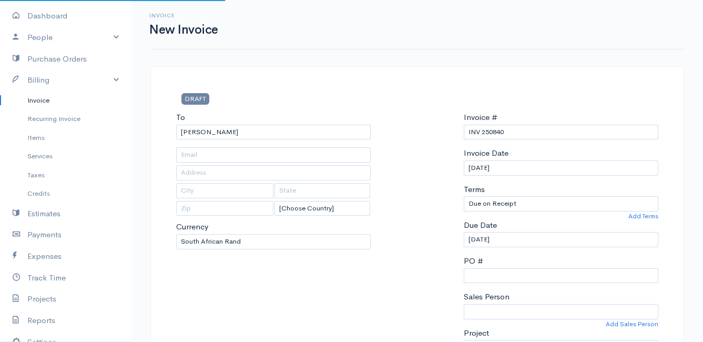
type input "1 Hilton Circle"
type input "Pringle Bay"
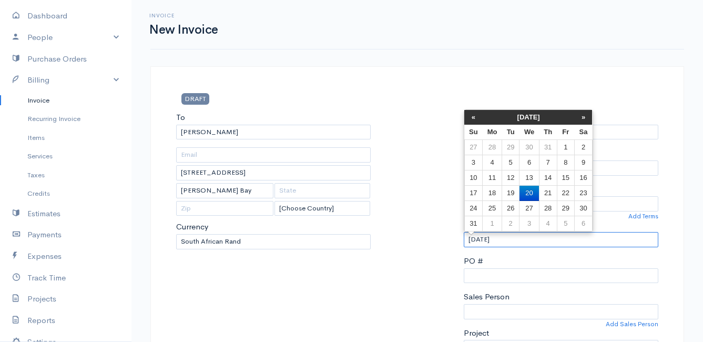
click at [524, 241] on input "20/08/2025" at bounding box center [561, 239] width 194 height 15
click at [550, 192] on td "21" at bounding box center [548, 193] width 18 height 15
type input "21/08/2025"
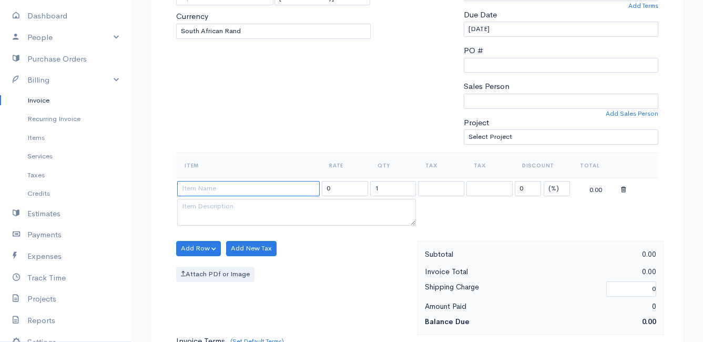
click at [217, 194] on input at bounding box center [248, 188] width 142 height 15
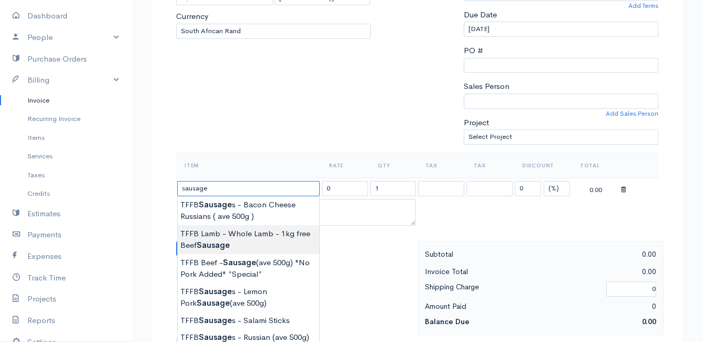
scroll to position [263, 0]
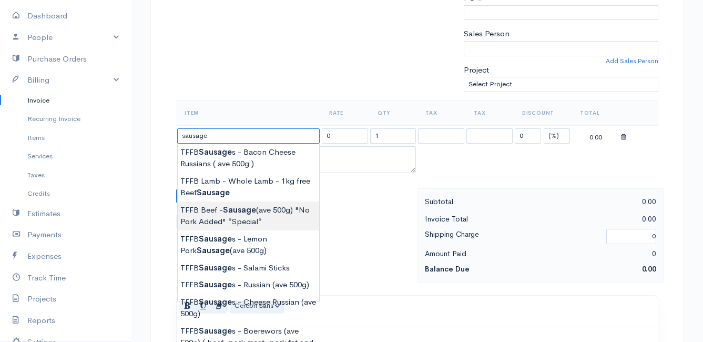
type input "TFFB Beef - Sausage (ave 500g) "No Pork Added" *Special*"
type input "126.50"
click at [293, 221] on body "Mamma Chicken Upgrade Dashboard People Clients Vendors Staff Users Purchase Ord…" at bounding box center [351, 191] width 703 height 909
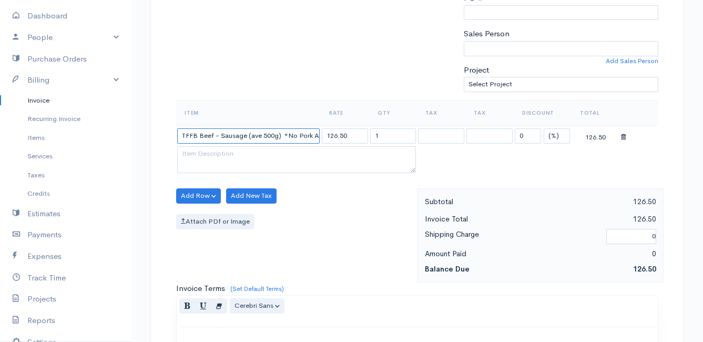
click at [281, 138] on input "TFFB Beef - Sausage (ave 500g) "No Pork Added" *Special*" at bounding box center [248, 135] width 142 height 15
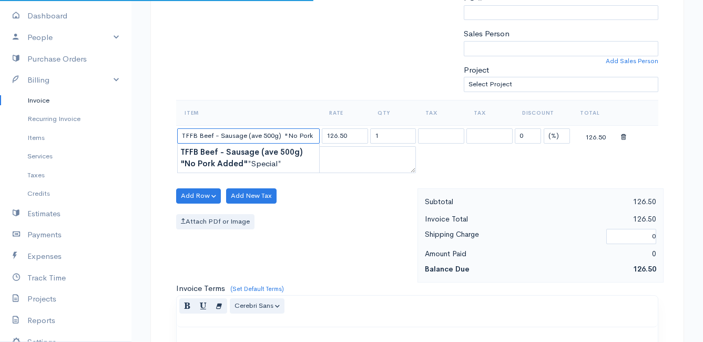
scroll to position [0, 0]
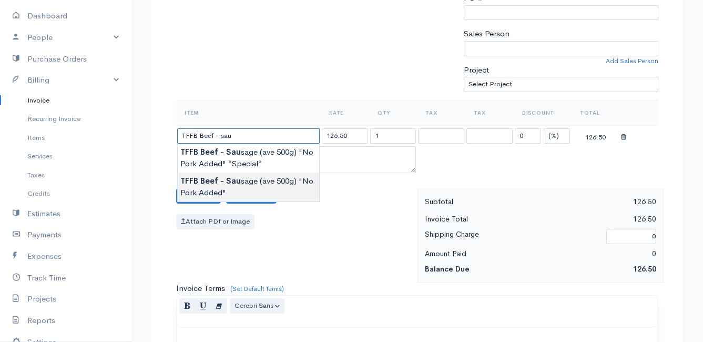
type input "TFFB Beef - Sausage (ave 500g) "No Pork Added""
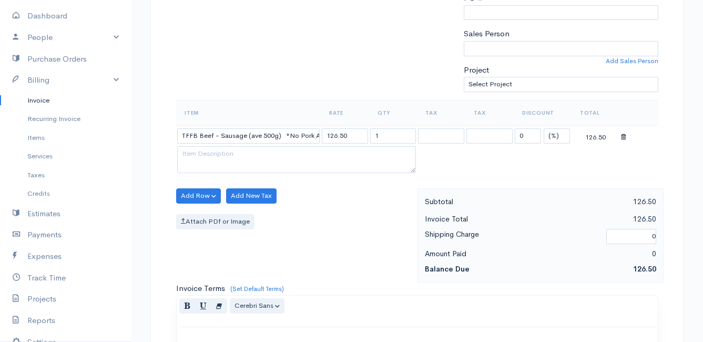
click at [252, 185] on body "Mamma Chicken Upgrade Dashboard People Clients Vendors Staff Users Purchase Ord…" at bounding box center [351, 191] width 703 height 909
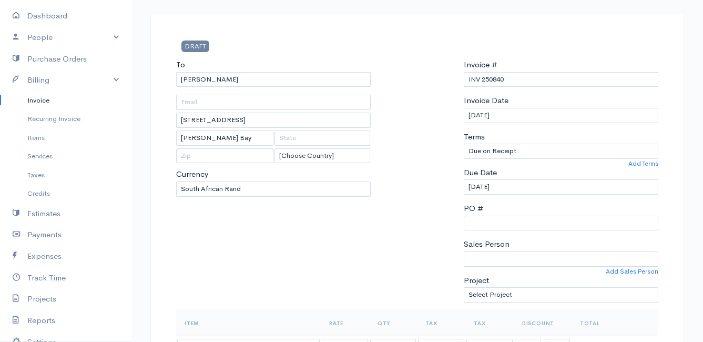
scroll to position [210, 0]
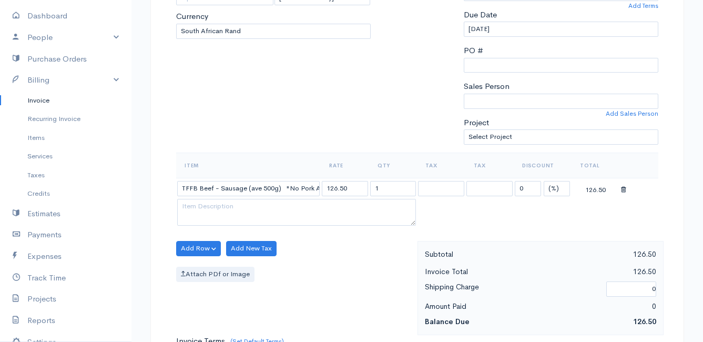
click at [621, 189] on icon at bounding box center [623, 189] width 5 height 7
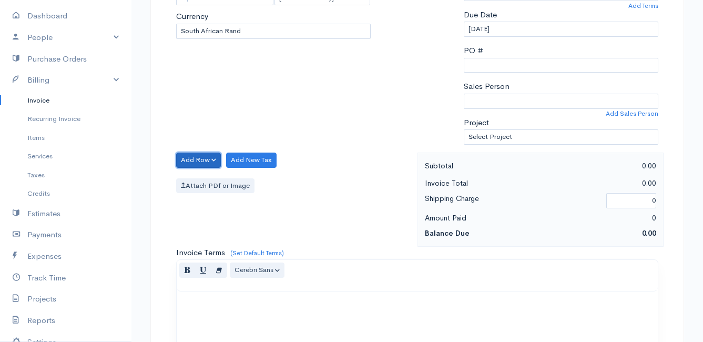
click at [195, 157] on button "Add Row" at bounding box center [198, 159] width 45 height 15
click at [198, 181] on link "Add Item Row" at bounding box center [218, 181] width 83 height 18
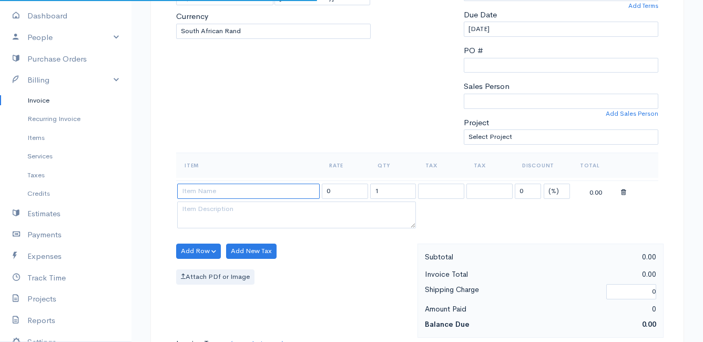
click at [210, 192] on input at bounding box center [248, 190] width 142 height 15
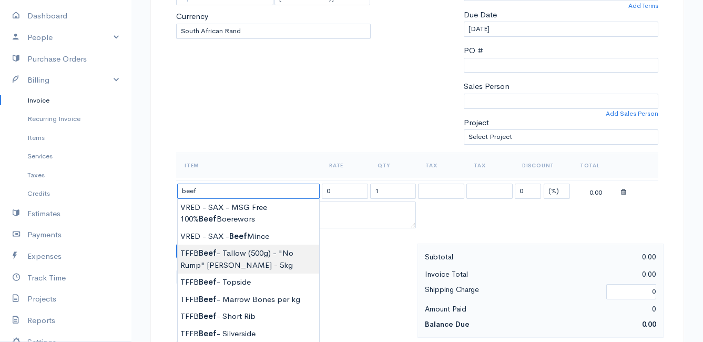
scroll to position [158, 0]
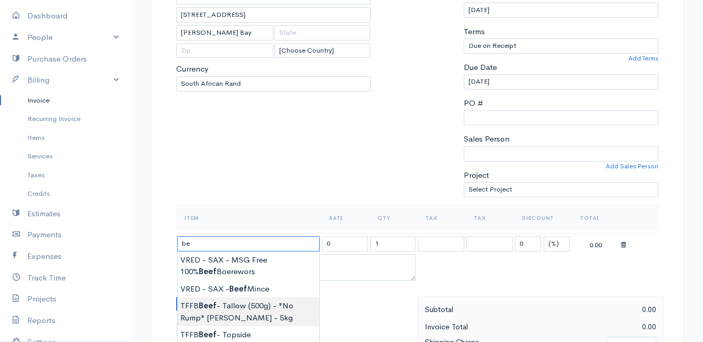
type input "b"
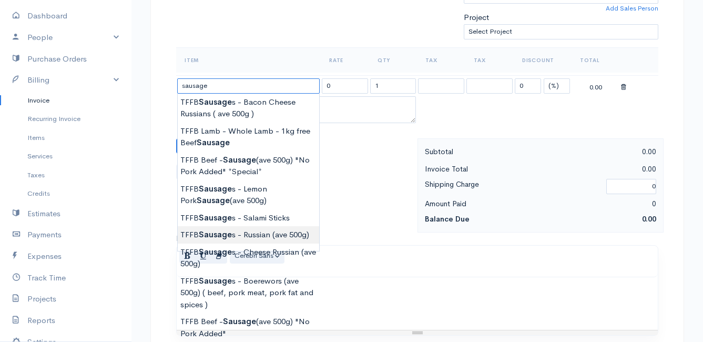
scroll to position [368, 0]
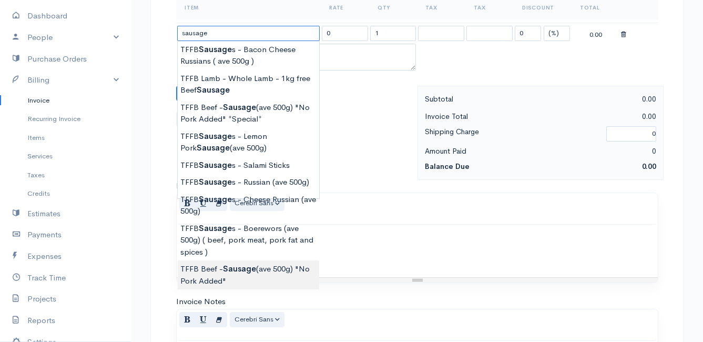
type input "TFFB Beef - Sausage (ave 500g) "No Pork Added""
type input "212.75"
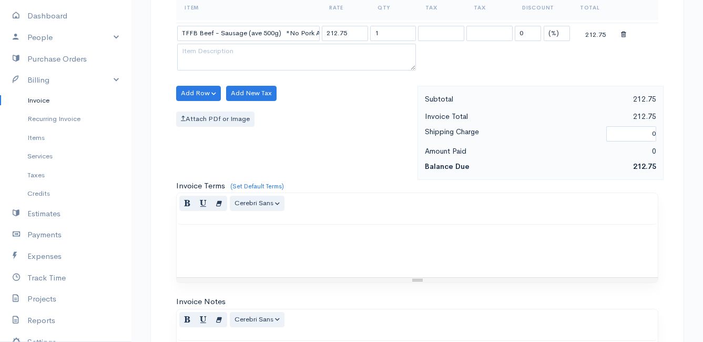
click at [272, 276] on body "Mamma Chicken Upgrade Dashboard People Clients Vendors Staff Users Purchase Ord…" at bounding box center [351, 87] width 703 height 911
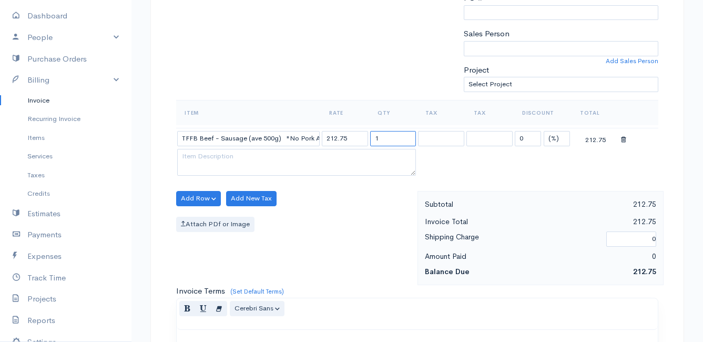
click at [389, 140] on input "1" at bounding box center [393, 138] width 46 height 15
type input "1.02"
click at [346, 210] on div "Add Row Add Item Row Add Time Row Add New Tax Attach PDf or Image" at bounding box center [294, 238] width 247 height 94
click at [366, 265] on div "Add Row Add Item Row Add Time Row Add New Tax Attach PDf or Image" at bounding box center [294, 238] width 247 height 94
click at [187, 194] on button "Add Row" at bounding box center [198, 198] width 45 height 15
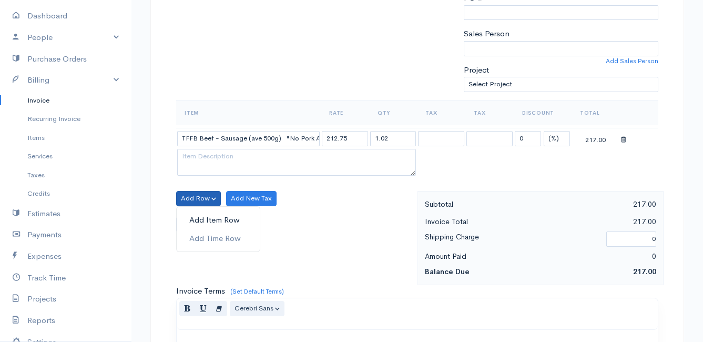
click at [194, 217] on link "Add Item Row" at bounding box center [218, 220] width 83 height 18
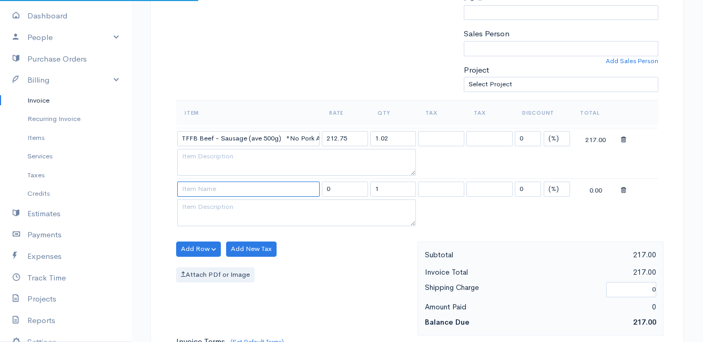
click at [197, 193] on input at bounding box center [248, 188] width 142 height 15
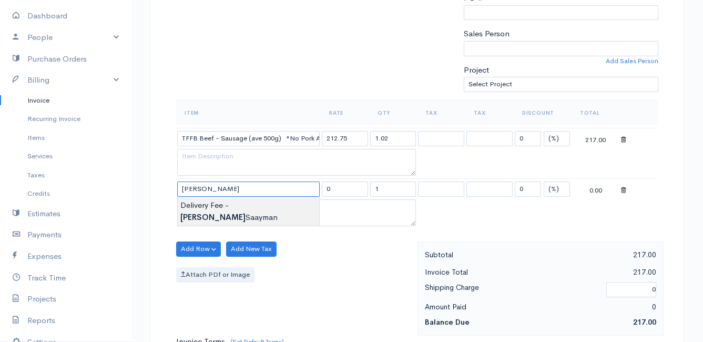
type input "Delivery Fee - Lynn Saayman"
type input "25.00"
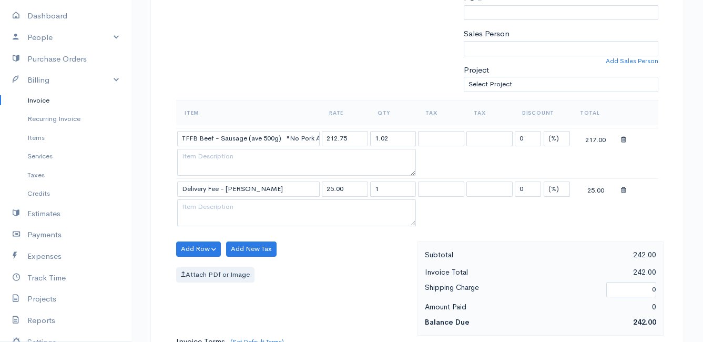
click at [212, 202] on body "Mamma Chicken Upgrade Dashboard People Clients Vendors Staff Users Purchase Ord…" at bounding box center [351, 218] width 703 height 962
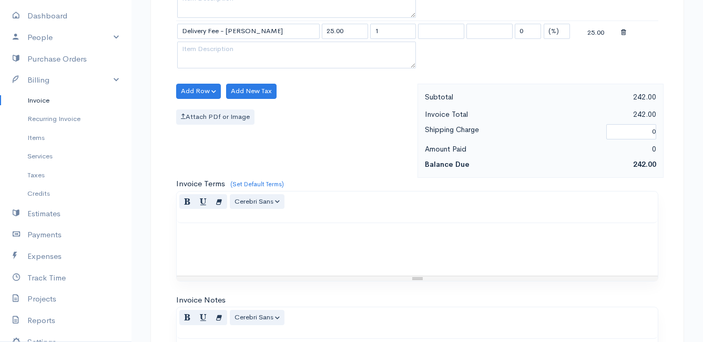
scroll to position [620, 0]
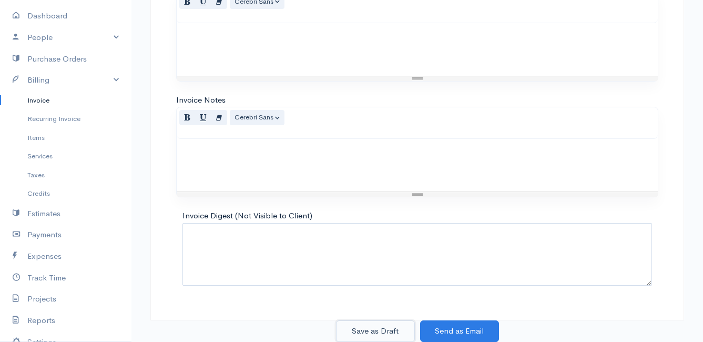
click at [377, 327] on button "Save as Draft" at bounding box center [375, 331] width 79 height 22
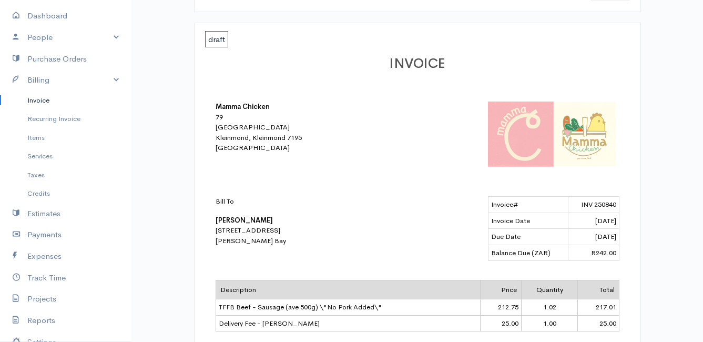
scroll to position [187, 0]
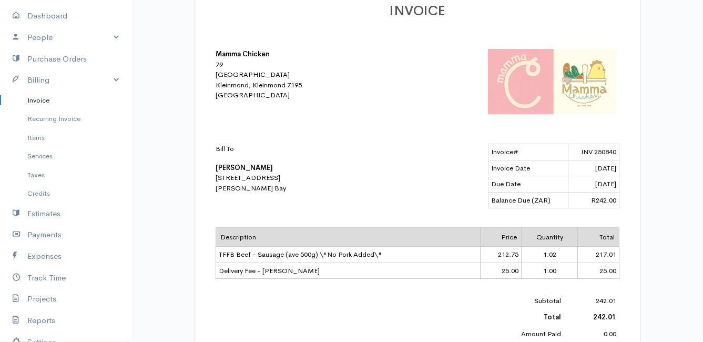
click at [38, 100] on link "Invoice" at bounding box center [65, 100] width 131 height 19
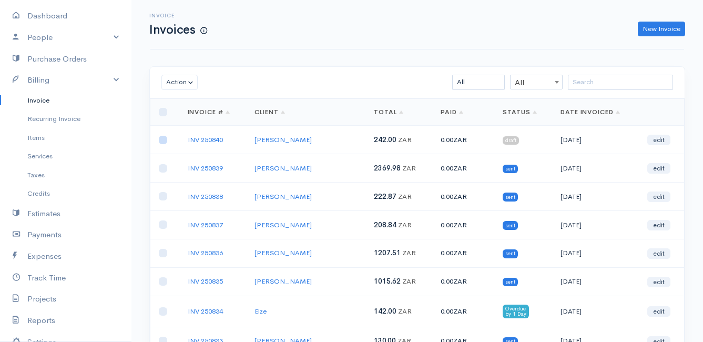
click at [164, 140] on input "checkbox" at bounding box center [163, 140] width 8 height 8
checkbox input "true"
click at [181, 83] on button "Action" at bounding box center [179, 82] width 36 height 15
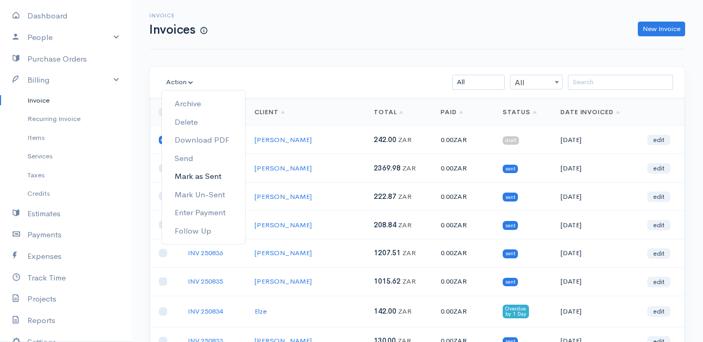
click at [219, 175] on link "Mark as Sent" at bounding box center [203, 176] width 83 height 18
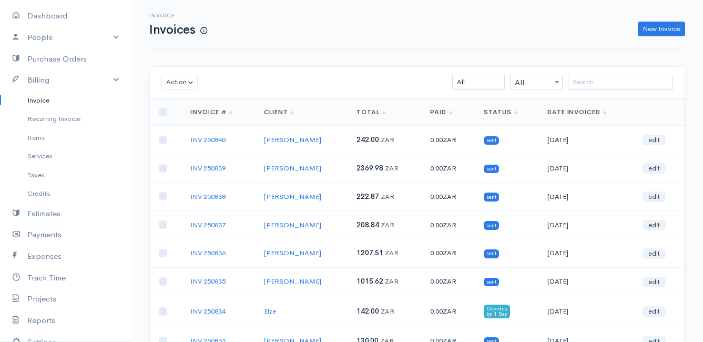
click at [42, 97] on link "Invoice" at bounding box center [65, 100] width 131 height 19
click at [657, 30] on link "New Invoice" at bounding box center [661, 29] width 47 height 15
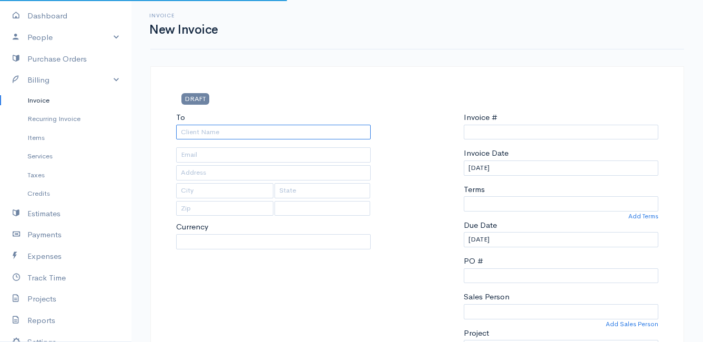
click at [227, 132] on input "To" at bounding box center [273, 132] width 194 height 15
select select "ZAR"
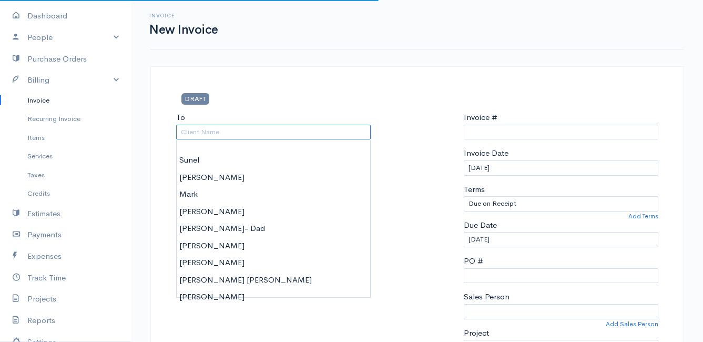
type input "s"
type input "INV 250841"
type input "sh"
select select "[GEOGRAPHIC_DATA]"
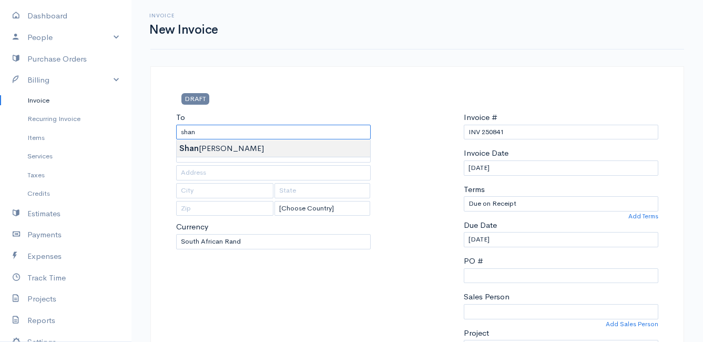
type input "Shanaaz Balley"
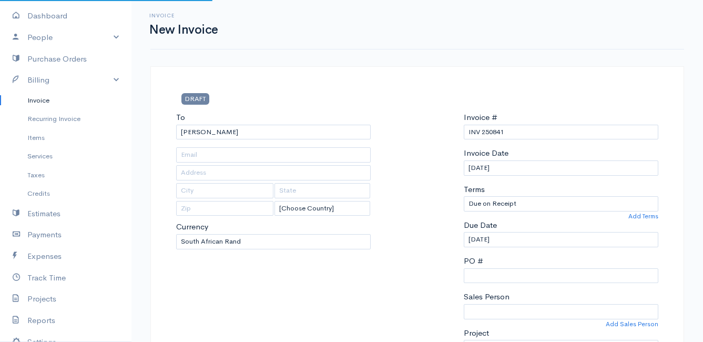
type input "2365 Business Crescent"
type input "Bettys Bay"
type input "7195"
click at [525, 244] on input "20/08/2025" at bounding box center [561, 239] width 194 height 15
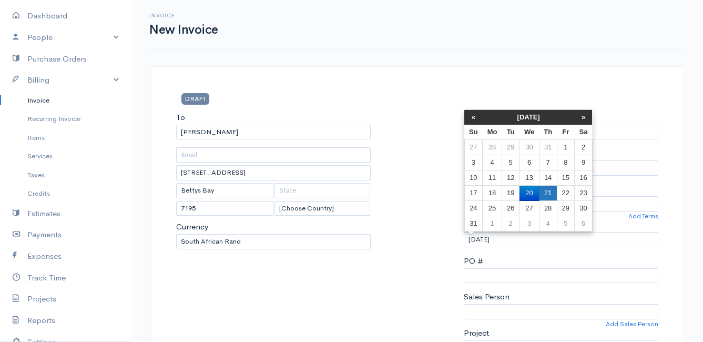
click at [545, 193] on td "21" at bounding box center [548, 193] width 18 height 15
type input "21/08/2025"
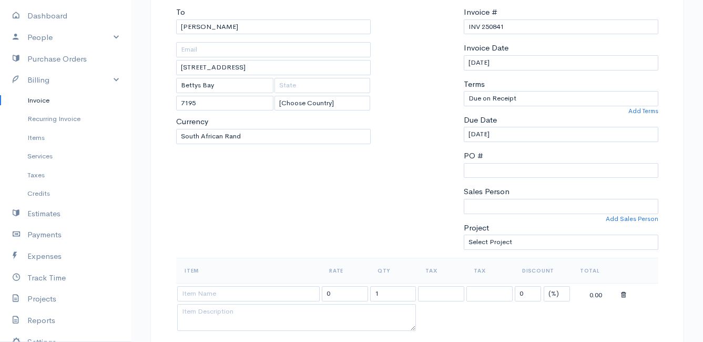
scroll to position [210, 0]
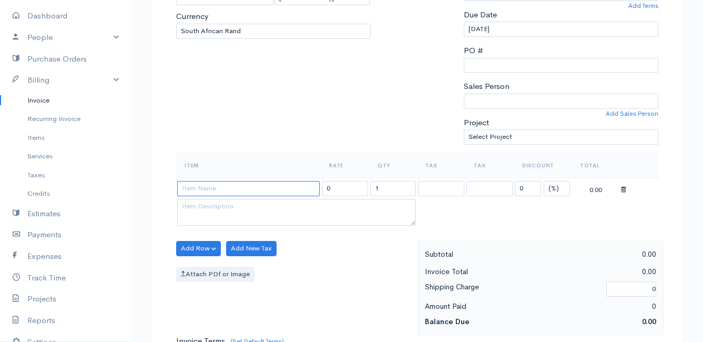
click at [220, 192] on input at bounding box center [248, 188] width 142 height 15
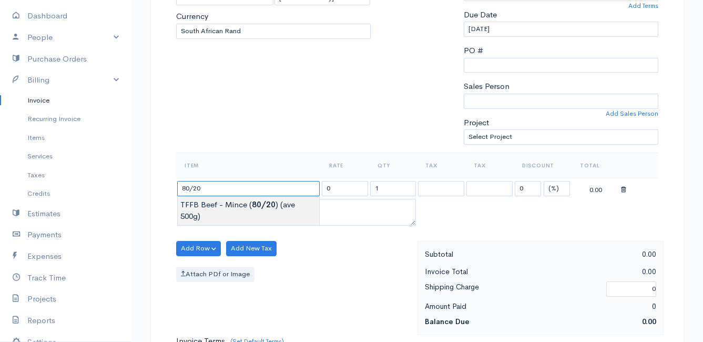
type input "TFFB Beef - Mince (80/20) (ave 500g)"
type input "172.50"
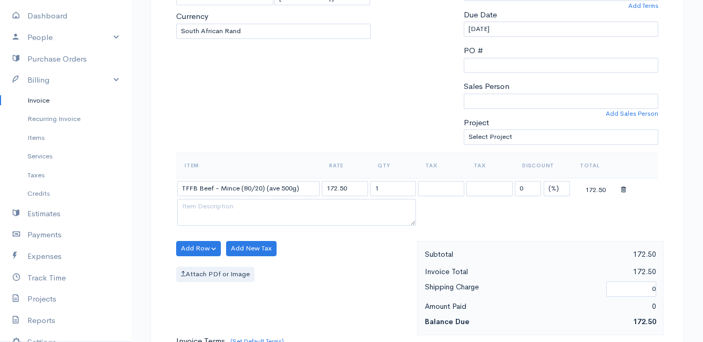
click at [221, 200] on body "Mamma Chicken Upgrade Dashboard People Clients Vendors Staff Users Purchase Ord…" at bounding box center [351, 244] width 703 height 909
click at [392, 184] on input "1" at bounding box center [393, 188] width 46 height 15
type input "0.53"
click at [364, 242] on div "Add Row Add Item Row Add Time Row Add New Tax Attach PDf or Image" at bounding box center [294, 288] width 247 height 94
click at [194, 246] on button "Add Row" at bounding box center [198, 248] width 45 height 15
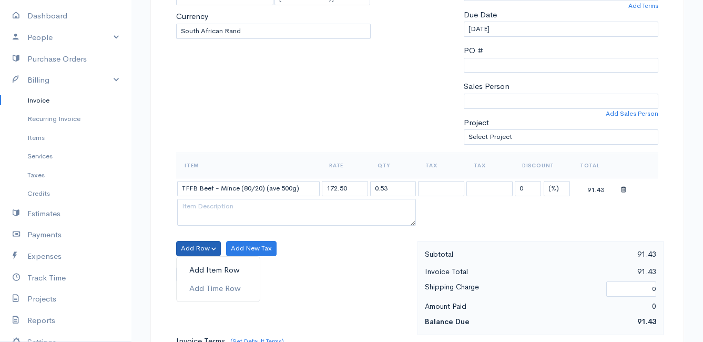
click at [201, 269] on link "Add Item Row" at bounding box center [218, 270] width 83 height 18
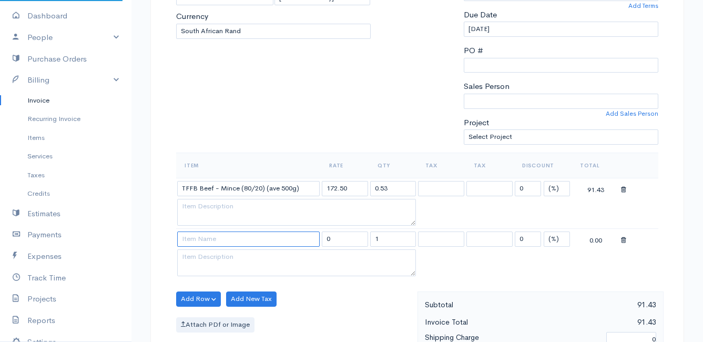
click at [200, 240] on input at bounding box center [248, 238] width 142 height 15
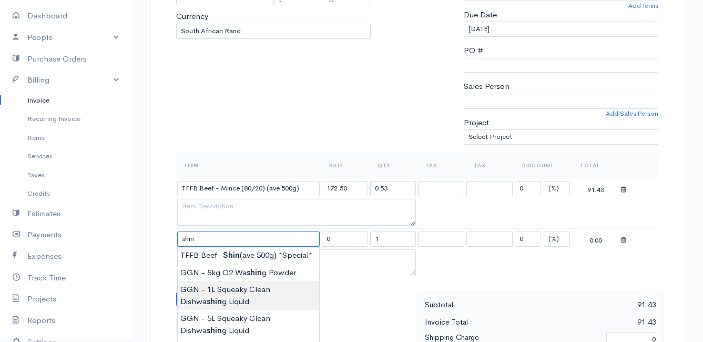
scroll to position [263, 0]
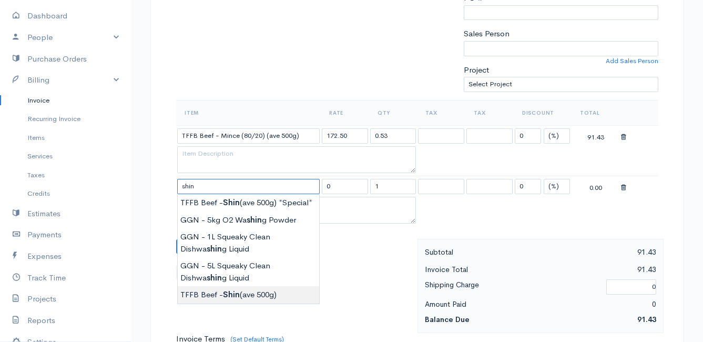
type input "TFFB Beef - Shin (ave 500g)"
type input "120.75"
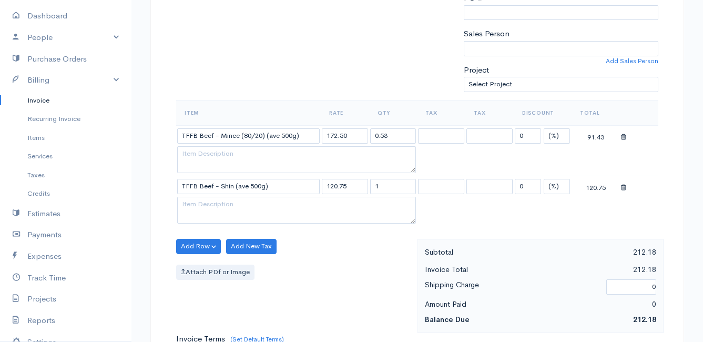
click at [239, 290] on body "Mamma Chicken Upgrade Dashboard People Clients Vendors Staff Users Purchase Ord…" at bounding box center [351, 216] width 703 height 959
click at [383, 186] on input "1" at bounding box center [393, 186] width 46 height 15
type input "0.51"
click at [354, 251] on div "Add Row Add Item Row Add Time Row Add New Tax Attach PDf or Image" at bounding box center [294, 286] width 247 height 94
click at [200, 244] on button "Add Row" at bounding box center [198, 246] width 45 height 15
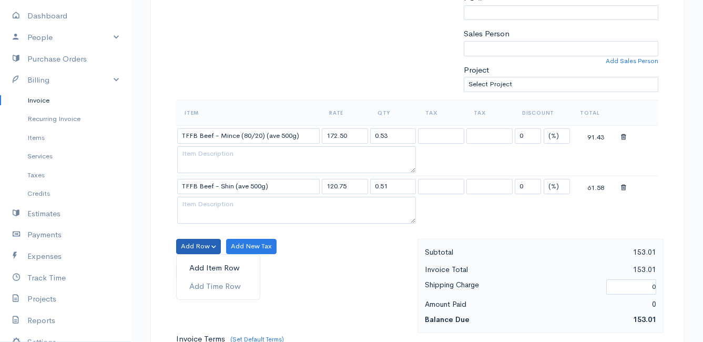
click at [202, 266] on link "Add Item Row" at bounding box center [218, 268] width 83 height 18
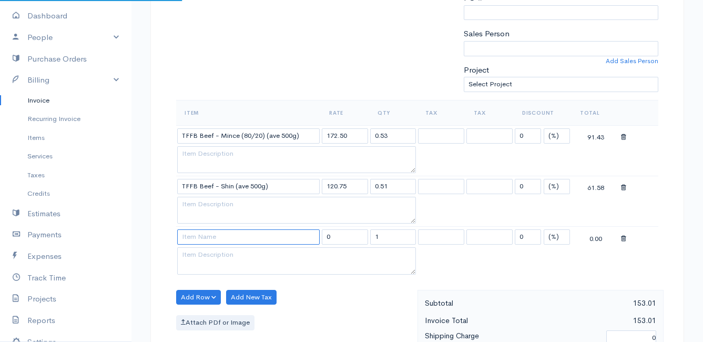
click at [203, 241] on input at bounding box center [248, 236] width 142 height 15
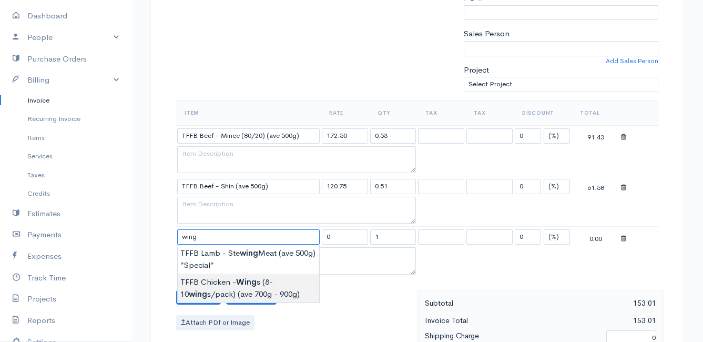
type input "TFFB Chicken - Wings (8-10 wings/pack) (ave 700g - 900g)"
type input "120.00"
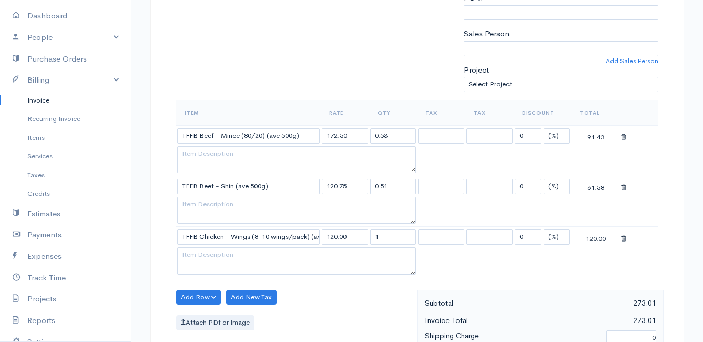
click at [226, 284] on body "Mamma Chicken Upgrade Dashboard People Clients Vendors Staff Users Purchase Ord…" at bounding box center [351, 242] width 703 height 1010
click at [396, 234] on input "1" at bounding box center [393, 236] width 46 height 15
type input "0.97"
click at [456, 269] on table "Item Rate Qty Tax Tax Discount Total TFFB Beef - Mince (80/20) (ave 500g) 172.5…" at bounding box center [417, 188] width 482 height 177
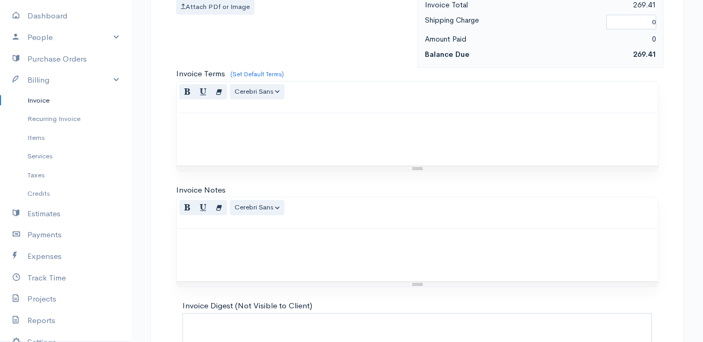
scroll to position [668, 0]
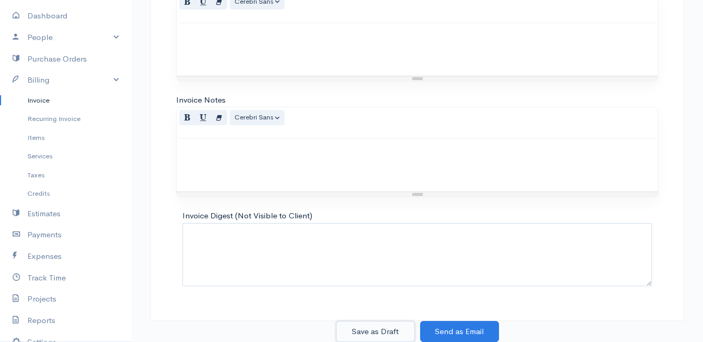
click at [365, 332] on button "Save as Draft" at bounding box center [375, 332] width 79 height 22
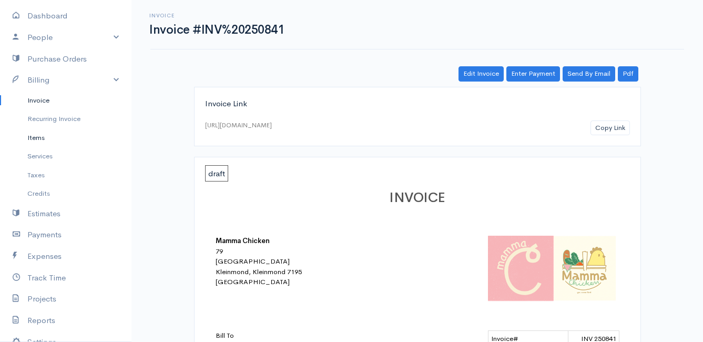
click at [33, 139] on link "Items" at bounding box center [65, 137] width 131 height 19
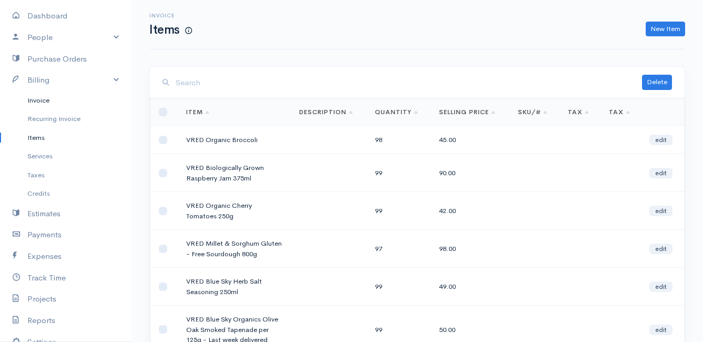
click at [46, 100] on link "Invoice" at bounding box center [65, 100] width 131 height 19
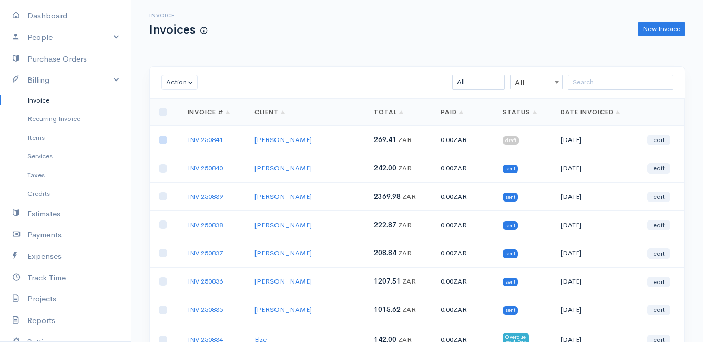
click at [164, 140] on input "checkbox" at bounding box center [163, 140] width 8 height 8
checkbox input "true"
click at [183, 78] on button "Action" at bounding box center [179, 82] width 36 height 15
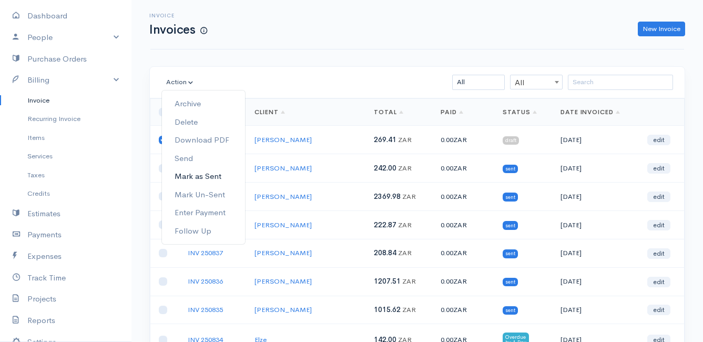
click at [210, 177] on link "Mark as Sent" at bounding box center [203, 176] width 83 height 18
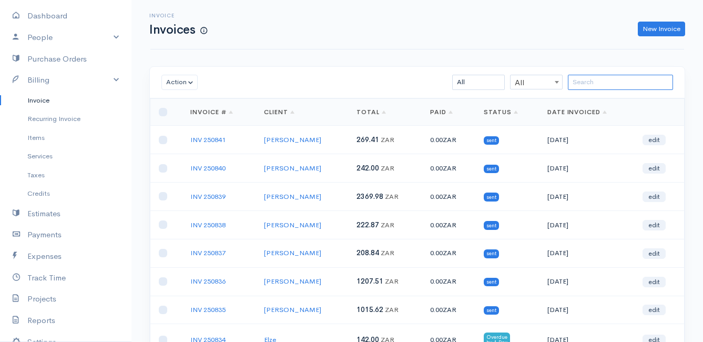
click at [594, 85] on input "search" at bounding box center [620, 82] width 105 height 15
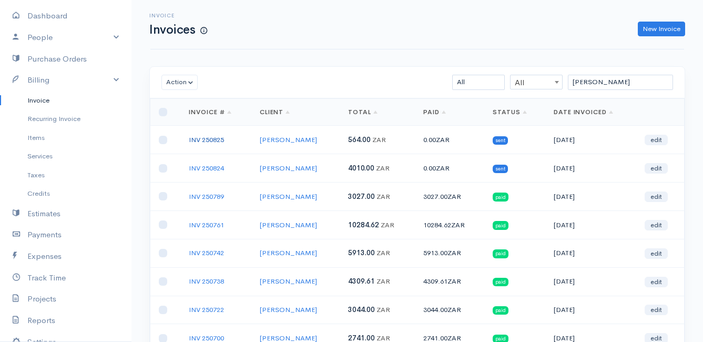
click at [209, 140] on link "INV 250825" at bounding box center [206, 139] width 35 height 9
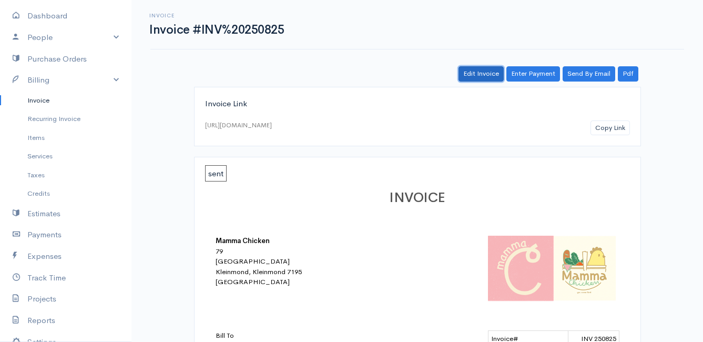
click at [491, 73] on link "Edit Invoice" at bounding box center [480, 73] width 45 height 15
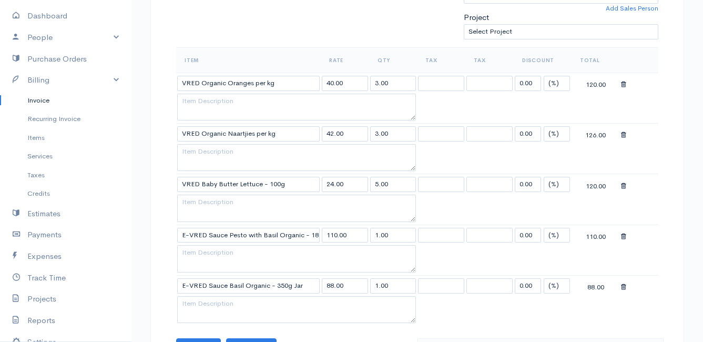
scroll to position [473, 0]
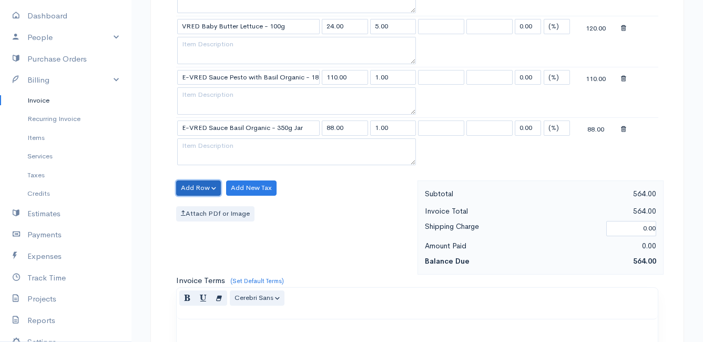
click at [193, 187] on button "Add Row" at bounding box center [198, 187] width 45 height 15
click at [202, 211] on link "Add Item Row" at bounding box center [218, 209] width 83 height 18
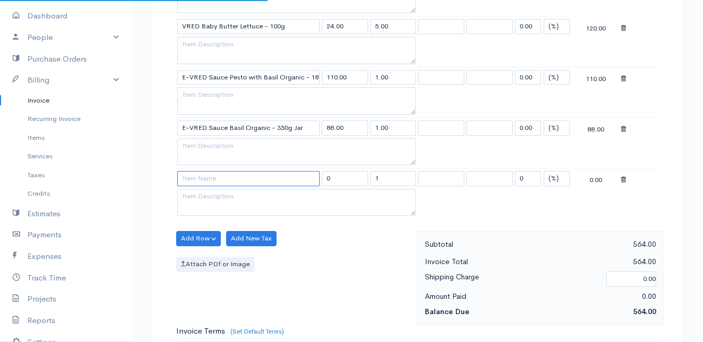
click at [206, 182] on input at bounding box center [248, 178] width 142 height 15
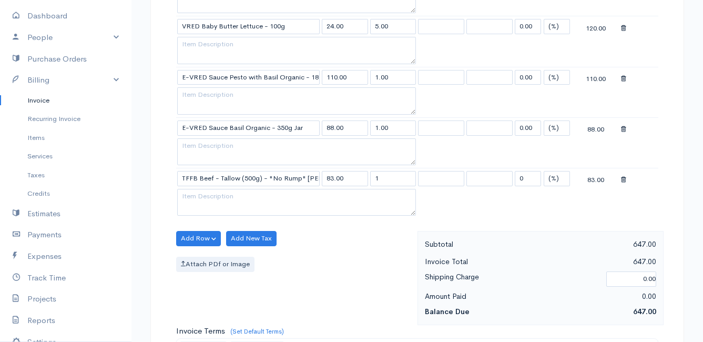
click at [268, 202] on body "Mamma Chicken Upgrade Dashboard People Clients Vendors Staff Users Purchase Ord…" at bounding box center [351, 108] width 703 height 1162
click at [408, 179] on input "1" at bounding box center [393, 178] width 46 height 15
click at [471, 223] on div "Item Rate Qty Tax Tax Discount Total VRED Organic Oranges per kg 40.00 3.00 0.0…" at bounding box center [417, 61] width 482 height 342
click at [344, 240] on div "Add Row Add Item Row Add Time Row Add New Tax Attach PDf or Image" at bounding box center [294, 278] width 247 height 94
click at [196, 243] on button "Add Row" at bounding box center [198, 238] width 45 height 15
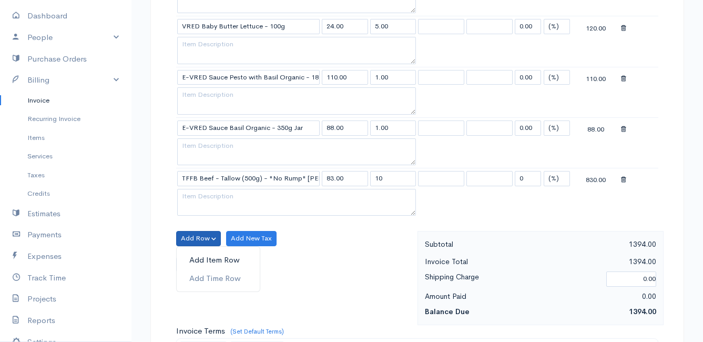
click at [199, 258] on link "Add Item Row" at bounding box center [218, 260] width 83 height 18
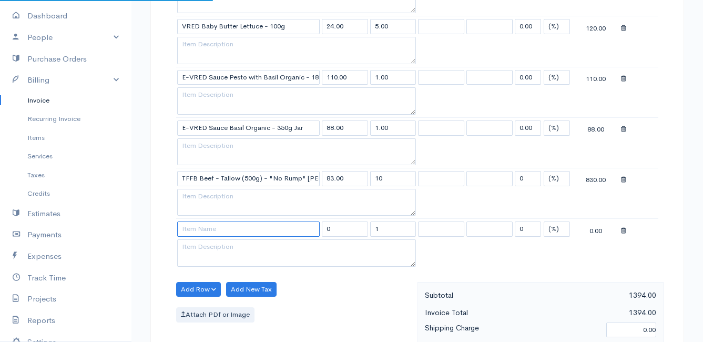
click at [198, 230] on input at bounding box center [248, 228] width 142 height 15
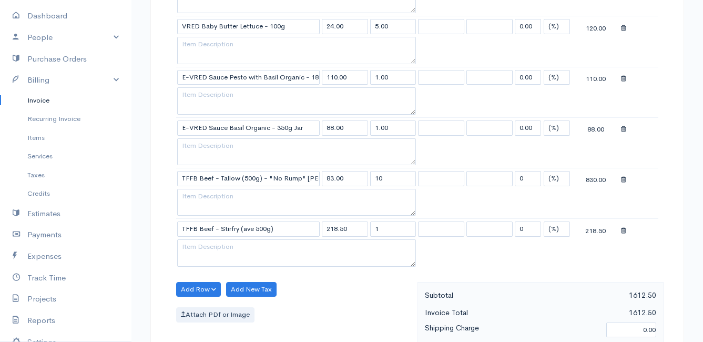
click at [224, 259] on body "Mamma Chicken Upgrade Dashboard People Clients Vendors Staff Users Purchase Ord…" at bounding box center [351, 133] width 703 height 1212
click at [403, 230] on input "1" at bounding box center [393, 228] width 46 height 15
click at [340, 282] on div "Add Row Add Item Row Add Time Row Add New Tax Attach PDf or Image" at bounding box center [294, 329] width 247 height 94
click at [199, 285] on button "Add Row" at bounding box center [198, 289] width 45 height 15
click at [221, 250] on link "Add Item Row" at bounding box center [218, 250] width 83 height 18
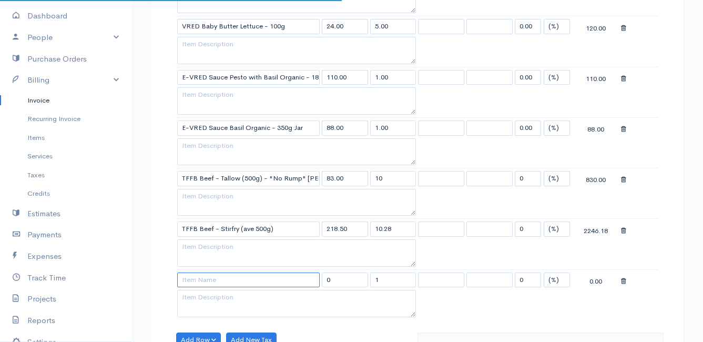
click at [215, 281] on input at bounding box center [248, 279] width 142 height 15
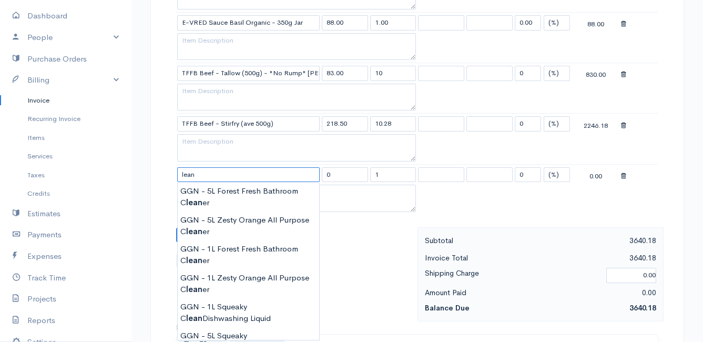
scroll to position [631, 0]
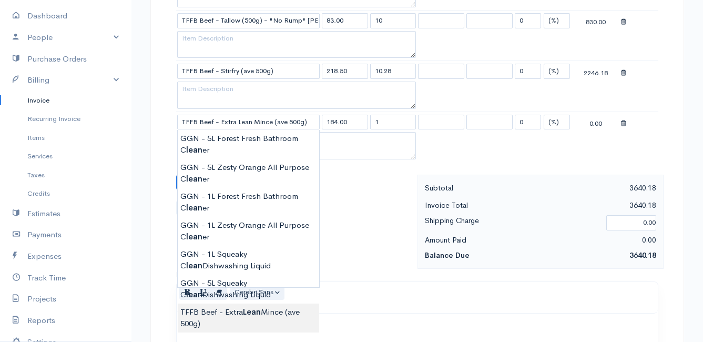
click at [256, 316] on body "Mamma Chicken Upgrade Dashboard People Clients Vendors Staff Users Purchase Ord…" at bounding box center [351, 0] width 703 height 1263
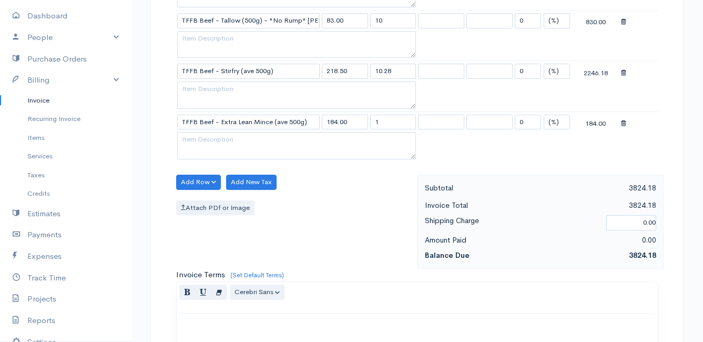
scroll to position [578, 0]
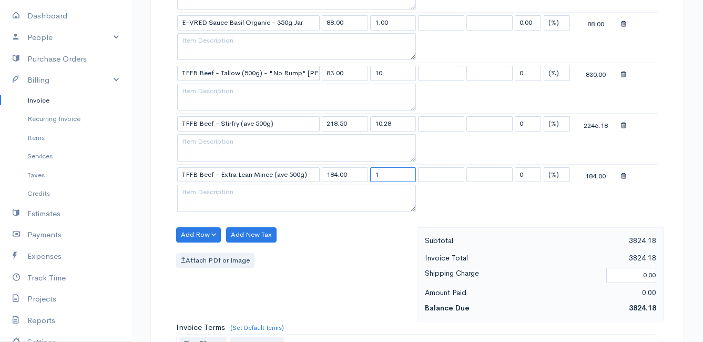
click at [409, 178] on input "1" at bounding box center [393, 174] width 46 height 15
click at [346, 263] on div "Attach PDf or Image" at bounding box center [294, 260] width 236 height 15
click at [198, 234] on button "Add Row" at bounding box center [198, 234] width 45 height 15
click at [203, 251] on link "Add Item Row" at bounding box center [218, 256] width 83 height 18
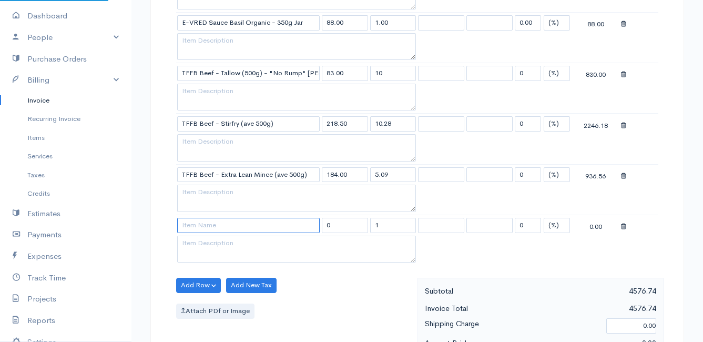
click at [212, 225] on input at bounding box center [248, 225] width 142 height 15
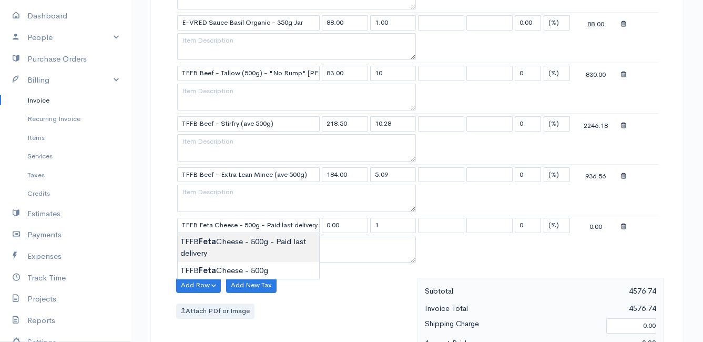
click at [215, 248] on body "Mamma Chicken Upgrade Dashboard People Clients Vendors Staff Users Purchase Ord…" at bounding box center [351, 79] width 703 height 1314
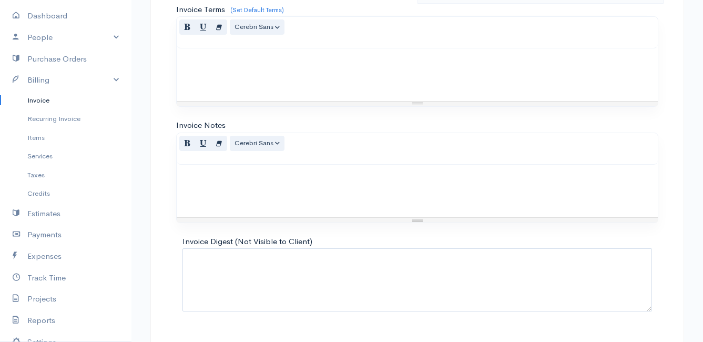
scroll to position [972, 0]
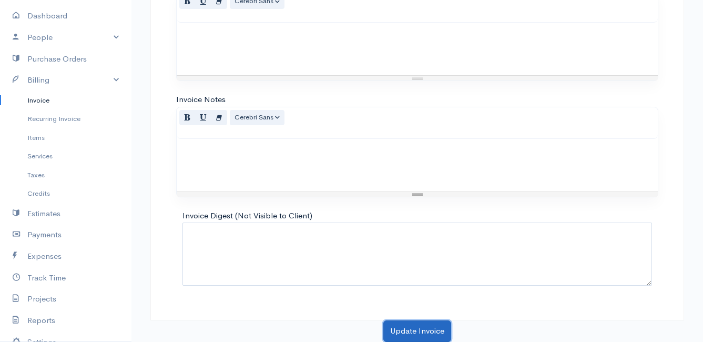
click at [404, 329] on button "Update Invoice" at bounding box center [417, 331] width 68 height 22
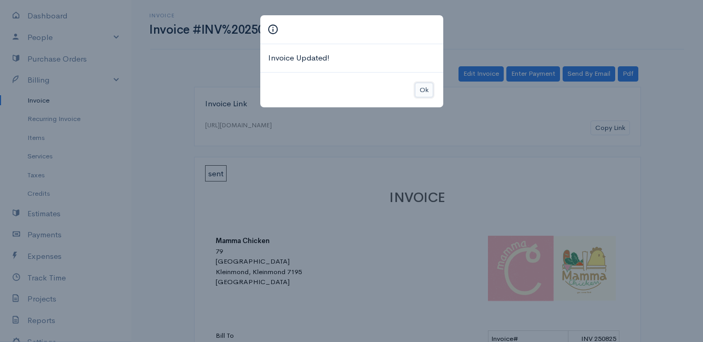
click at [420, 89] on button "Ok" at bounding box center [424, 90] width 18 height 15
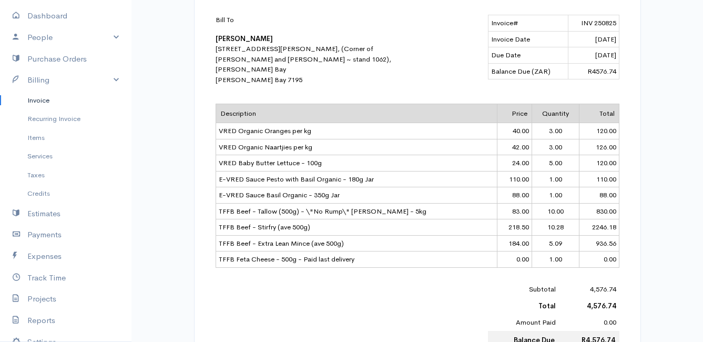
scroll to position [330, 0]
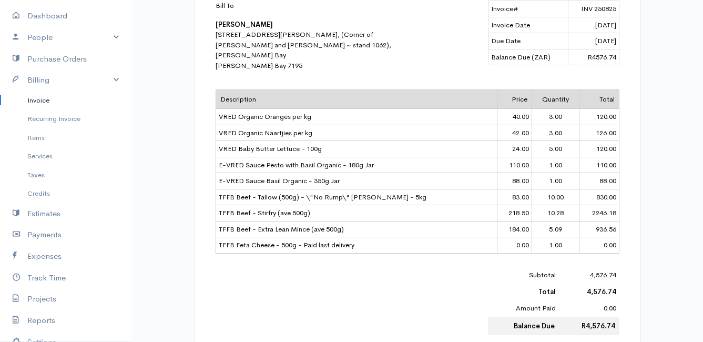
click at [38, 99] on link "Invoice" at bounding box center [65, 100] width 131 height 19
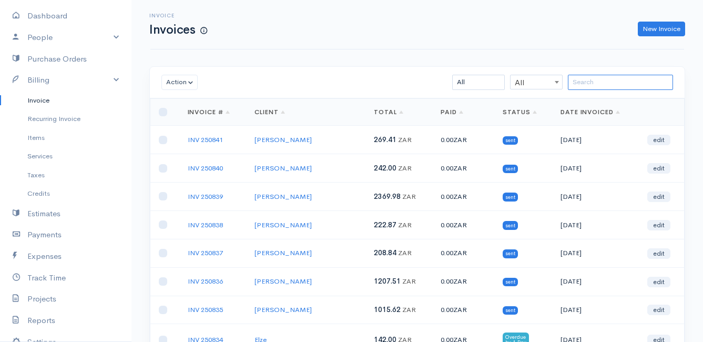
click at [591, 81] on input "search" at bounding box center [620, 82] width 105 height 15
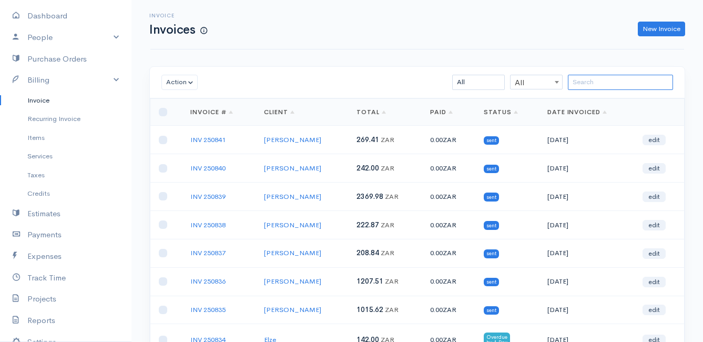
scroll to position [53, 0]
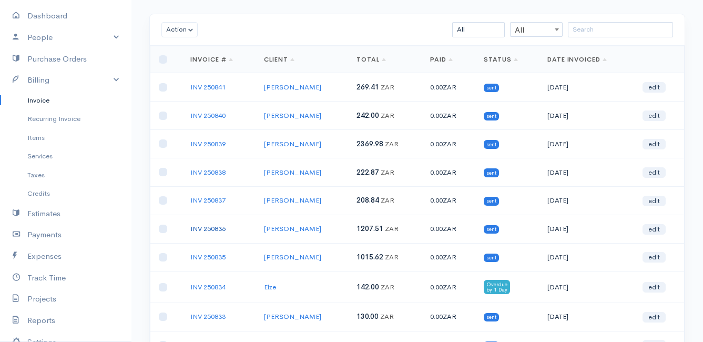
click at [209, 229] on link "INV 250836" at bounding box center [207, 228] width 35 height 9
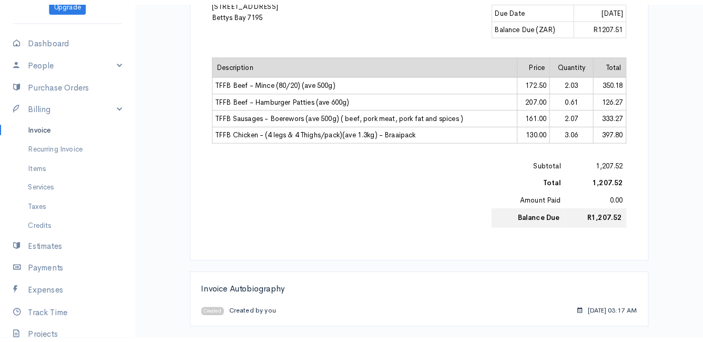
scroll to position [344, 0]
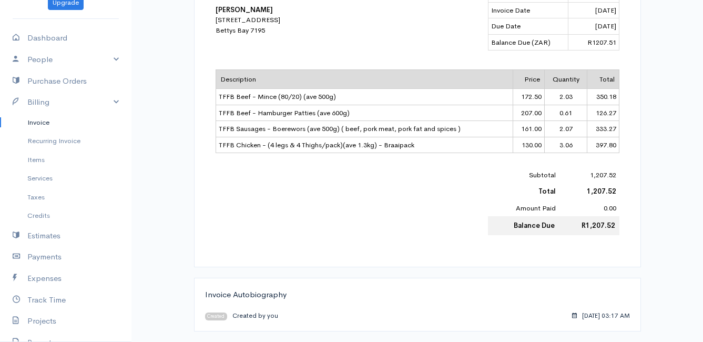
click at [41, 118] on link "Invoice" at bounding box center [65, 122] width 131 height 19
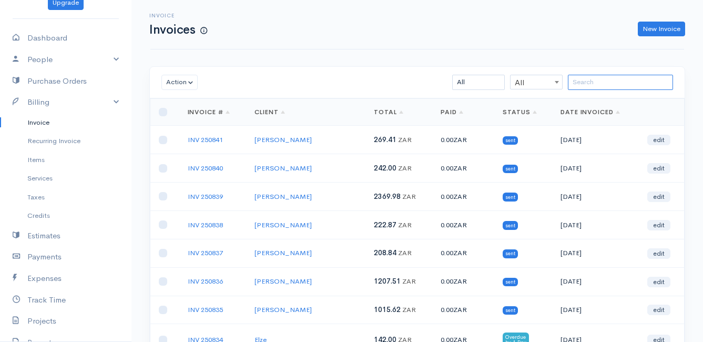
click at [621, 79] on input "search" at bounding box center [620, 82] width 105 height 15
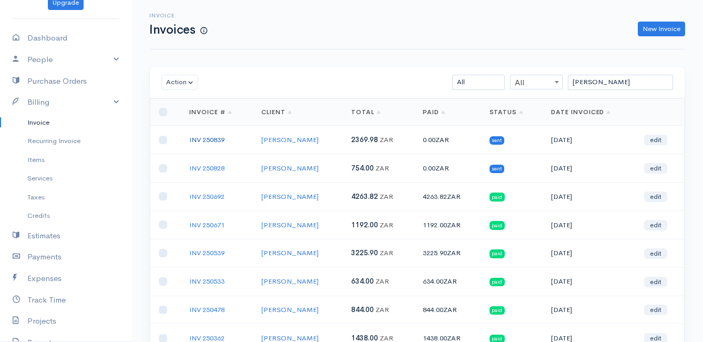
click at [208, 138] on link "INV 250839" at bounding box center [206, 139] width 35 height 9
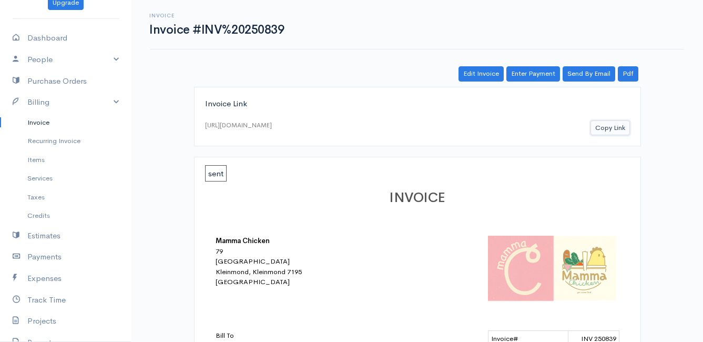
click at [609, 127] on button "Copy Link" at bounding box center [609, 127] width 39 height 15
click at [36, 120] on link "Invoice" at bounding box center [65, 122] width 131 height 19
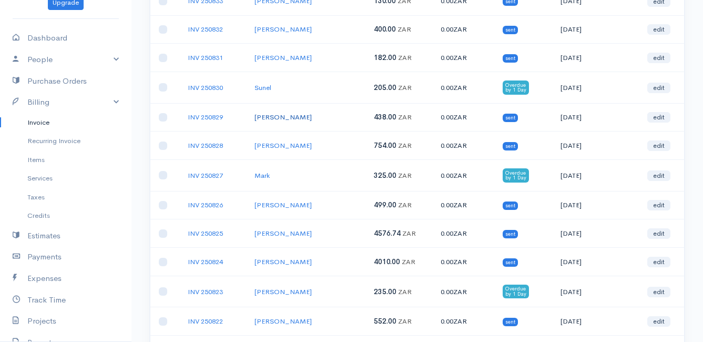
scroll to position [53, 0]
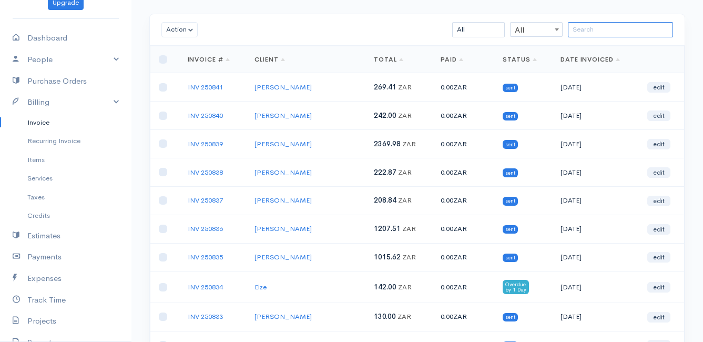
click at [598, 36] on input "search" at bounding box center [620, 29] width 105 height 15
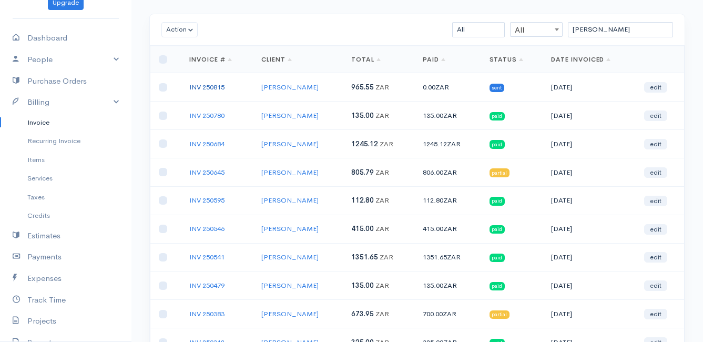
click at [206, 85] on link "INV 250815" at bounding box center [206, 87] width 35 height 9
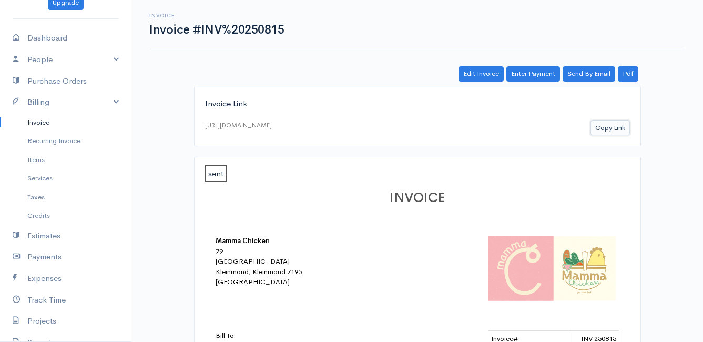
click at [613, 125] on button "Copy Link" at bounding box center [609, 127] width 39 height 15
click at [32, 121] on link "Invoice" at bounding box center [65, 122] width 131 height 19
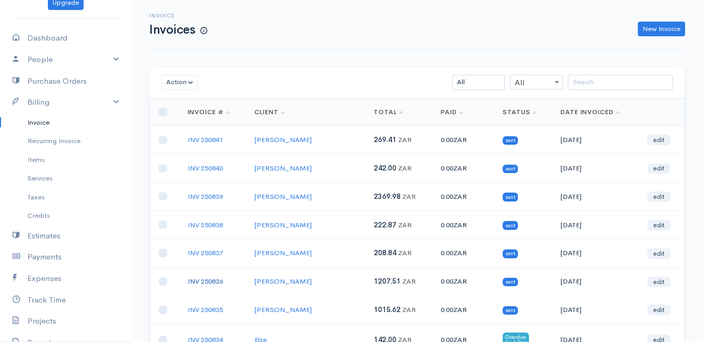
click at [201, 281] on link "INV 250836" at bounding box center [205, 280] width 35 height 9
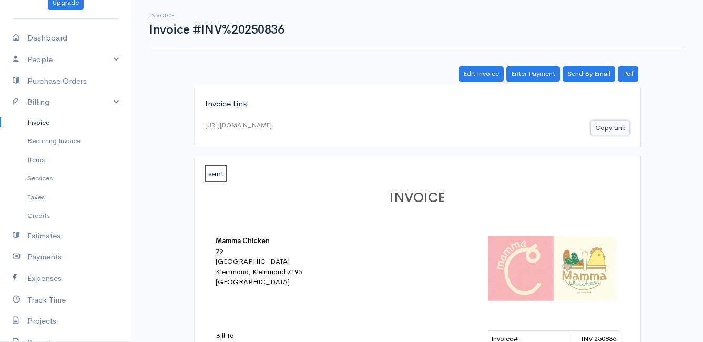
click at [593, 129] on button "Copy Link" at bounding box center [609, 127] width 39 height 15
click at [43, 120] on link "Invoice" at bounding box center [65, 122] width 131 height 19
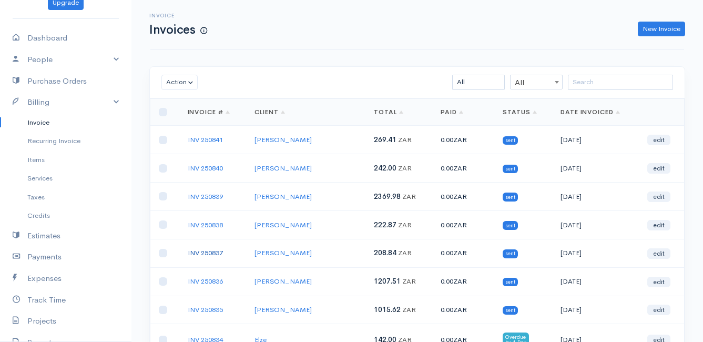
click at [205, 252] on link "INV 250837" at bounding box center [205, 252] width 35 height 9
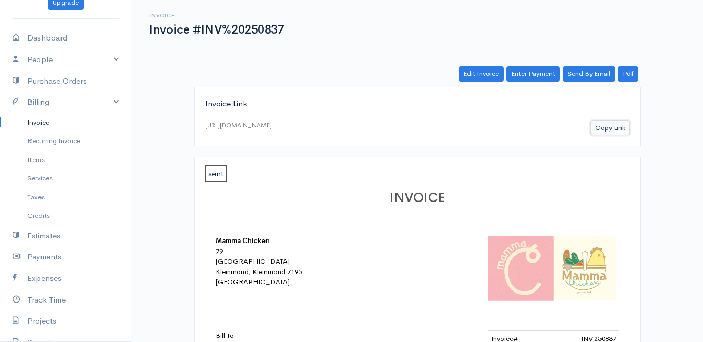
click at [613, 127] on button "Copy Link" at bounding box center [609, 127] width 39 height 15
click at [36, 121] on link "Invoice" at bounding box center [65, 122] width 131 height 19
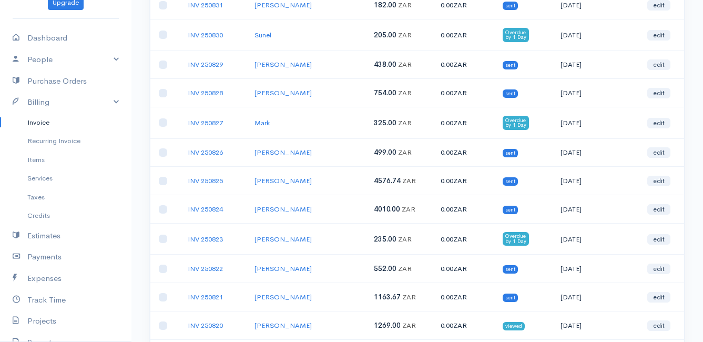
scroll to position [526, 0]
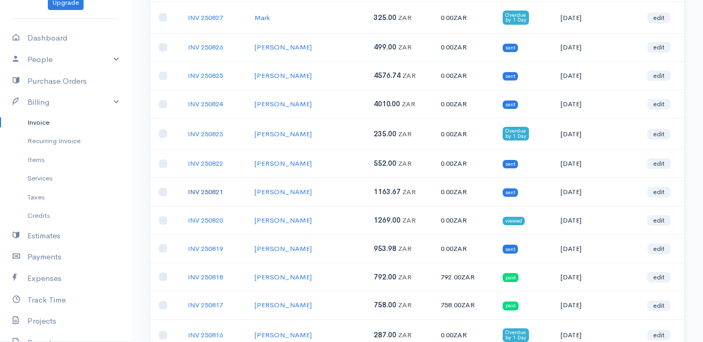
click at [213, 191] on link "INV 250821" at bounding box center [205, 191] width 35 height 9
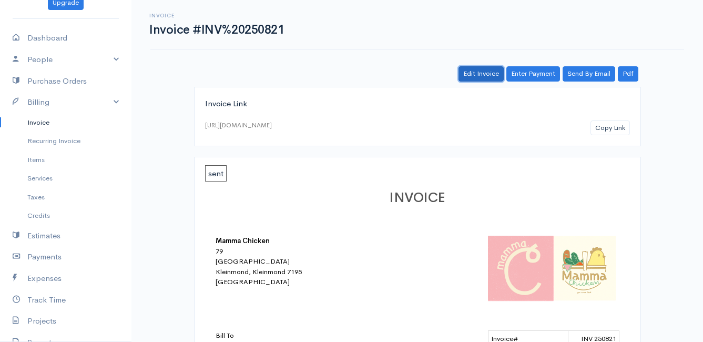
click at [476, 67] on link "Edit Invoice" at bounding box center [480, 73] width 45 height 15
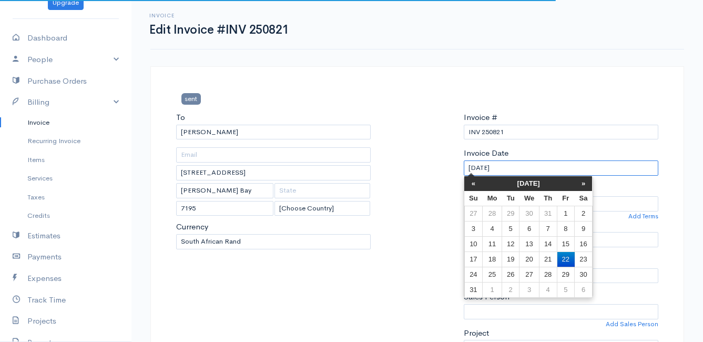
click at [520, 170] on input "[DATE]" at bounding box center [561, 167] width 194 height 15
click at [528, 258] on td "20" at bounding box center [528, 258] width 19 height 15
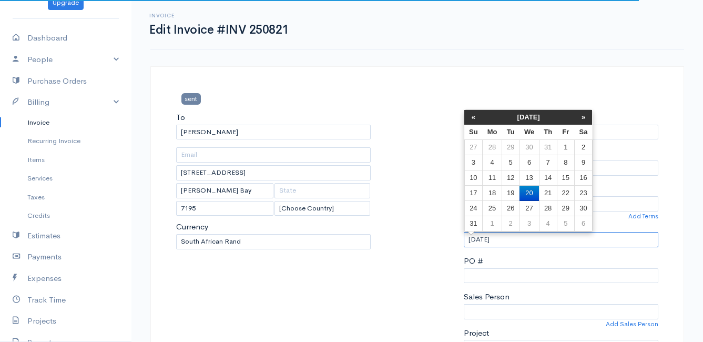
click at [522, 238] on input "20/08/2025" at bounding box center [561, 239] width 194 height 15
click at [547, 189] on td "21" at bounding box center [548, 193] width 18 height 15
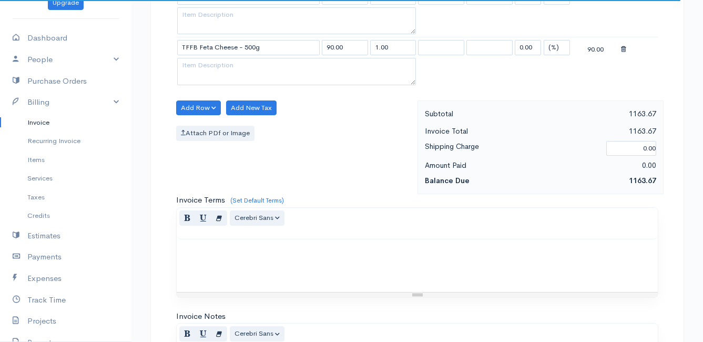
scroll to position [1478, 0]
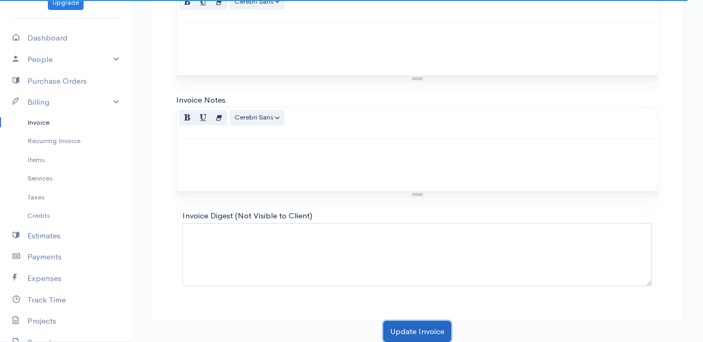
click at [404, 333] on button "Update Invoice" at bounding box center [417, 332] width 68 height 22
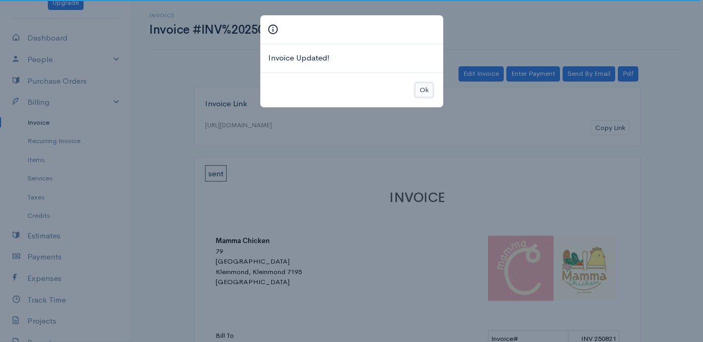
click at [424, 90] on button "Ok" at bounding box center [424, 90] width 18 height 15
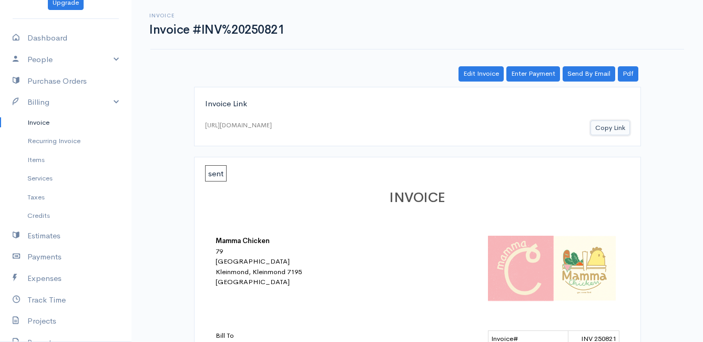
click at [608, 128] on button "Copy Link" at bounding box center [609, 127] width 39 height 15
click at [44, 121] on link "Invoice" at bounding box center [65, 122] width 131 height 19
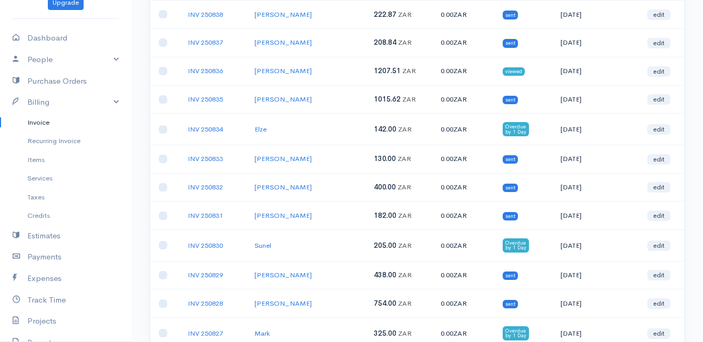
scroll to position [263, 0]
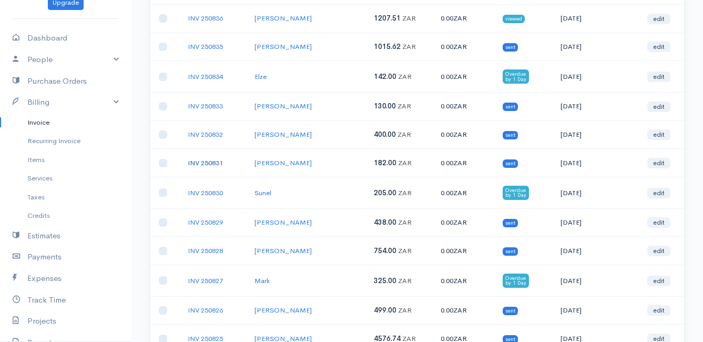
click at [204, 162] on link "INV 250831" at bounding box center [205, 162] width 35 height 9
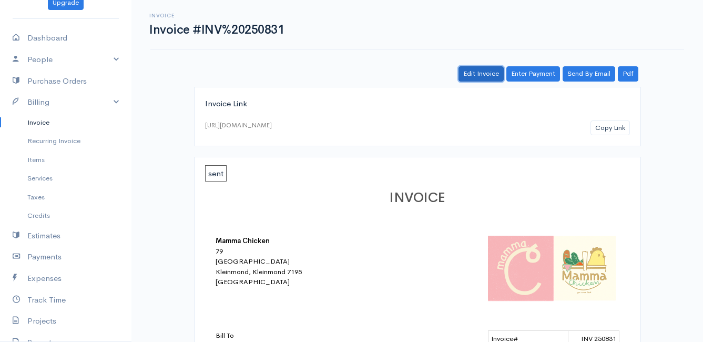
click at [485, 74] on link "Edit Invoice" at bounding box center [480, 73] width 45 height 15
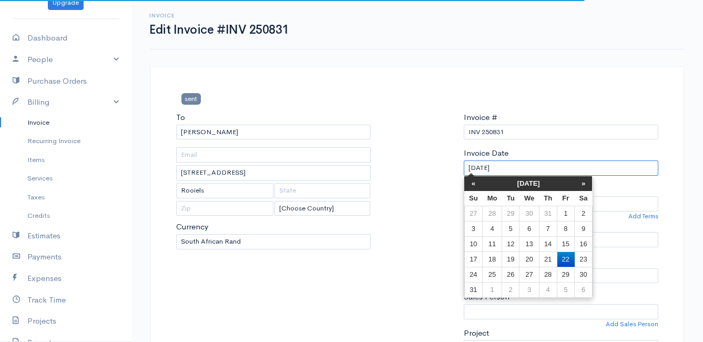
click at [529, 168] on input "[DATE]" at bounding box center [561, 167] width 194 height 15
click at [529, 260] on td "20" at bounding box center [528, 258] width 19 height 15
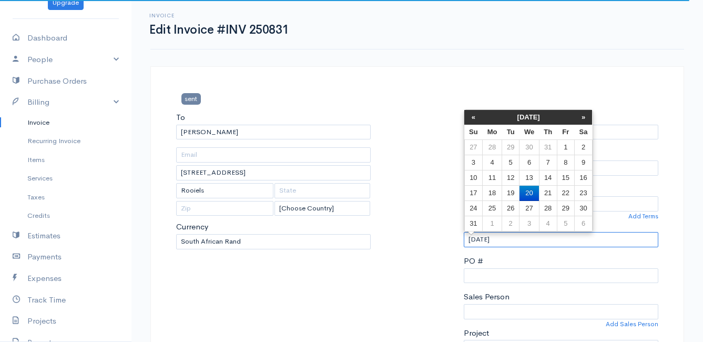
click at [520, 239] on input "20/08/2025" at bounding box center [561, 239] width 194 height 15
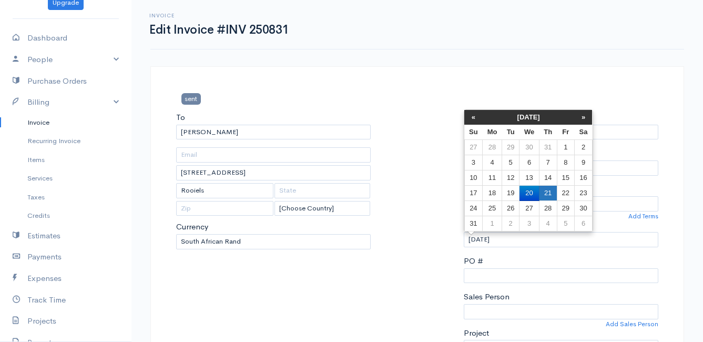
click at [546, 189] on td "21" at bounding box center [548, 193] width 18 height 15
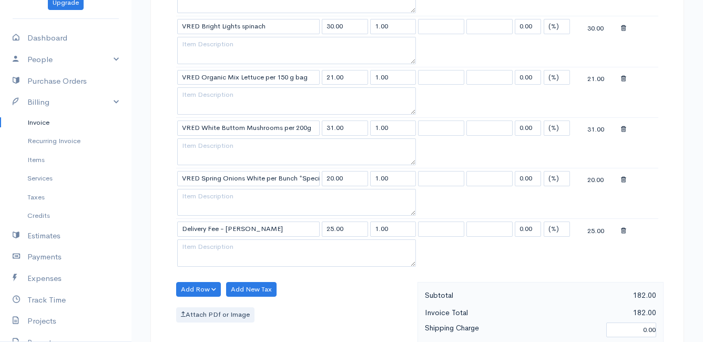
scroll to position [420, 0]
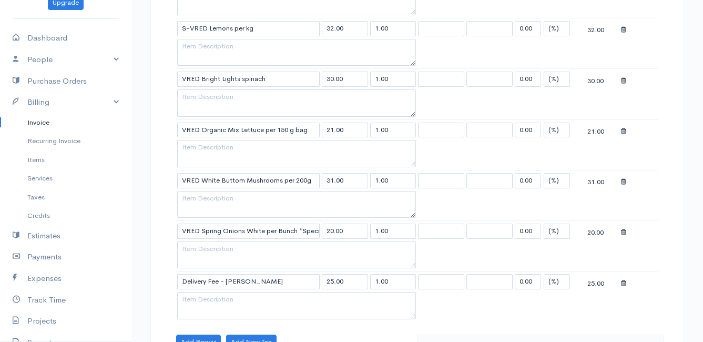
click at [623, 81] on icon at bounding box center [623, 80] width 5 height 7
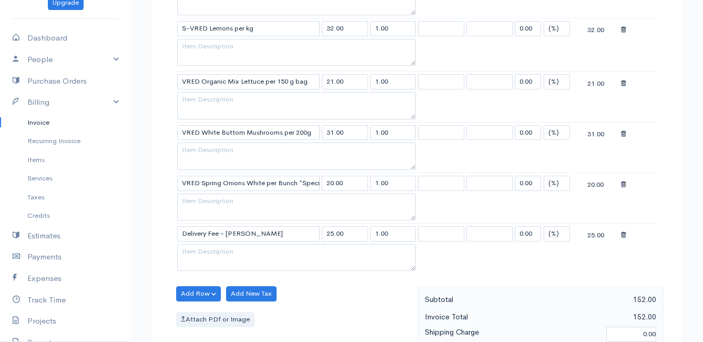
click at [627, 233] on div at bounding box center [639, 233] width 36 height 13
click at [624, 234] on icon at bounding box center [623, 234] width 5 height 7
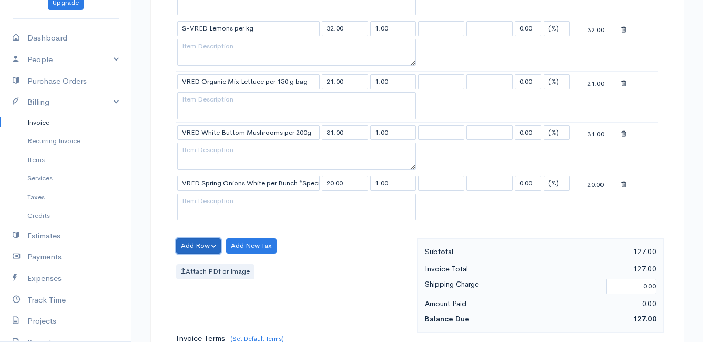
click at [201, 245] on button "Add Row" at bounding box center [198, 245] width 45 height 15
click at [199, 263] on link "Add Item Row" at bounding box center [218, 267] width 83 height 18
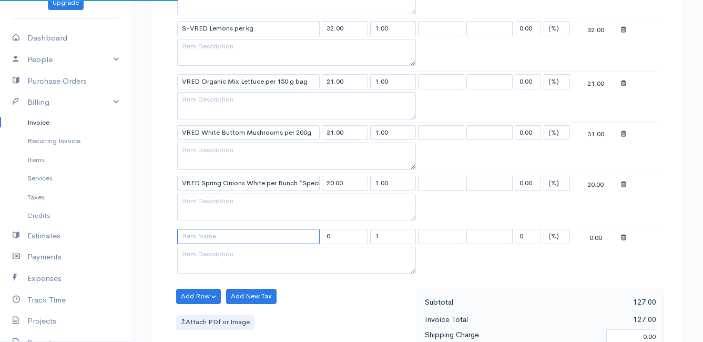
click at [194, 240] on input at bounding box center [248, 236] width 142 height 15
click at [205, 254] on body "Mamma Chicken Upgrade Dashboard People Clients Vendors Staff Users Purchase Ord…" at bounding box center [351, 163] width 703 height 1167
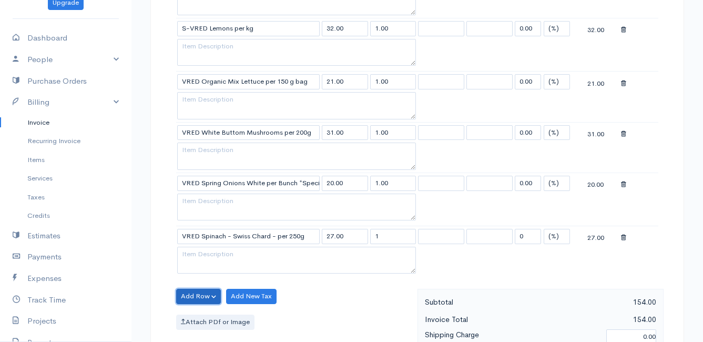
click at [197, 297] on button "Add Row" at bounding box center [198, 296] width 45 height 15
click at [203, 256] on link "Add Item Row" at bounding box center [218, 257] width 83 height 18
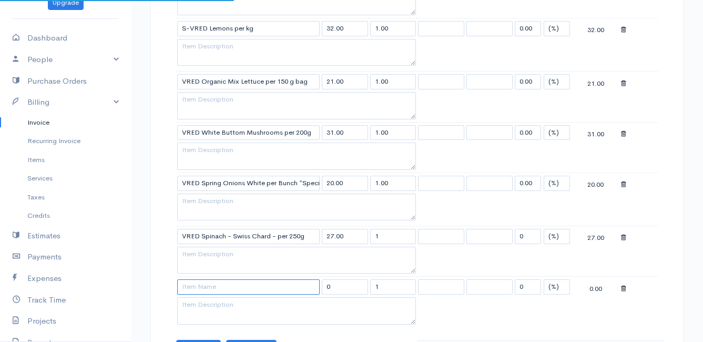
click at [207, 287] on input at bounding box center [248, 286] width 142 height 15
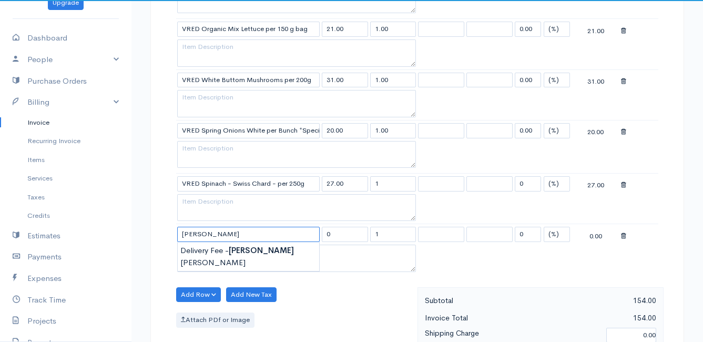
scroll to position [526, 0]
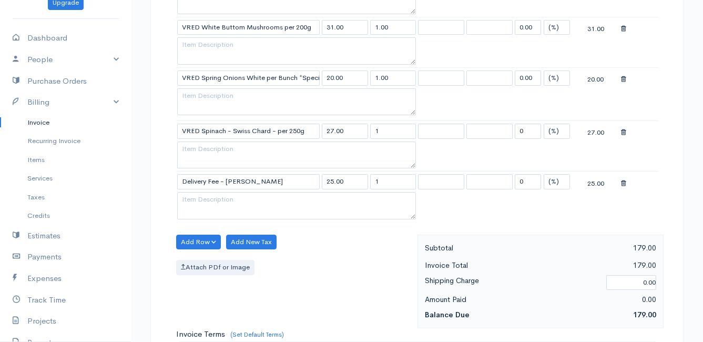
click at [244, 193] on body "Mamma Chicken Upgrade Dashboard People Clients Vendors Staff Users Purchase Ord…" at bounding box center [351, 82] width 703 height 1217
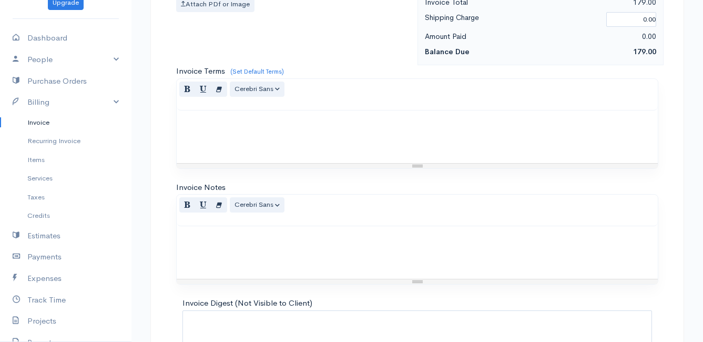
scroll to position [876, 0]
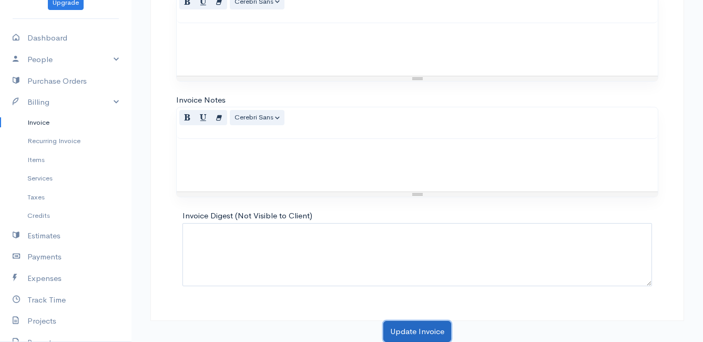
click at [416, 332] on button "Update Invoice" at bounding box center [417, 332] width 68 height 22
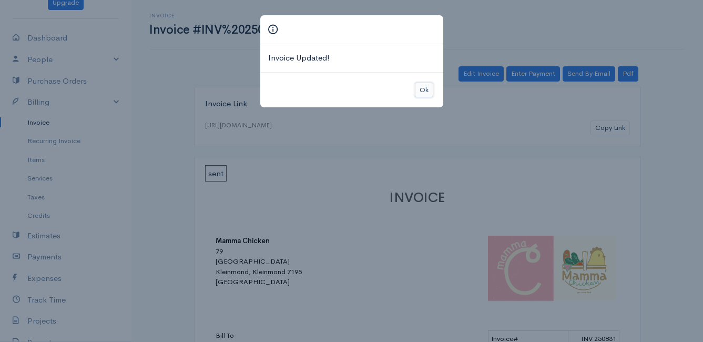
click at [422, 90] on button "Ok" at bounding box center [424, 90] width 18 height 15
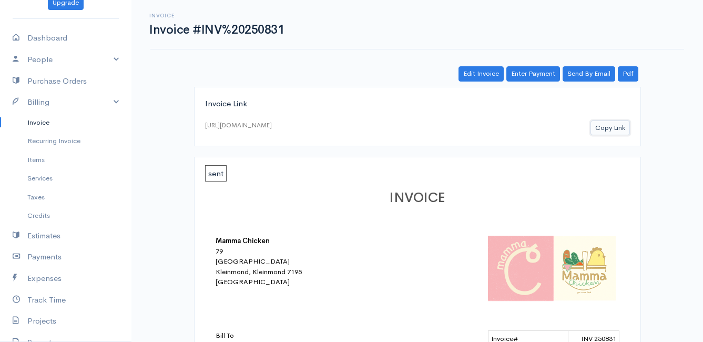
click at [610, 129] on button "Copy Link" at bounding box center [609, 127] width 39 height 15
click at [38, 121] on link "Invoice" at bounding box center [65, 122] width 131 height 19
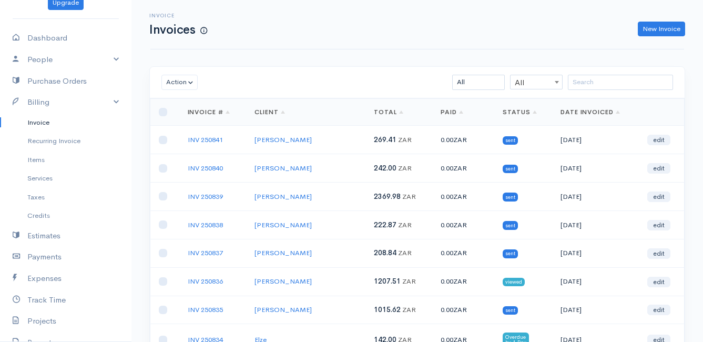
scroll to position [53, 0]
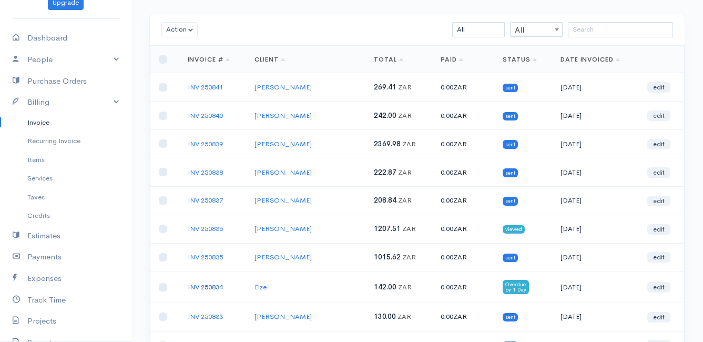
click at [213, 288] on link "INV 250834" at bounding box center [205, 286] width 35 height 9
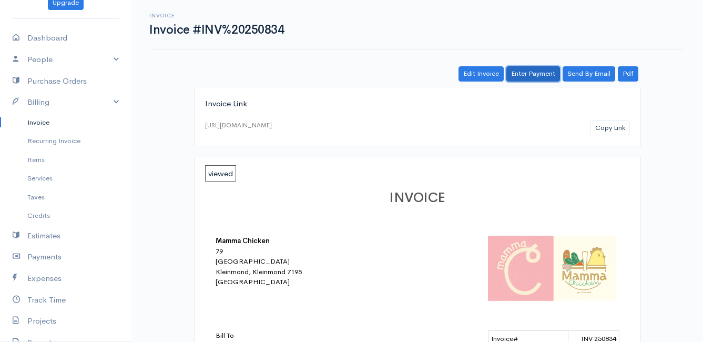
click at [536, 74] on link "Enter Payment" at bounding box center [533, 73] width 54 height 15
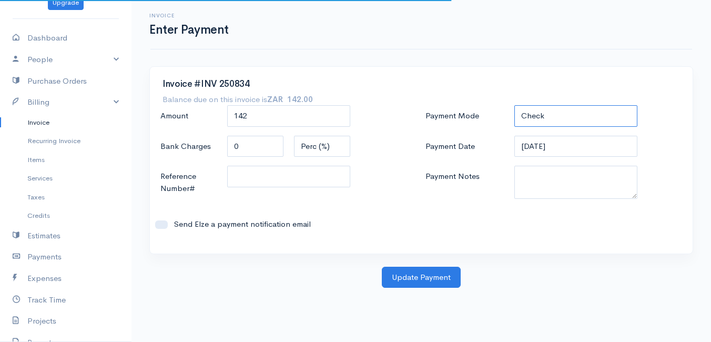
click at [568, 117] on select "Check Bank Transfer Credit Cash Debit ACH VISA MASTERCARD AMEX DISCOVER DINERS …" at bounding box center [575, 116] width 123 height 22
click at [514, 105] on select "Check Bank Transfer Credit Cash Debit ACH VISA MASTERCARD AMEX DISCOVER DINERS …" at bounding box center [575, 116] width 123 height 22
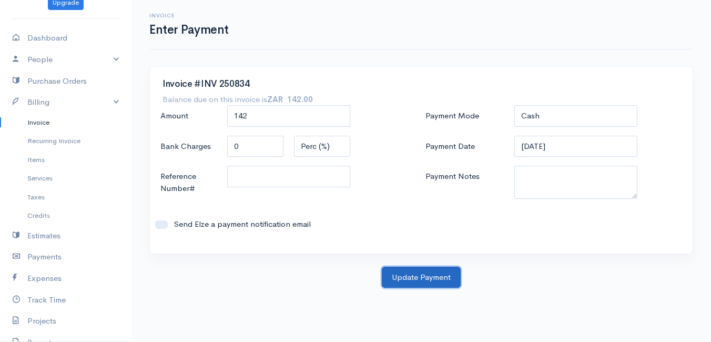
click at [410, 274] on button "Update Payment" at bounding box center [421, 277] width 79 height 22
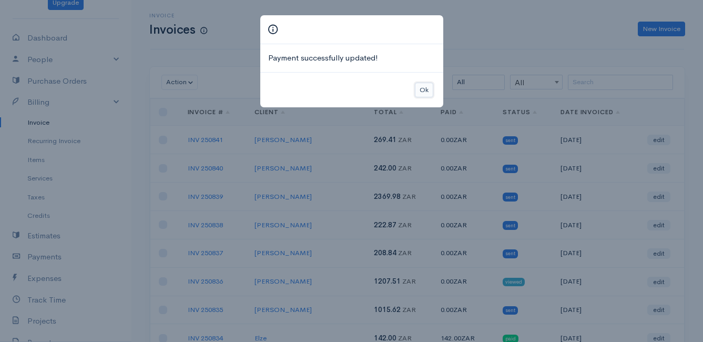
click at [420, 87] on button "Ok" at bounding box center [424, 90] width 18 height 15
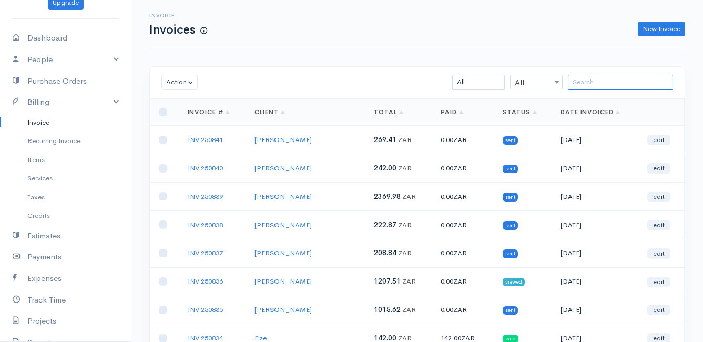
click at [584, 82] on input "search" at bounding box center [620, 82] width 105 height 15
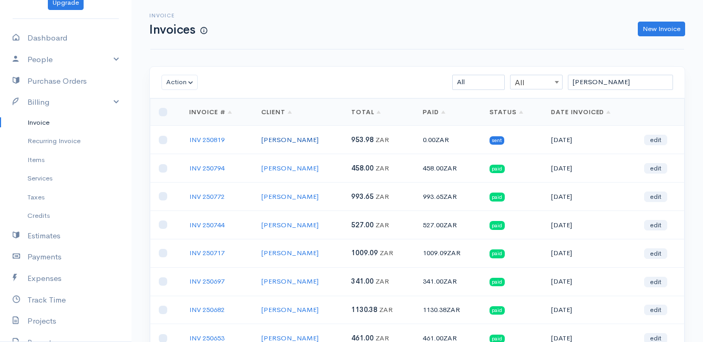
click at [278, 140] on link "Jessica Pomeroy" at bounding box center [289, 139] width 57 height 9
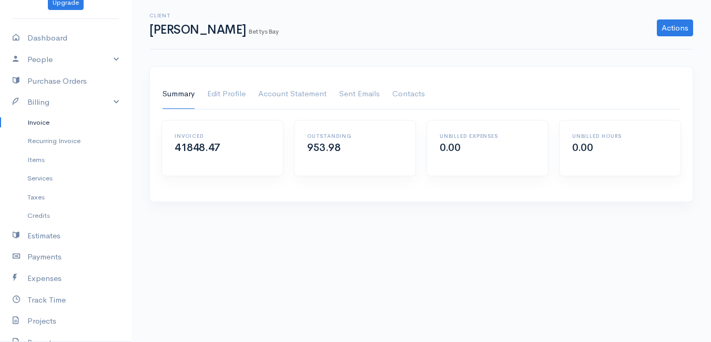
click at [39, 120] on link "Invoice" at bounding box center [65, 122] width 131 height 19
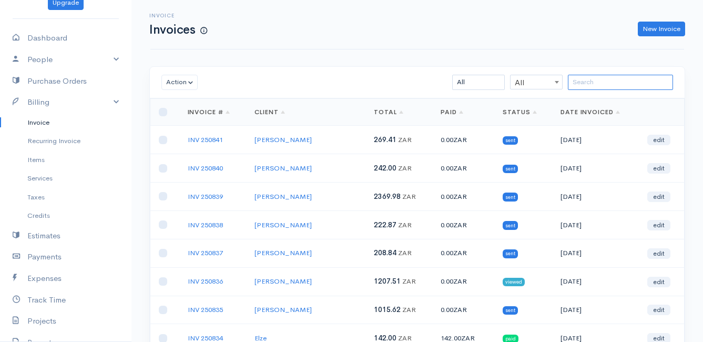
click at [601, 87] on input "search" at bounding box center [620, 82] width 105 height 15
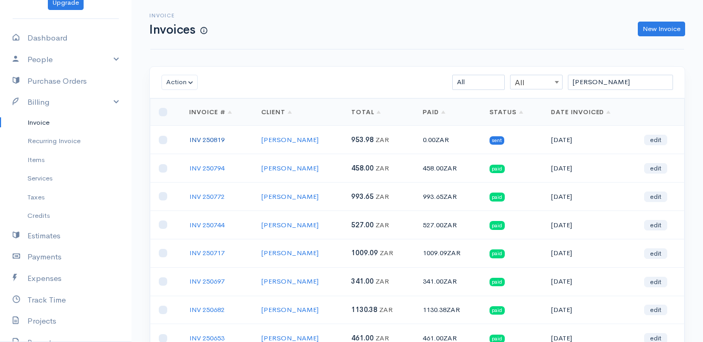
click at [204, 139] on link "INV 250819" at bounding box center [206, 139] width 35 height 9
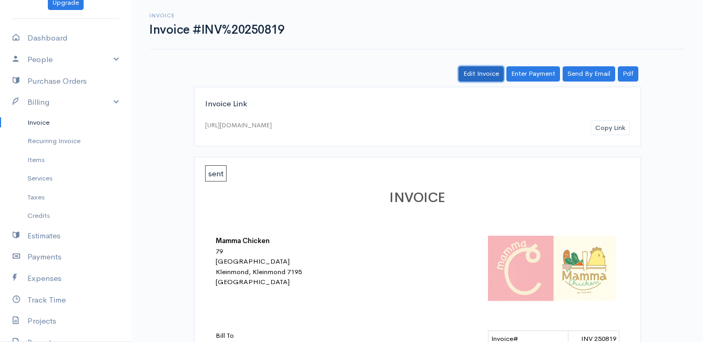
click at [476, 74] on link "Edit Invoice" at bounding box center [480, 73] width 45 height 15
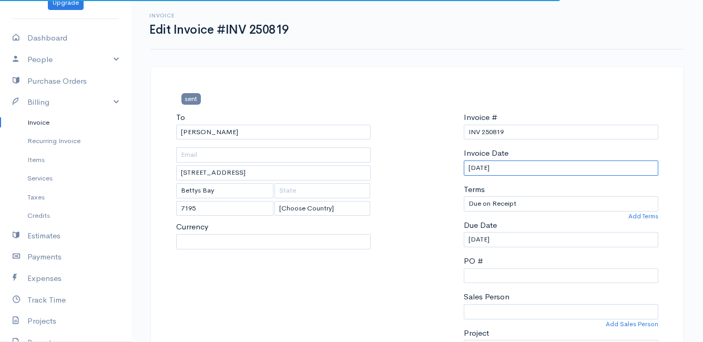
click at [530, 166] on input "[DATE]" at bounding box center [561, 167] width 194 height 15
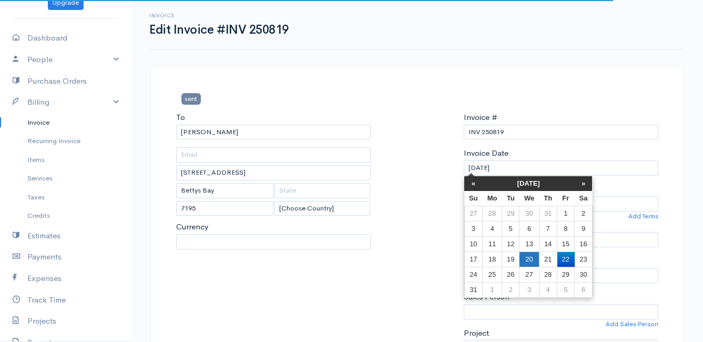
click at [531, 261] on td "20" at bounding box center [528, 258] width 19 height 15
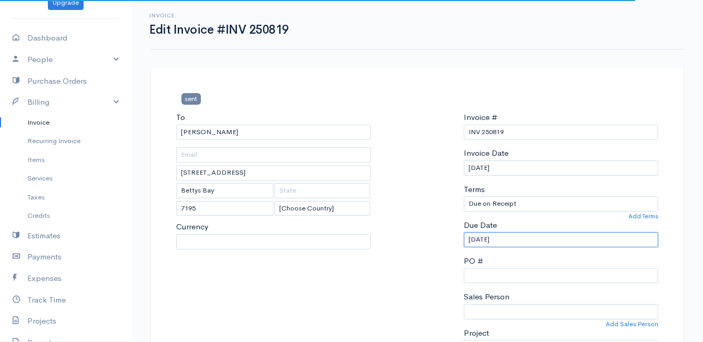
click at [532, 242] on input "20/08/2025" at bounding box center [561, 239] width 194 height 15
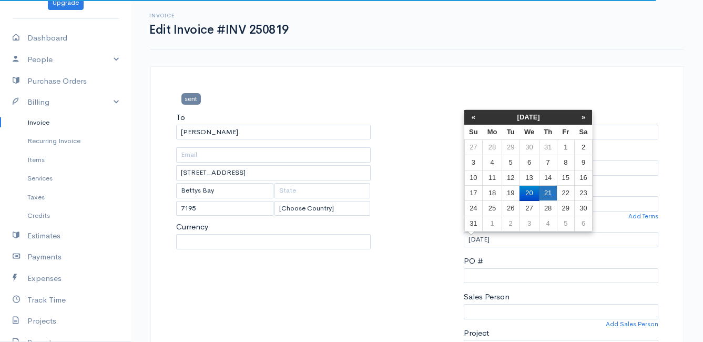
click at [551, 191] on td "21" at bounding box center [548, 193] width 18 height 15
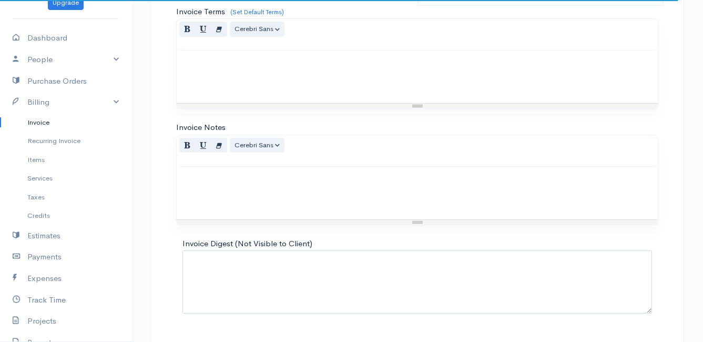
scroll to position [921, 0]
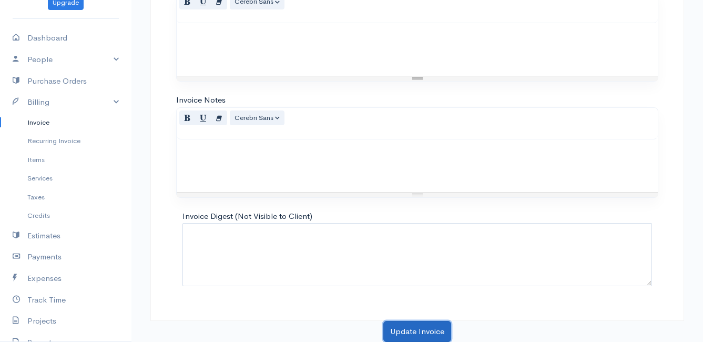
click at [407, 335] on button "Update Invoice" at bounding box center [417, 332] width 68 height 22
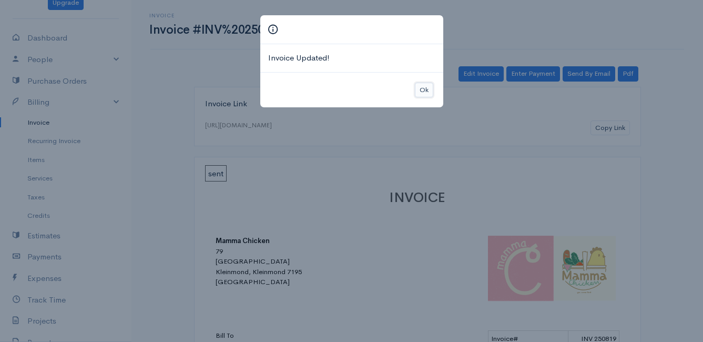
click at [423, 91] on button "Ok" at bounding box center [424, 90] width 18 height 15
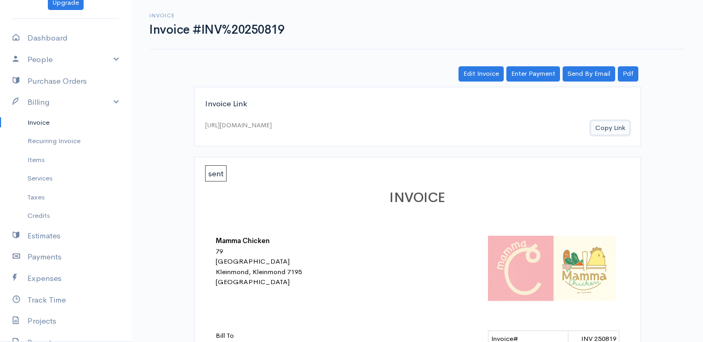
click at [614, 127] on button "Copy Link" at bounding box center [609, 127] width 39 height 15
click at [52, 122] on link "Invoice" at bounding box center [65, 122] width 131 height 19
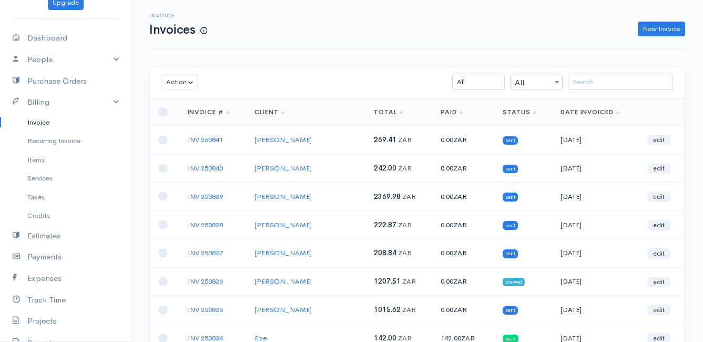
scroll to position [53, 0]
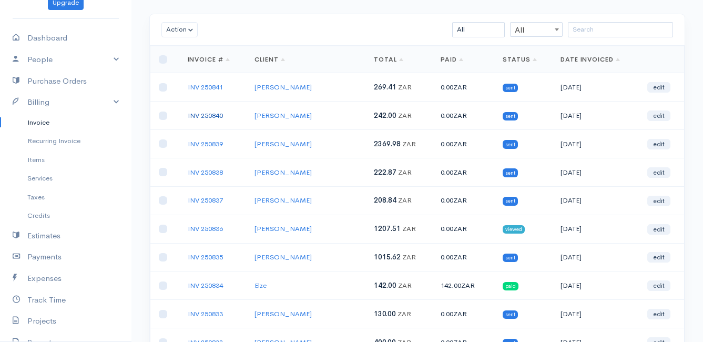
click at [199, 112] on link "INV 250840" at bounding box center [205, 115] width 35 height 9
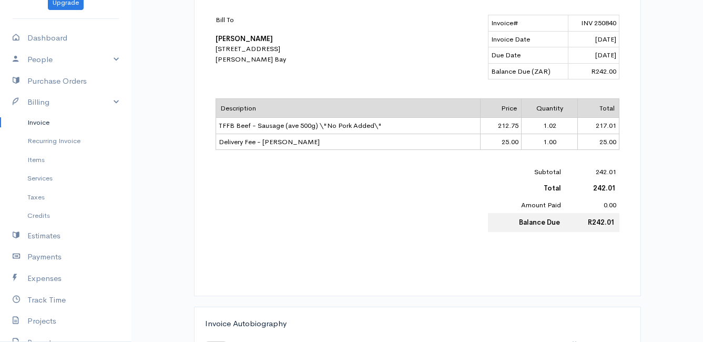
scroll to position [53, 0]
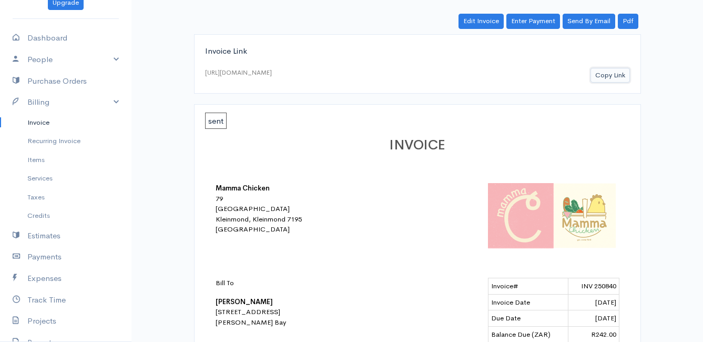
click at [614, 76] on button "Copy Link" at bounding box center [609, 75] width 39 height 15
click at [39, 120] on link "Invoice" at bounding box center [65, 122] width 131 height 19
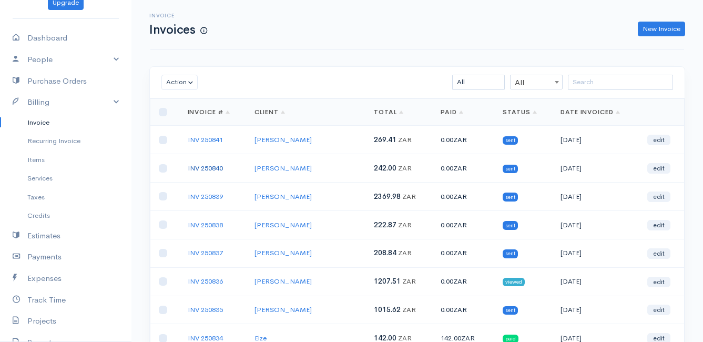
click at [209, 168] on link "INV 250840" at bounding box center [205, 167] width 35 height 9
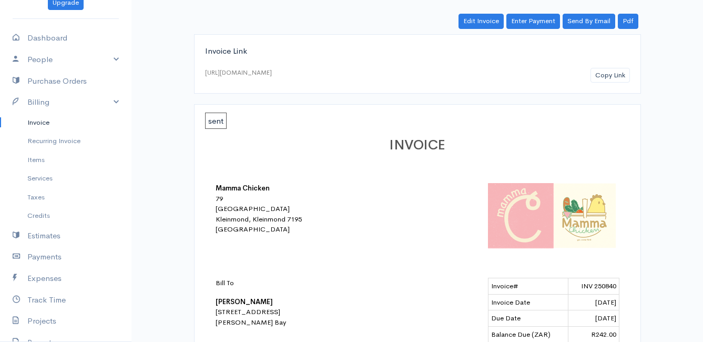
scroll to position [105, 0]
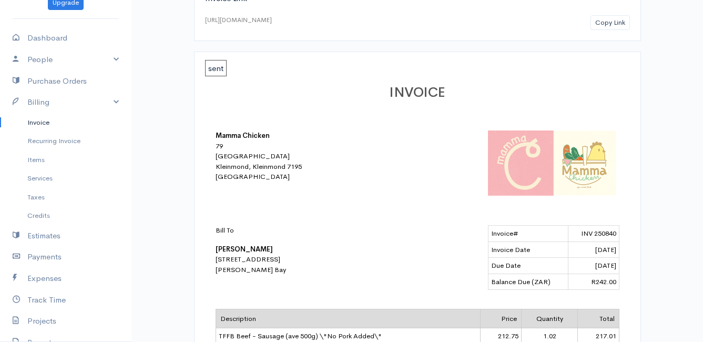
click at [36, 119] on link "Invoice" at bounding box center [65, 122] width 131 height 19
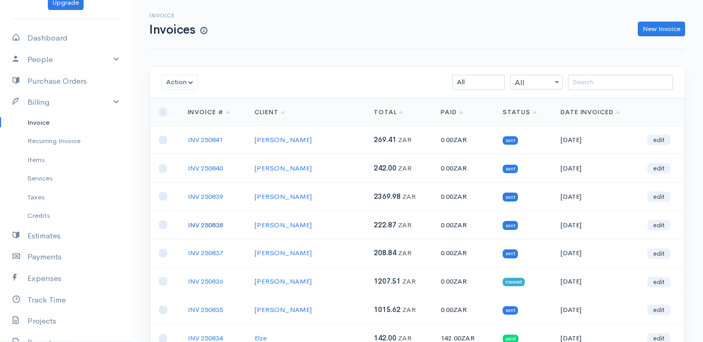
click at [200, 224] on link "INV 250838" at bounding box center [205, 224] width 35 height 9
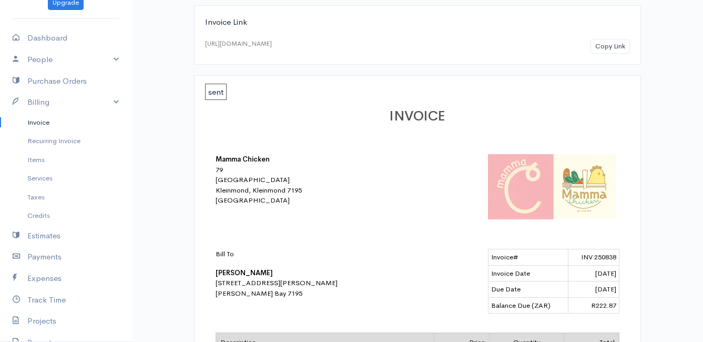
scroll to position [29, 0]
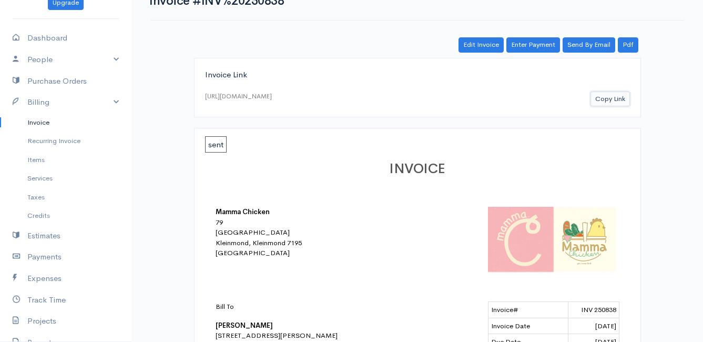
click at [608, 98] on button "Copy Link" at bounding box center [609, 98] width 39 height 15
click at [40, 122] on link "Invoice" at bounding box center [65, 122] width 131 height 19
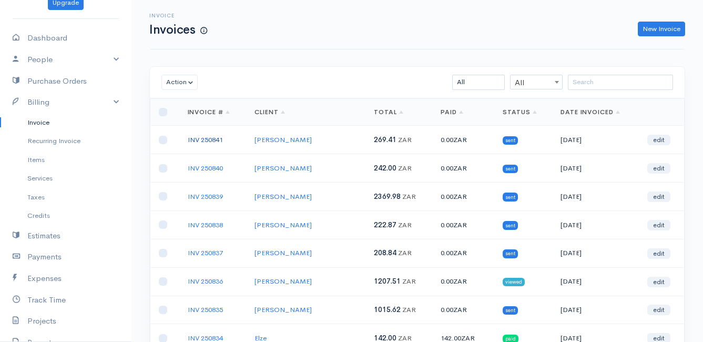
click at [196, 138] on link "INV 250841" at bounding box center [205, 139] width 35 height 9
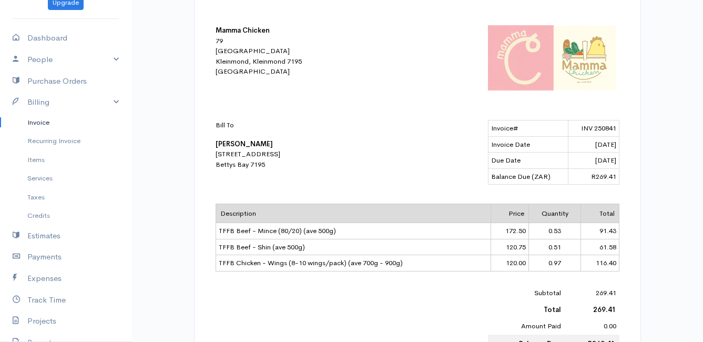
scroll to position [263, 0]
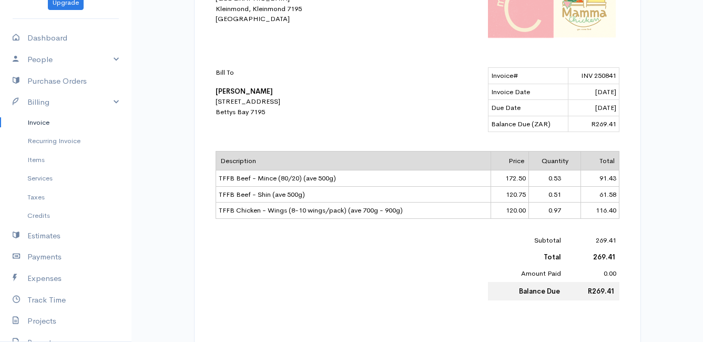
click at [322, 243] on div "Subtotal 269.41 Total 269.41 Amount Paid 0.00 Balance Due R269.41" at bounding box center [418, 266] width 404 height 68
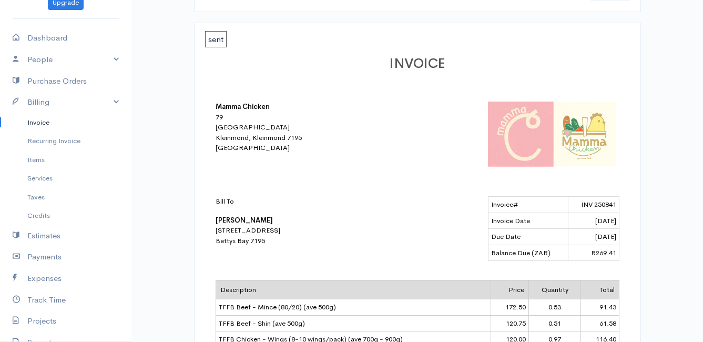
scroll to position [29, 0]
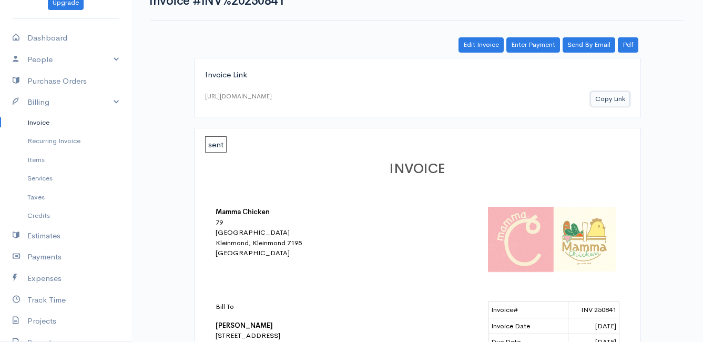
click at [612, 98] on button "Copy Link" at bounding box center [609, 98] width 39 height 15
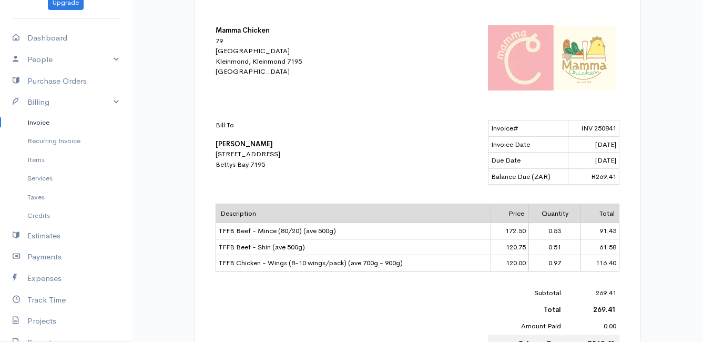
scroll to position [158, 0]
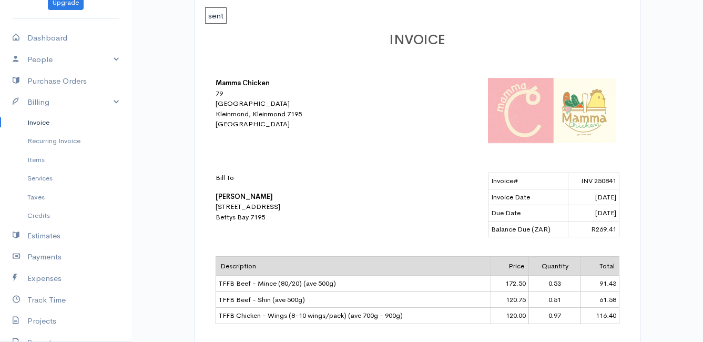
click at [41, 122] on link "Invoice" at bounding box center [65, 122] width 131 height 19
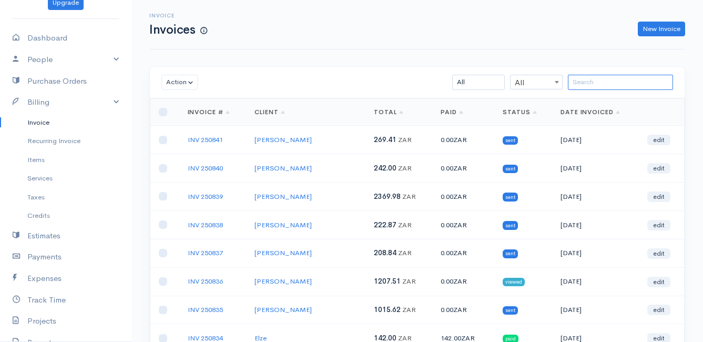
click at [582, 85] on input "search" at bounding box center [620, 82] width 105 height 15
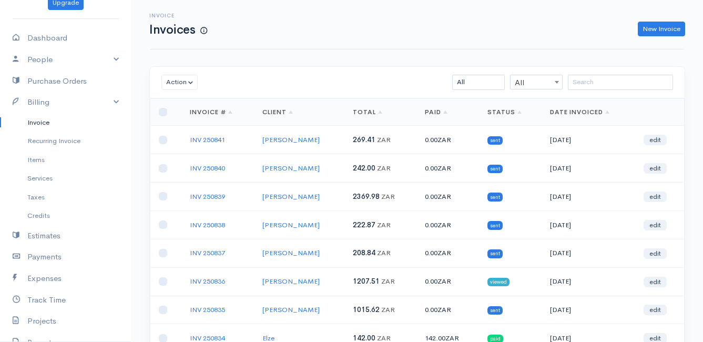
click at [44, 121] on link "Invoice" at bounding box center [65, 122] width 131 height 19
click at [601, 79] on input "search" at bounding box center [620, 82] width 105 height 15
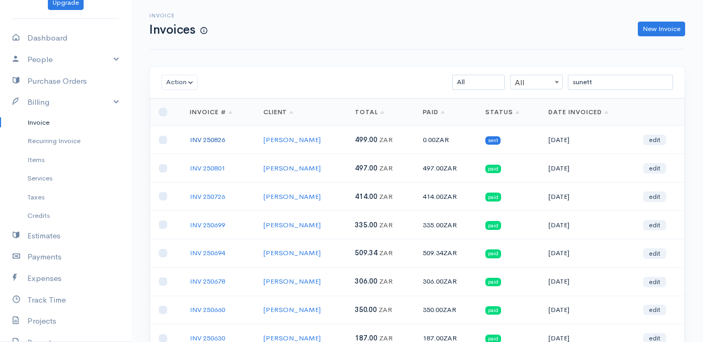
click at [207, 138] on link "INV 250826" at bounding box center [207, 139] width 35 height 9
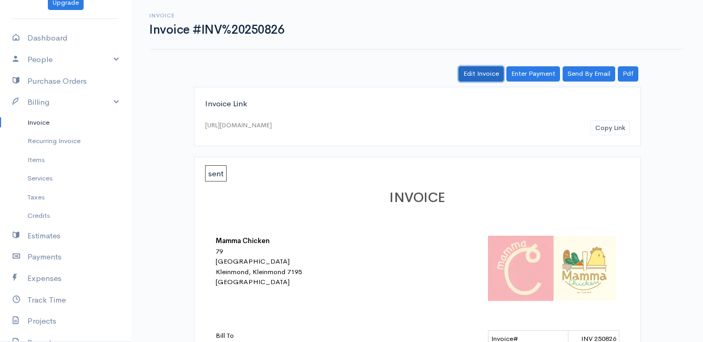
click at [480, 74] on link "Edit Invoice" at bounding box center [480, 73] width 45 height 15
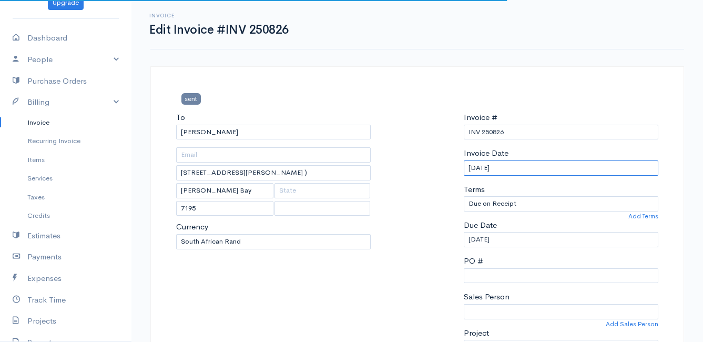
click at [530, 170] on input "[DATE]" at bounding box center [561, 167] width 194 height 15
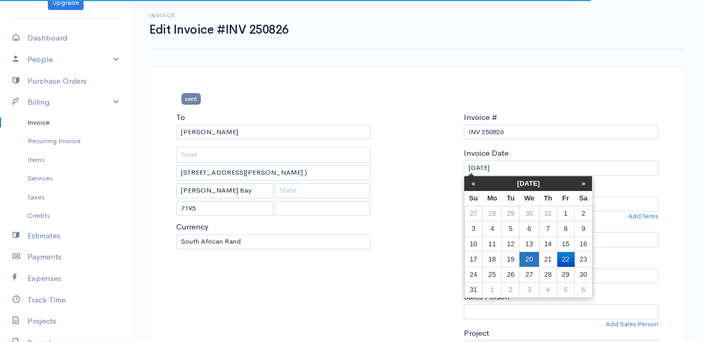
click at [530, 257] on td "20" at bounding box center [528, 258] width 19 height 15
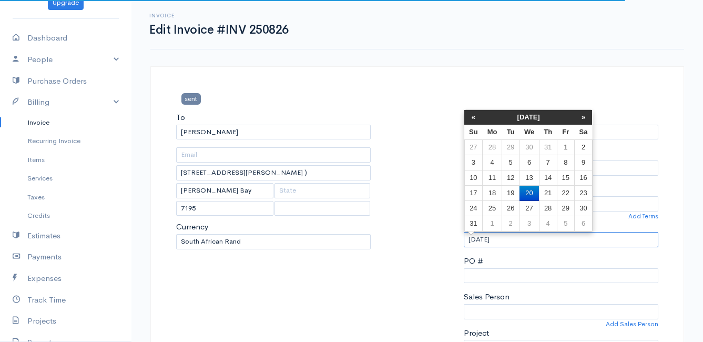
click at [526, 239] on input "20/08/2025" at bounding box center [561, 239] width 194 height 15
click at [546, 193] on td "21" at bounding box center [548, 193] width 18 height 15
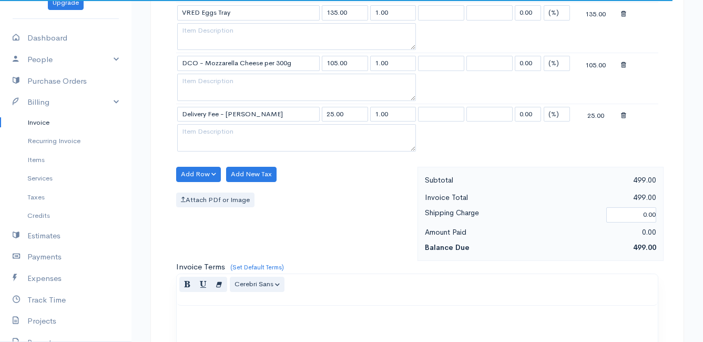
scroll to position [1123, 0]
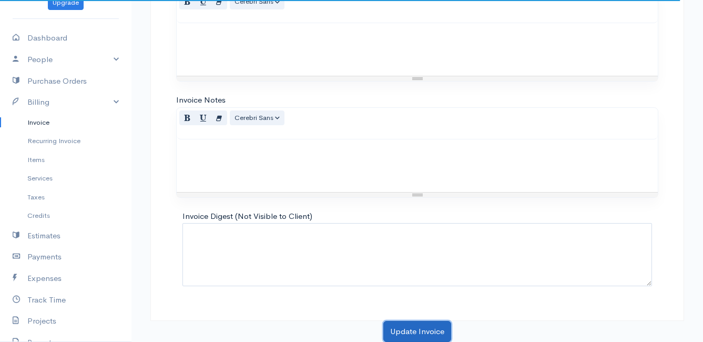
click at [409, 326] on button "Update Invoice" at bounding box center [417, 332] width 68 height 22
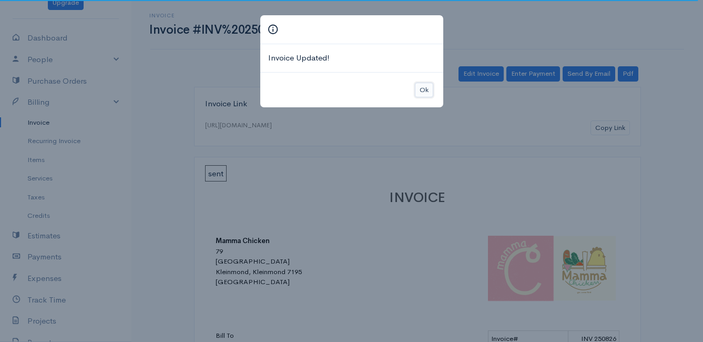
click at [425, 90] on button "Ok" at bounding box center [424, 90] width 18 height 15
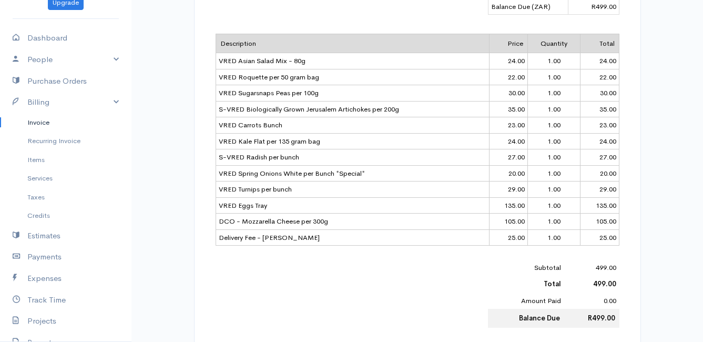
scroll to position [12, 0]
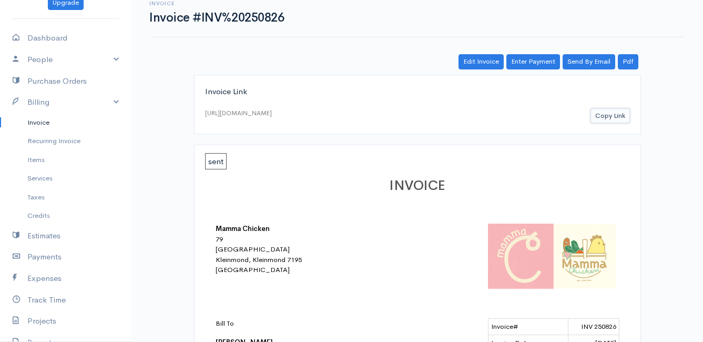
click at [605, 116] on button "Copy Link" at bounding box center [609, 115] width 39 height 15
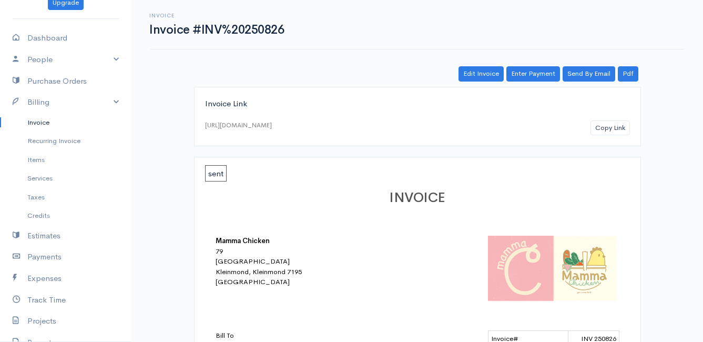
click at [35, 120] on link "Invoice" at bounding box center [65, 122] width 131 height 19
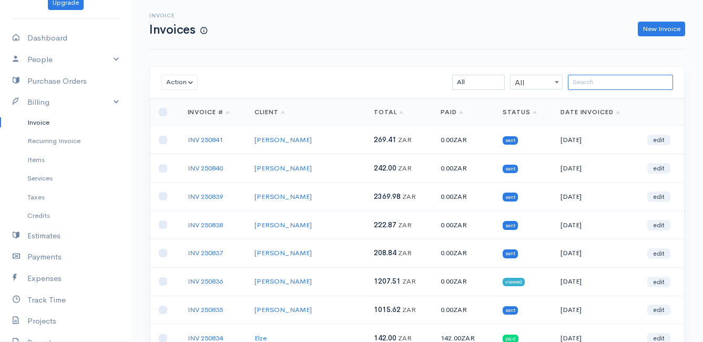
click at [587, 85] on input "search" at bounding box center [620, 82] width 105 height 15
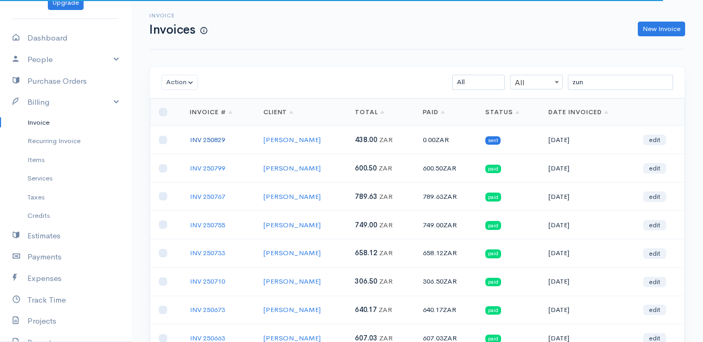
click at [209, 141] on link "INV 250829" at bounding box center [207, 139] width 35 height 9
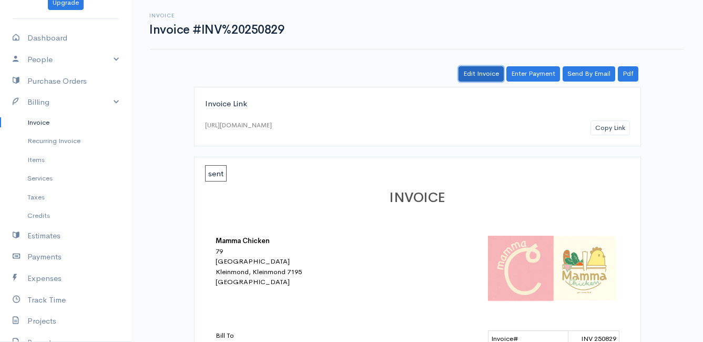
click at [482, 73] on link "Edit Invoice" at bounding box center [480, 73] width 45 height 15
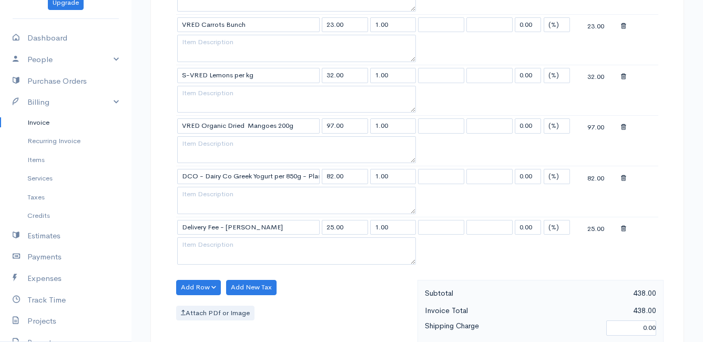
scroll to position [578, 0]
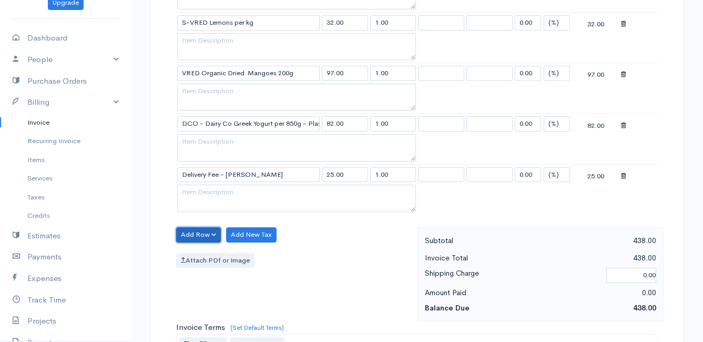
click at [200, 233] on button "Add Row" at bounding box center [198, 234] width 45 height 15
click at [202, 251] on link "Add Item Row" at bounding box center [218, 256] width 83 height 18
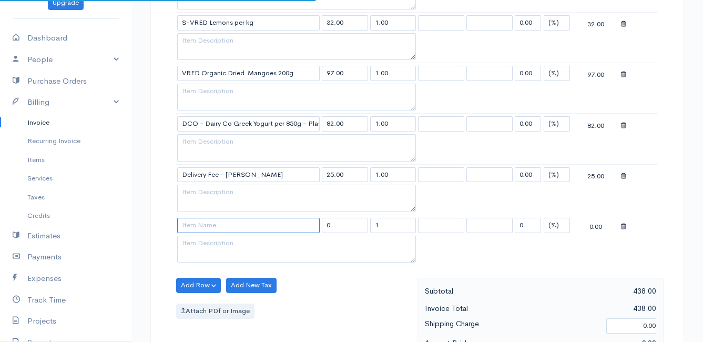
click at [208, 230] on input at bounding box center [248, 225] width 142 height 15
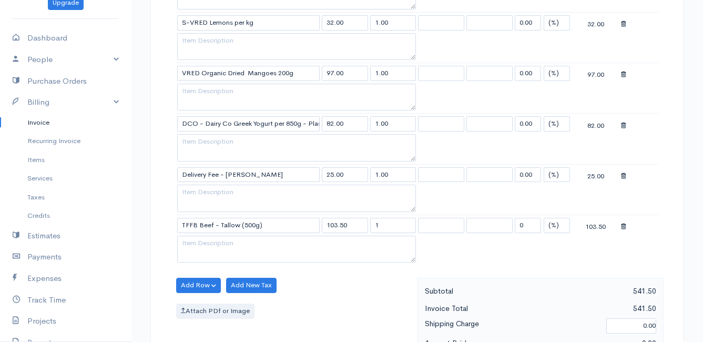
click at [249, 298] on body "Mamma Chicken Upgrade Dashboard People Clients Vendors Staff Users Purchase Ord…" at bounding box center [351, 79] width 703 height 1314
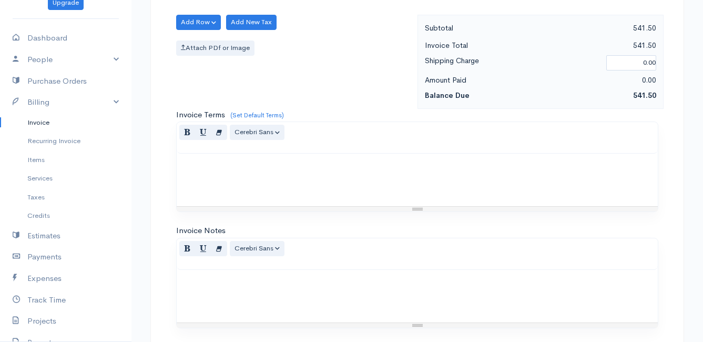
scroll to position [972, 0]
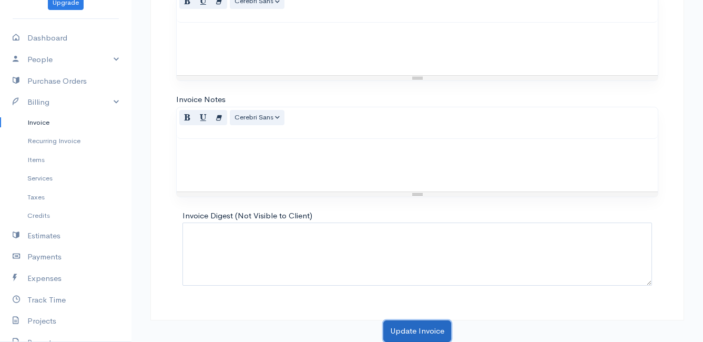
click at [429, 327] on button "Update Invoice" at bounding box center [417, 331] width 68 height 22
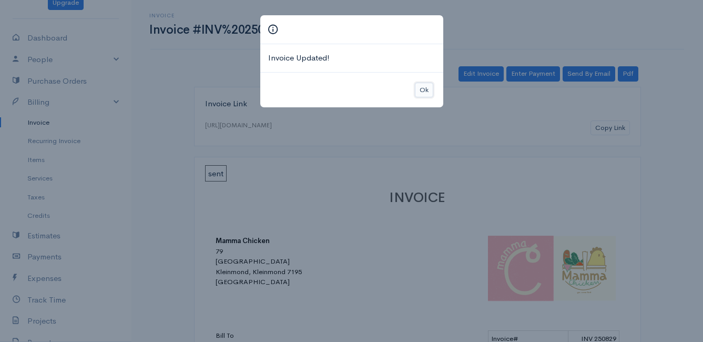
click at [426, 90] on button "Ok" at bounding box center [424, 90] width 18 height 15
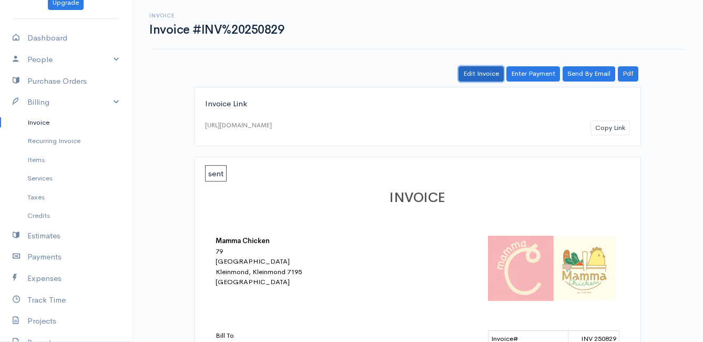
click at [490, 69] on link "Edit Invoice" at bounding box center [480, 73] width 45 height 15
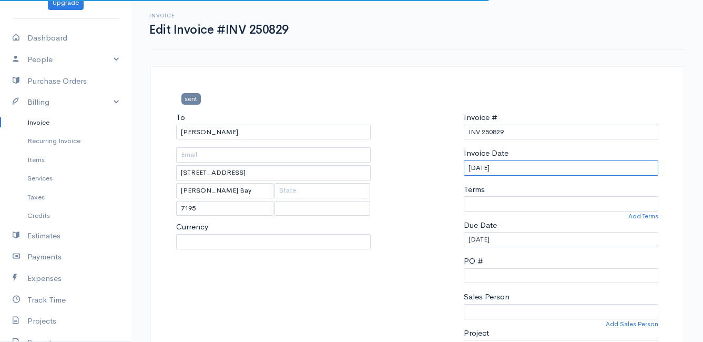
click at [521, 170] on input "[DATE]" at bounding box center [561, 167] width 194 height 15
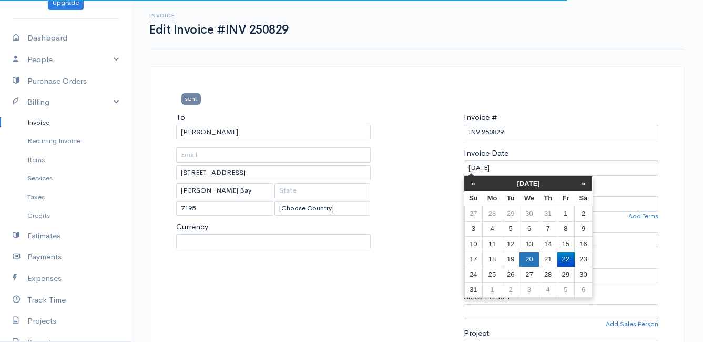
click at [529, 255] on td "20" at bounding box center [528, 258] width 19 height 15
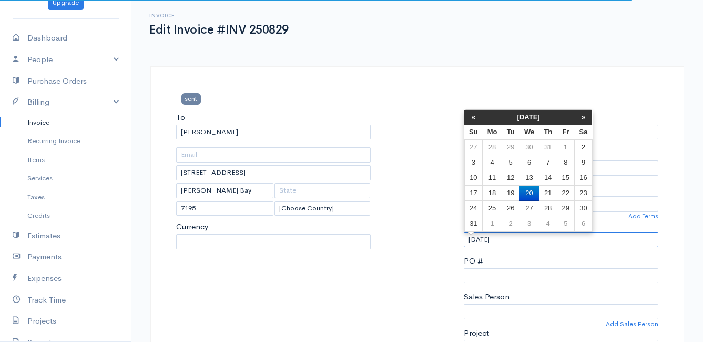
click at [524, 243] on input "20/08/2025" at bounding box center [561, 239] width 194 height 15
click at [545, 189] on td "21" at bounding box center [548, 193] width 18 height 15
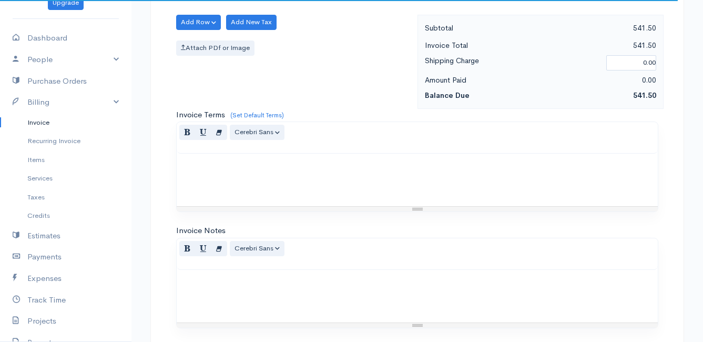
scroll to position [972, 0]
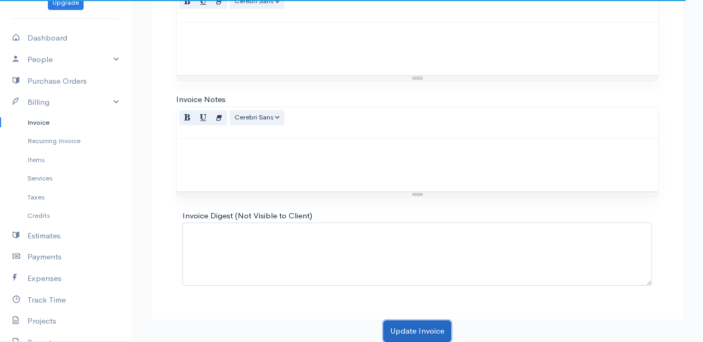
click at [419, 328] on button "Update Invoice" at bounding box center [417, 331] width 68 height 22
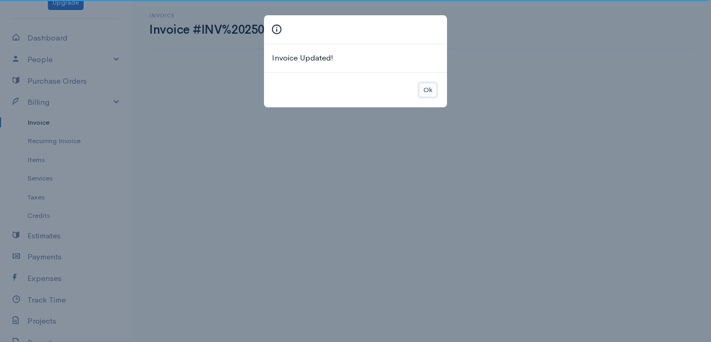
click at [430, 88] on button "Ok" at bounding box center [427, 90] width 18 height 15
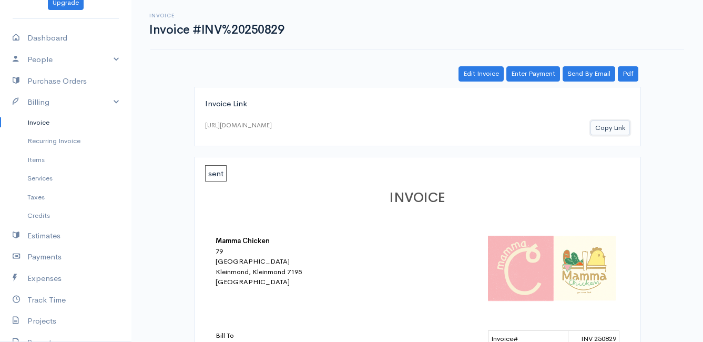
click at [620, 129] on button "Copy Link" at bounding box center [609, 127] width 39 height 15
click at [37, 121] on link "Invoice" at bounding box center [65, 122] width 131 height 19
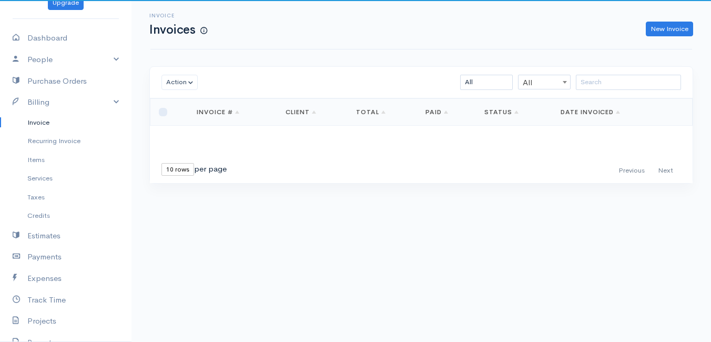
click at [39, 122] on link "Invoice" at bounding box center [65, 122] width 131 height 19
click at [46, 34] on link "Dashboard" at bounding box center [65, 38] width 131 height 22
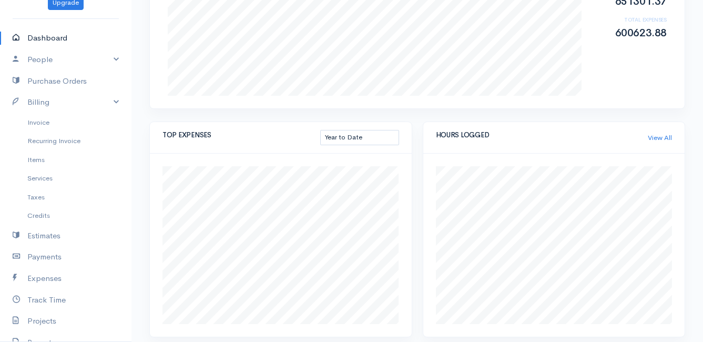
scroll to position [368, 0]
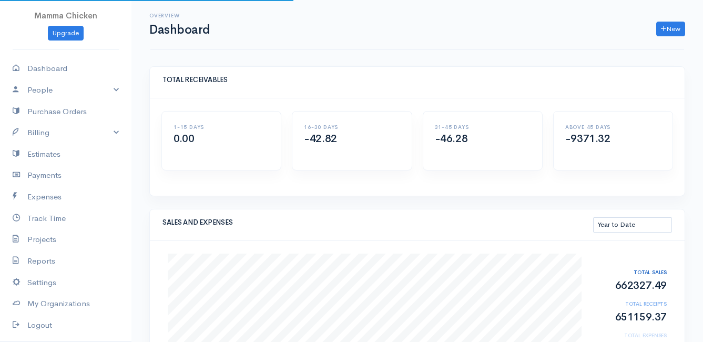
select select "thistoyear"
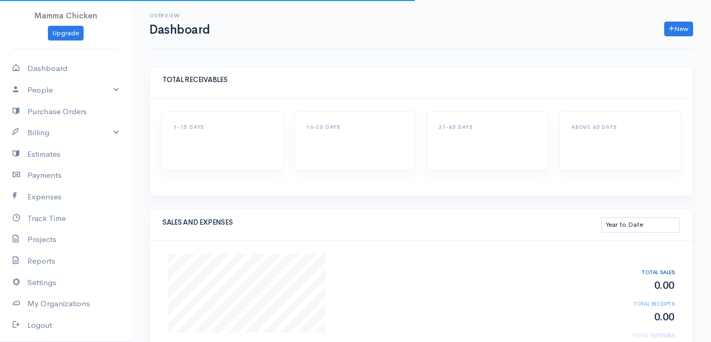
select select "thistoyear"
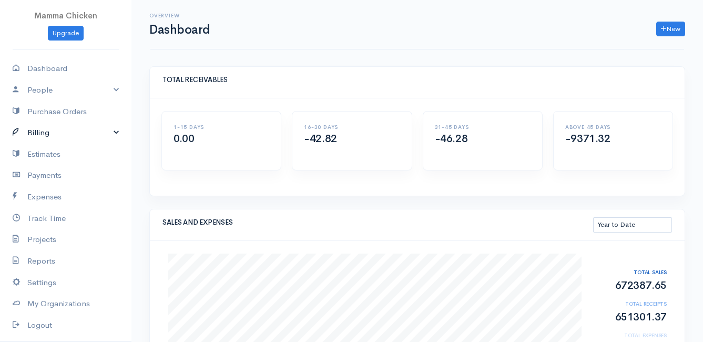
click at [45, 134] on link "Billing" at bounding box center [65, 133] width 131 height 22
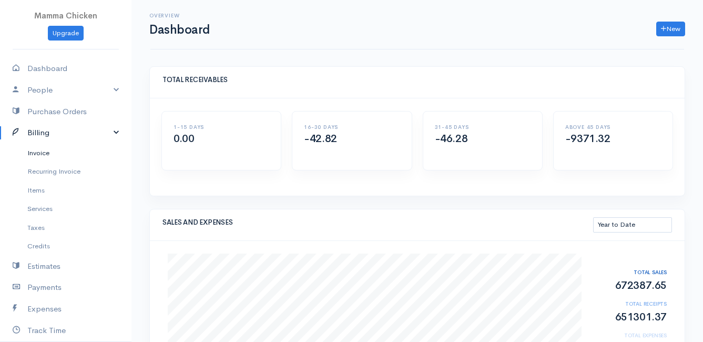
click at [43, 157] on link "Invoice" at bounding box center [65, 152] width 131 height 19
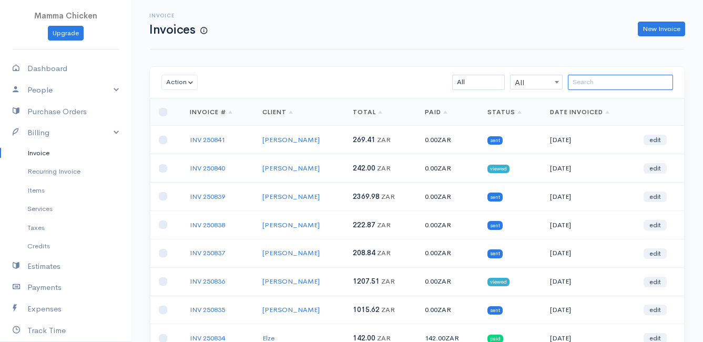
click at [601, 82] on input "search" at bounding box center [620, 82] width 105 height 15
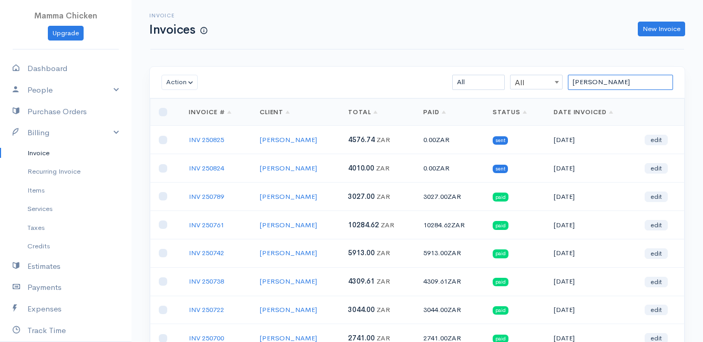
type input "[PERSON_NAME]"
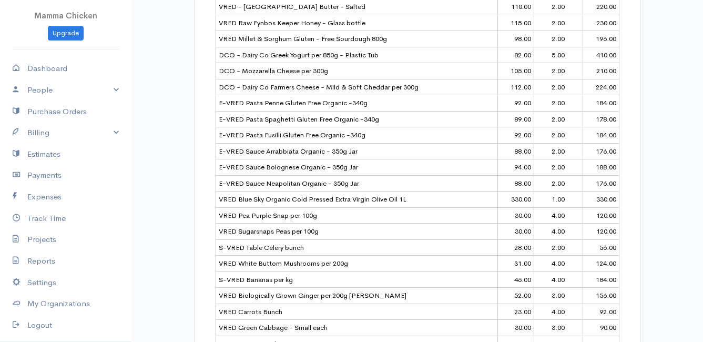
scroll to position [454, 0]
